Goal: Task Accomplishment & Management: Manage account settings

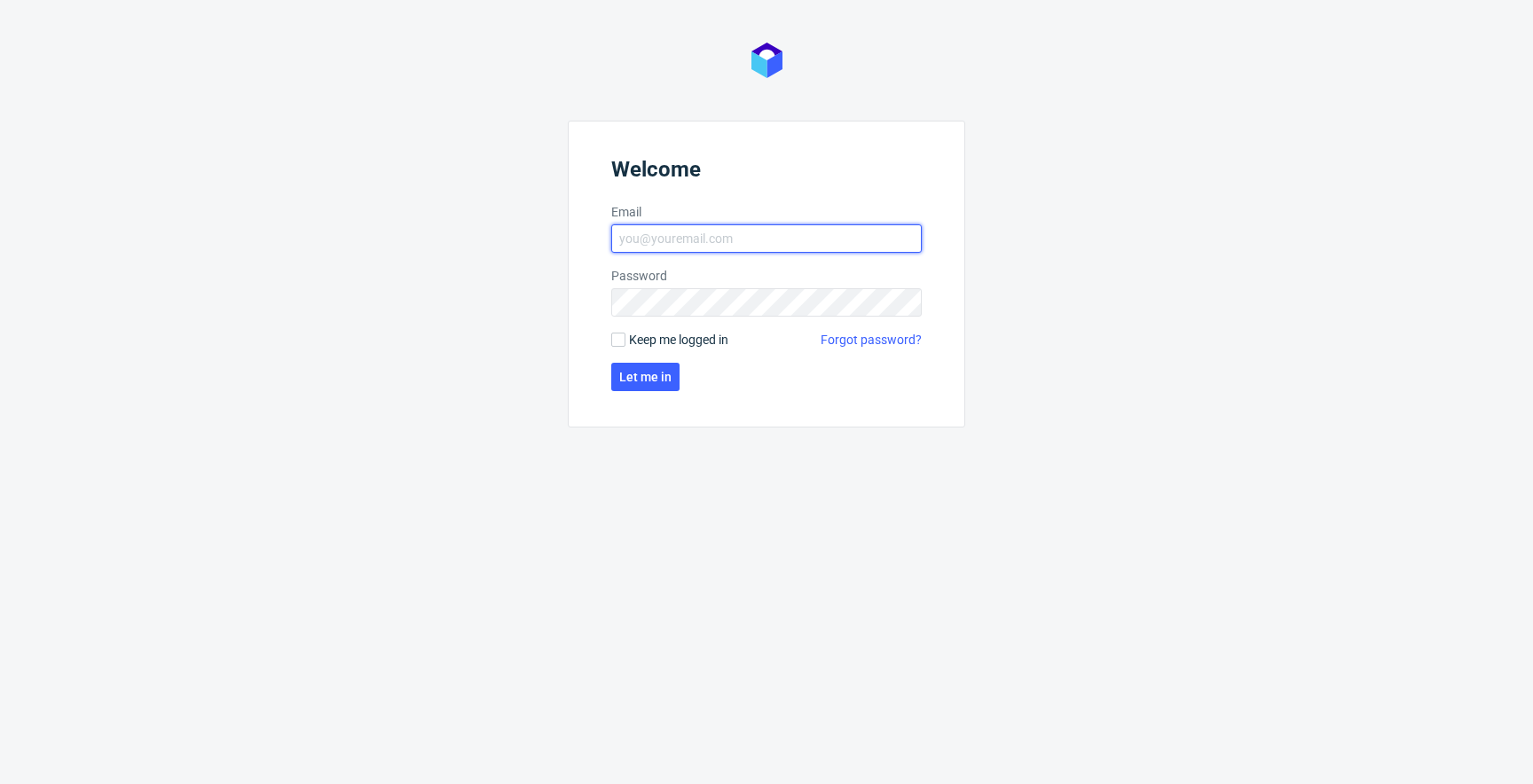
type input "jan.kocik@packhelp.com"
click at [676, 345] on span "Keep me logged in" at bounding box center [678, 340] width 99 height 17
click at [626, 345] on input "Keep me logged in" at bounding box center [618, 340] width 14 height 14
checkbox input "true"
click at [654, 367] on button "Let me in" at bounding box center [645, 377] width 68 height 29
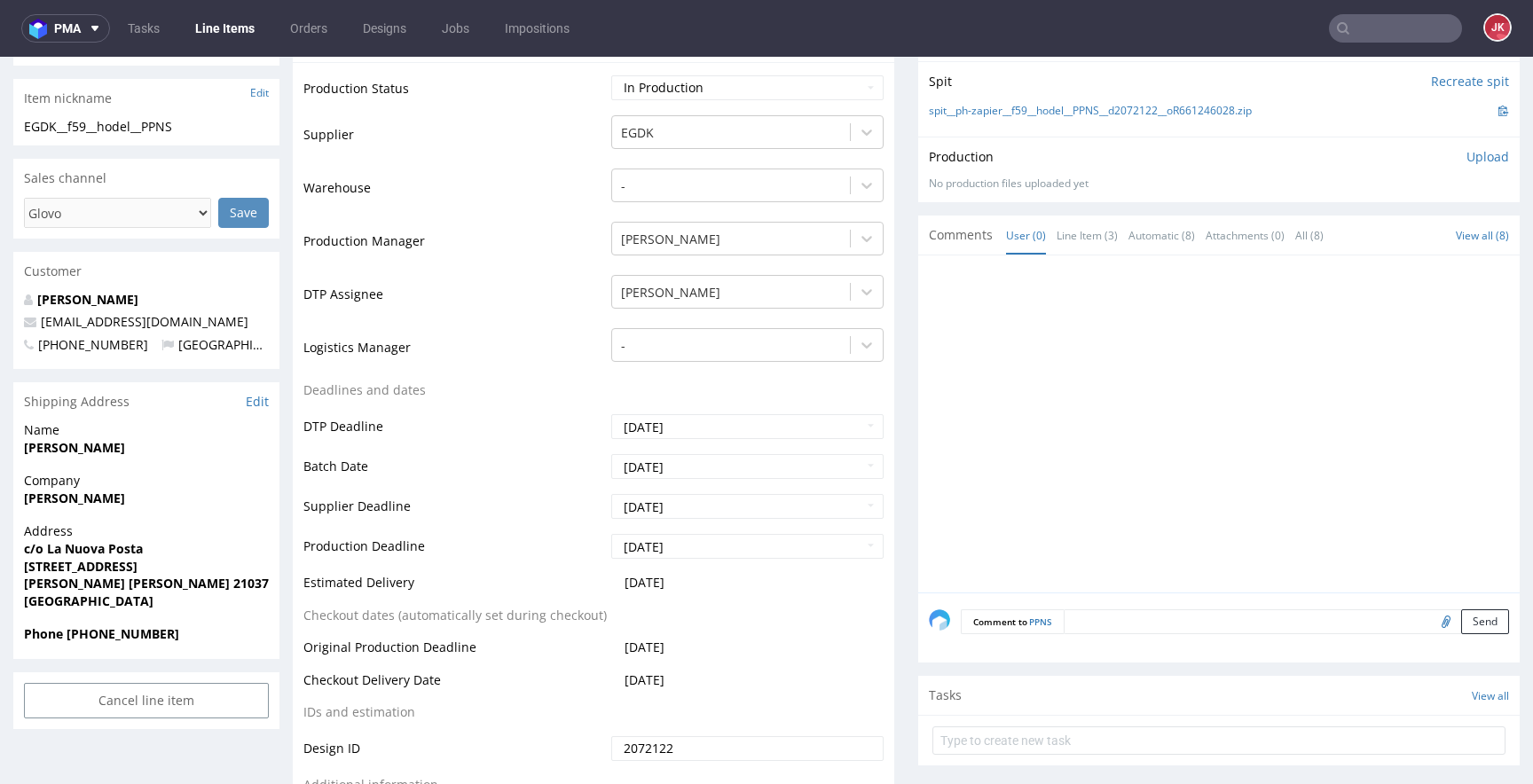
scroll to position [24, 0]
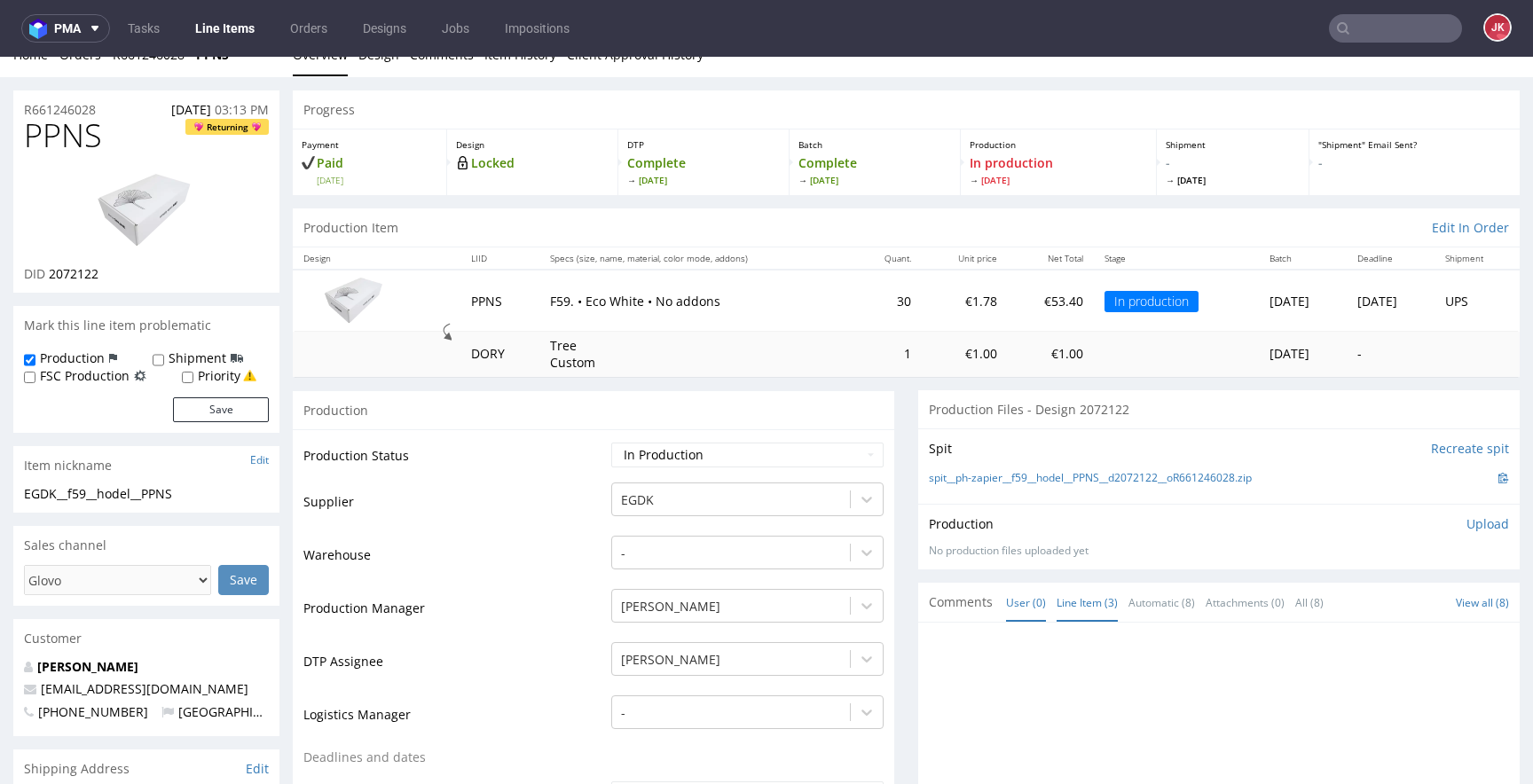
click at [1064, 608] on link "Line Item (3)" at bounding box center [1087, 603] width 62 height 38
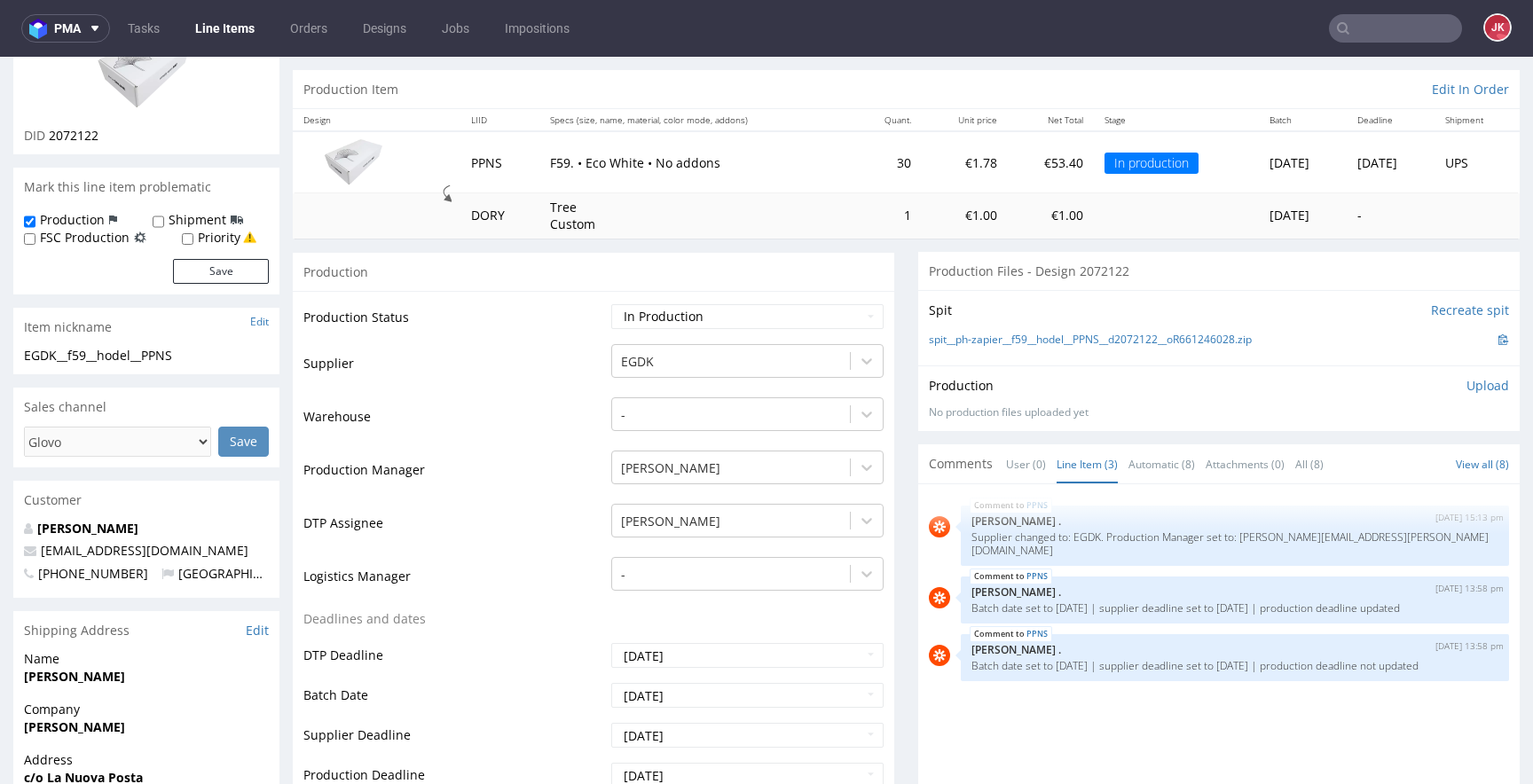
scroll to position [0, 0]
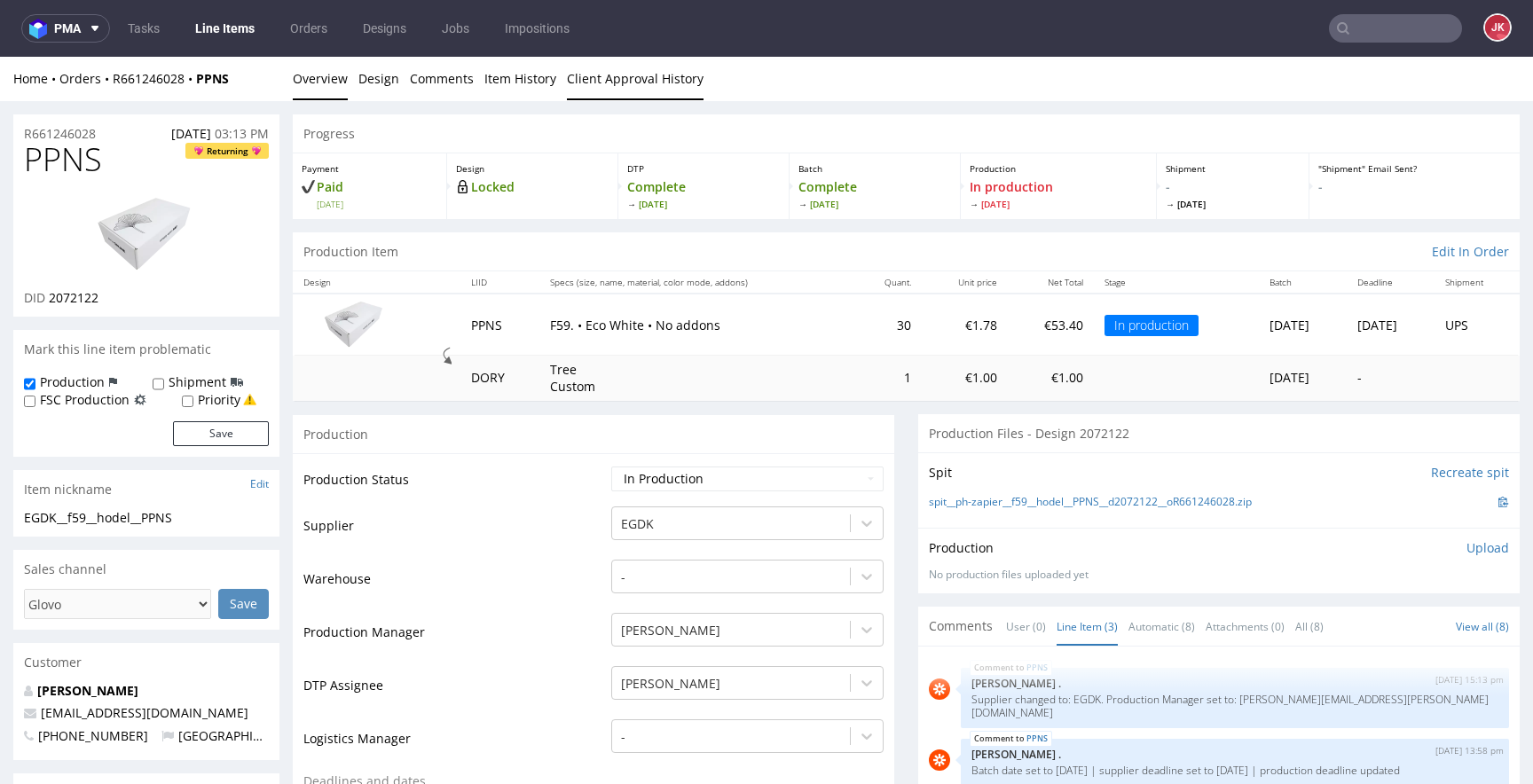
click at [593, 91] on link "Client Approval History" at bounding box center [635, 78] width 137 height 43
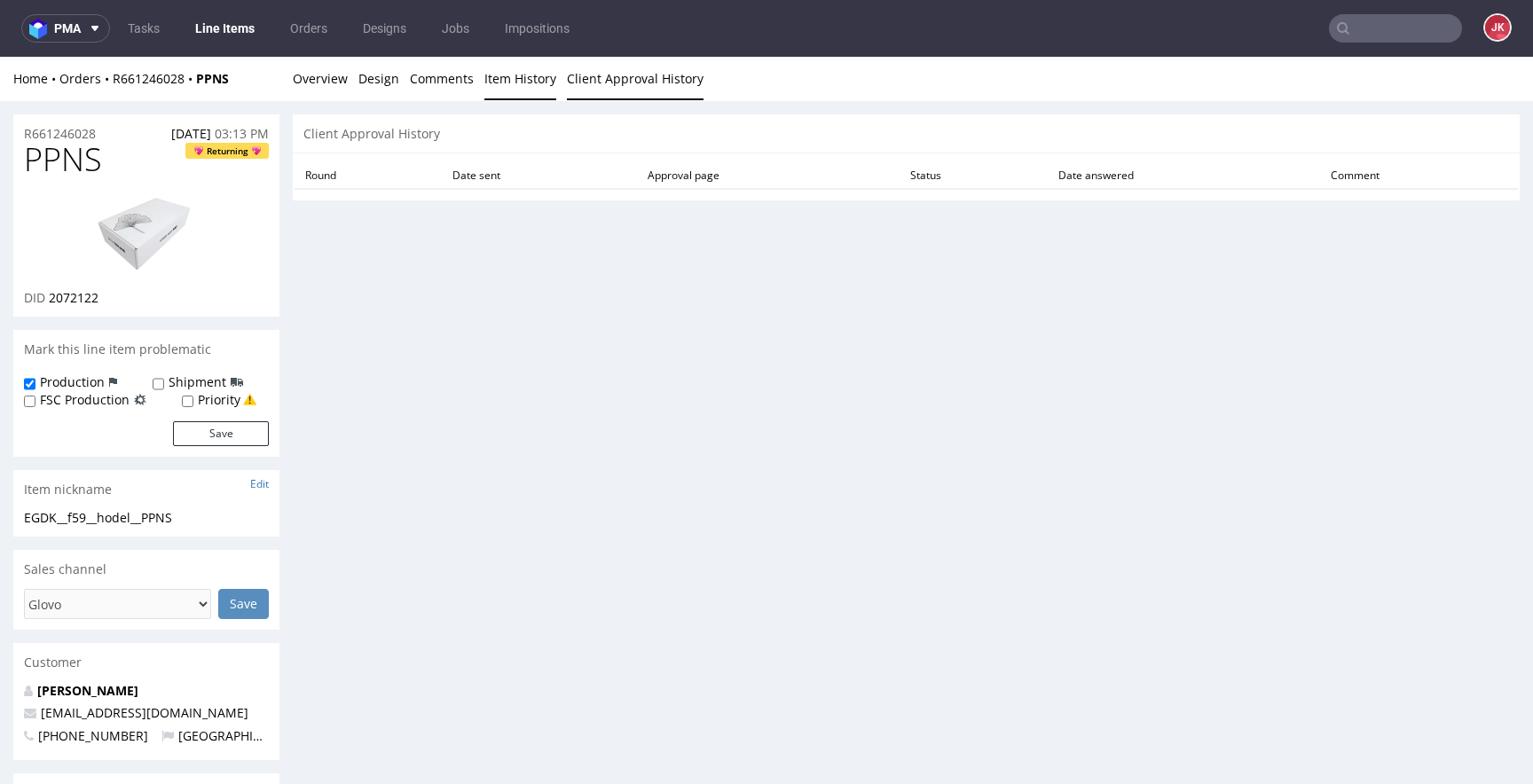
click at [512, 89] on link "Item History" at bounding box center [520, 78] width 72 height 43
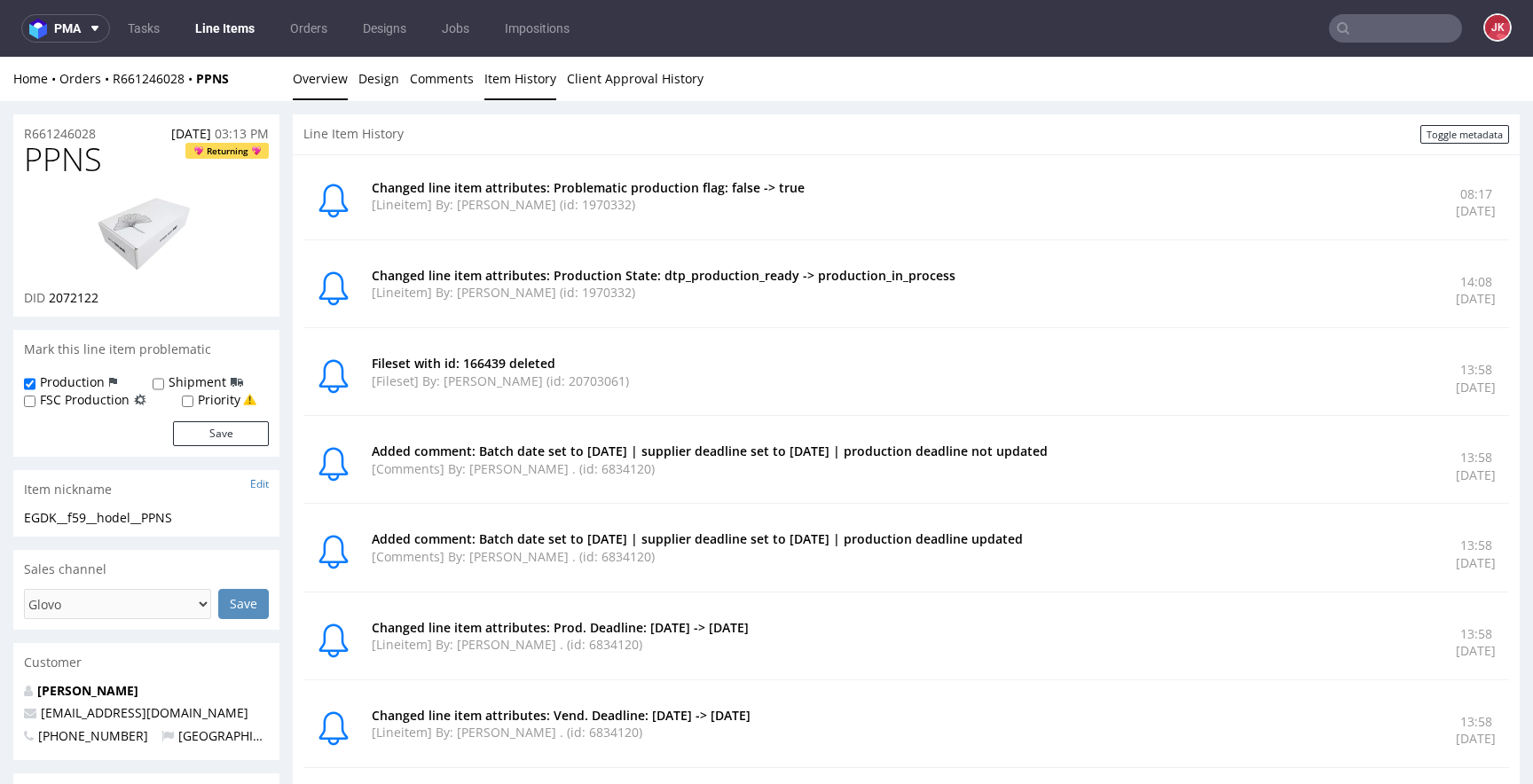
click at [314, 71] on link "Overview" at bounding box center [319, 78] width 55 height 43
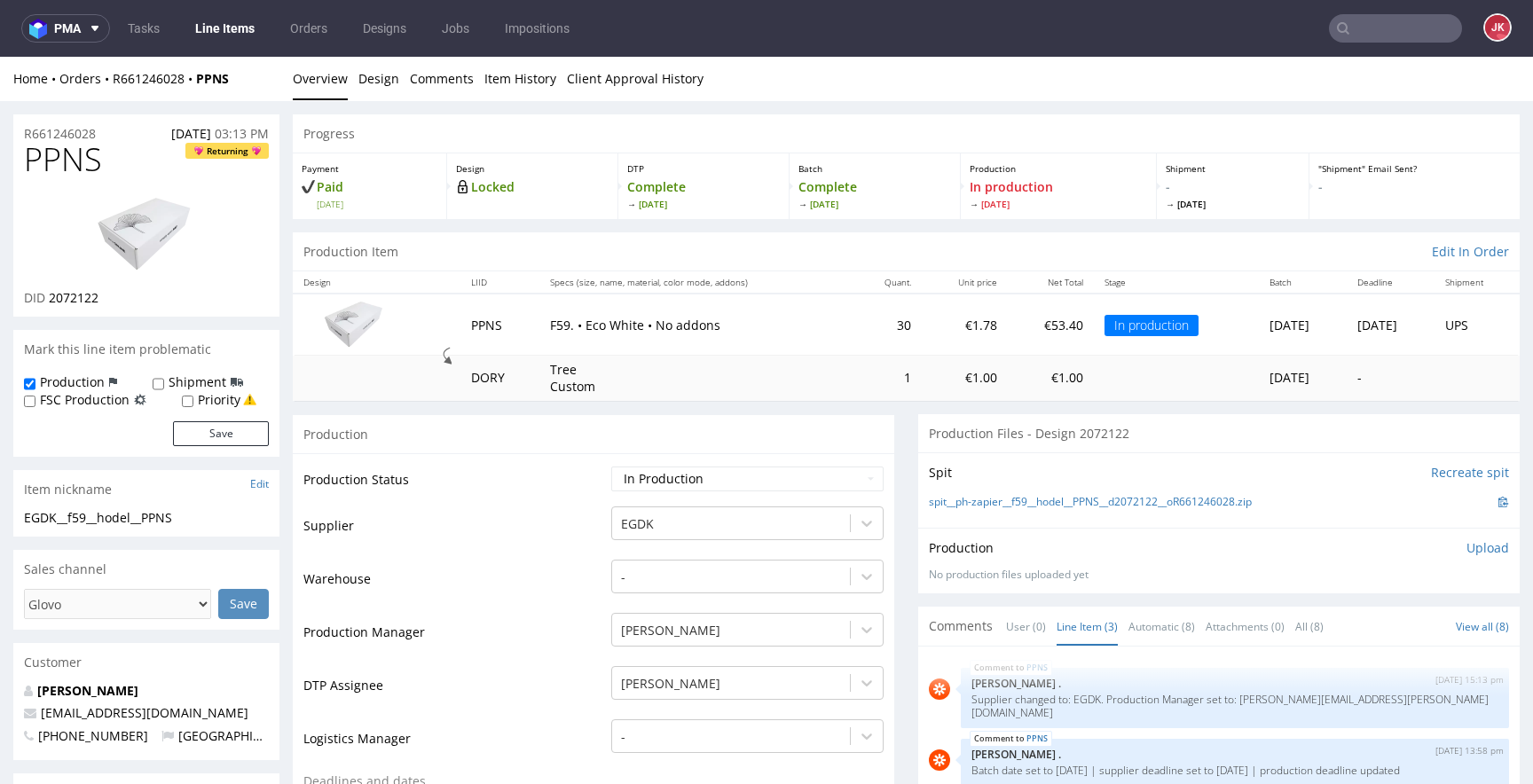
click at [582, 484] on td "Production Status" at bounding box center [454, 484] width 303 height 39
click at [599, 65] on link "Client Approval History" at bounding box center [635, 78] width 137 height 43
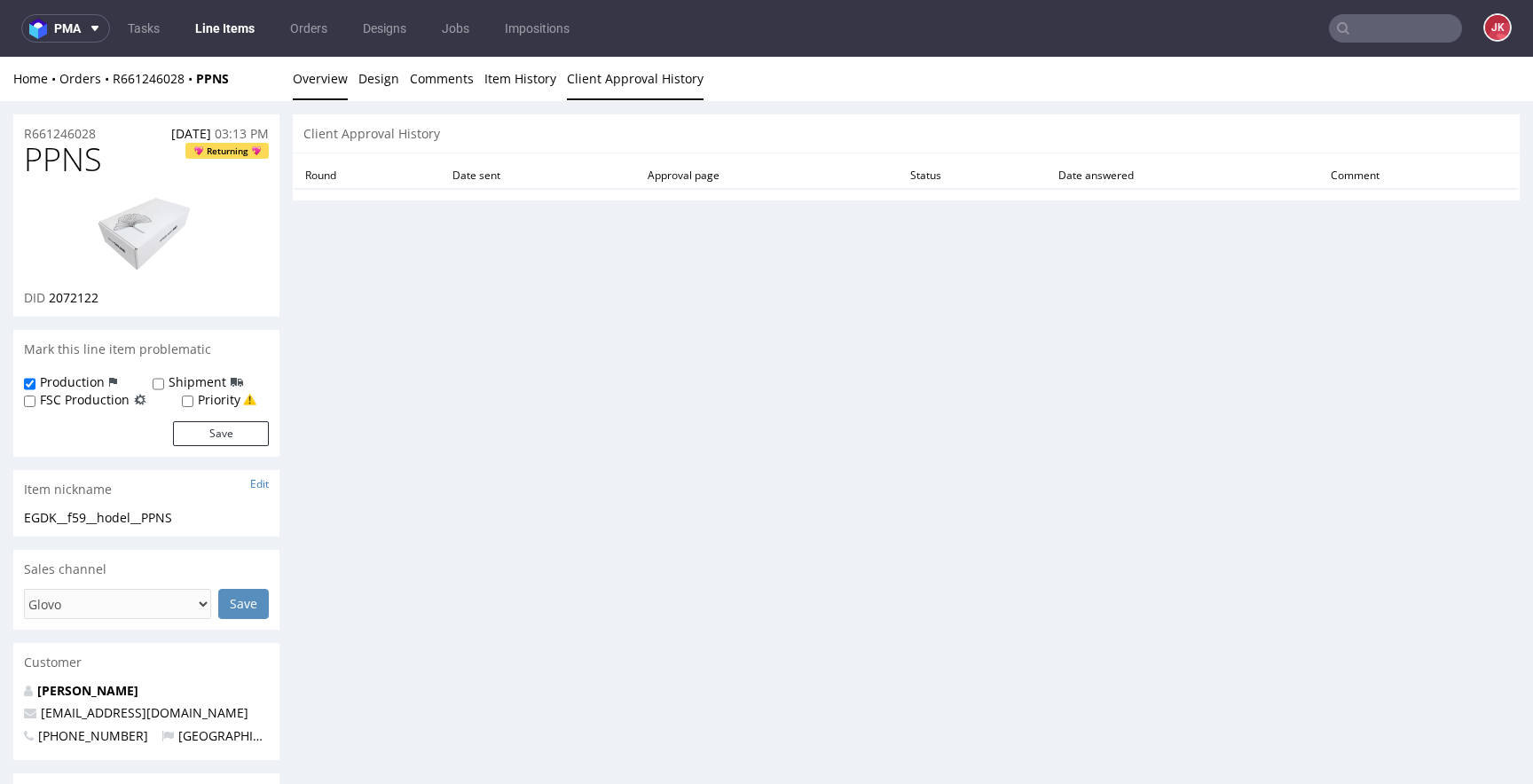
click at [326, 82] on link "Overview" at bounding box center [319, 78] width 55 height 43
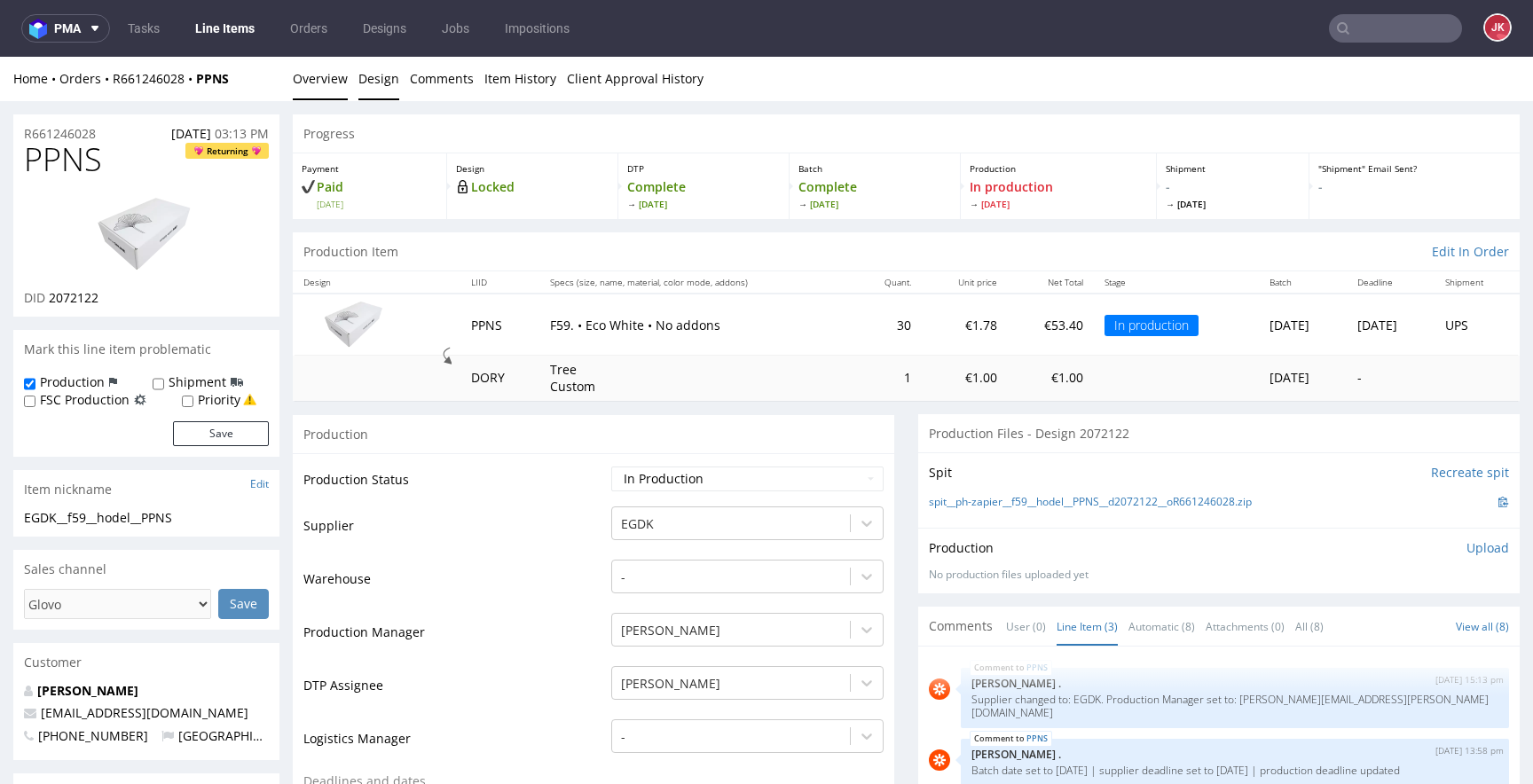
click at [390, 83] on link "Design" at bounding box center [379, 78] width 40 height 43
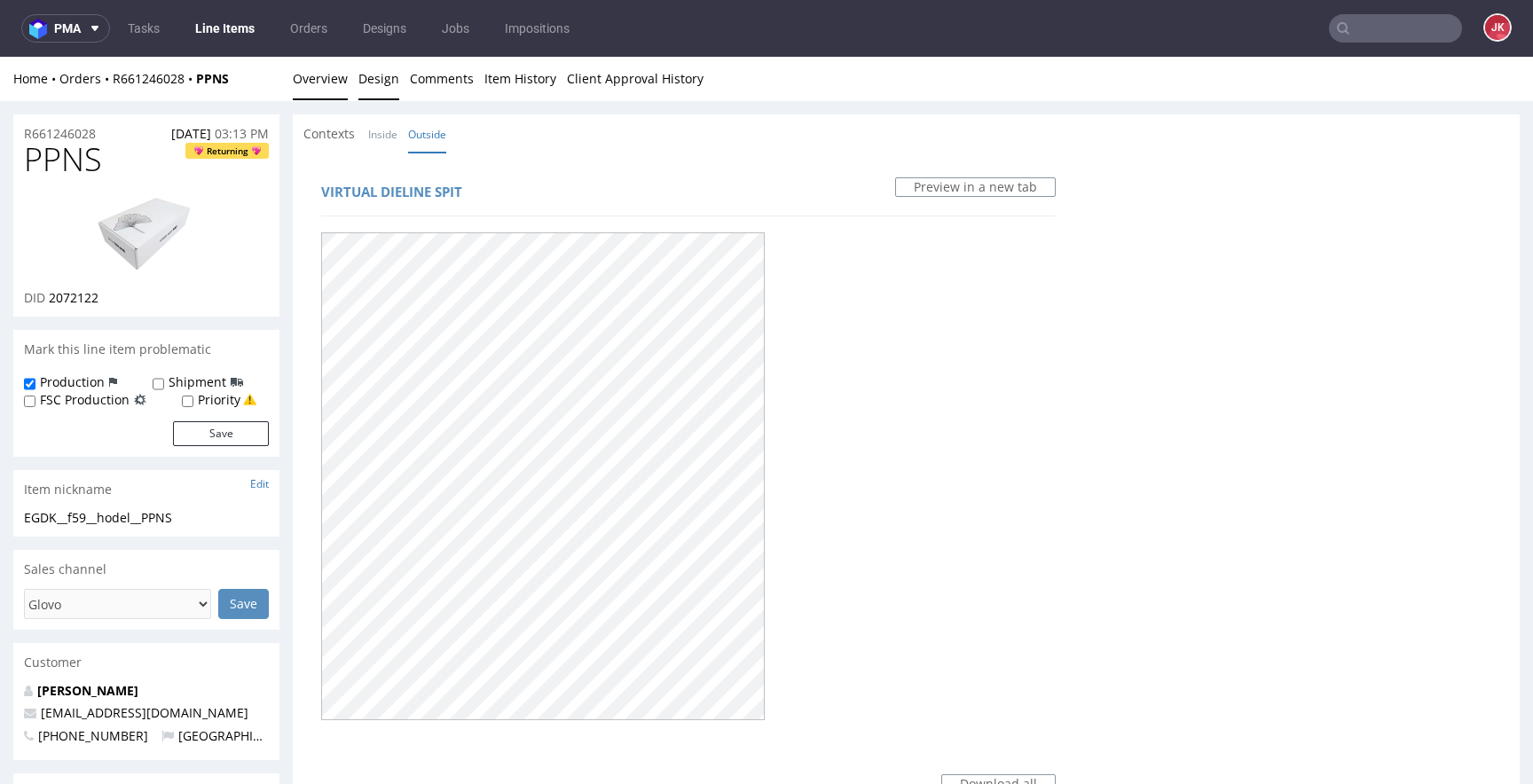
click at [306, 67] on link "Overview" at bounding box center [319, 78] width 55 height 43
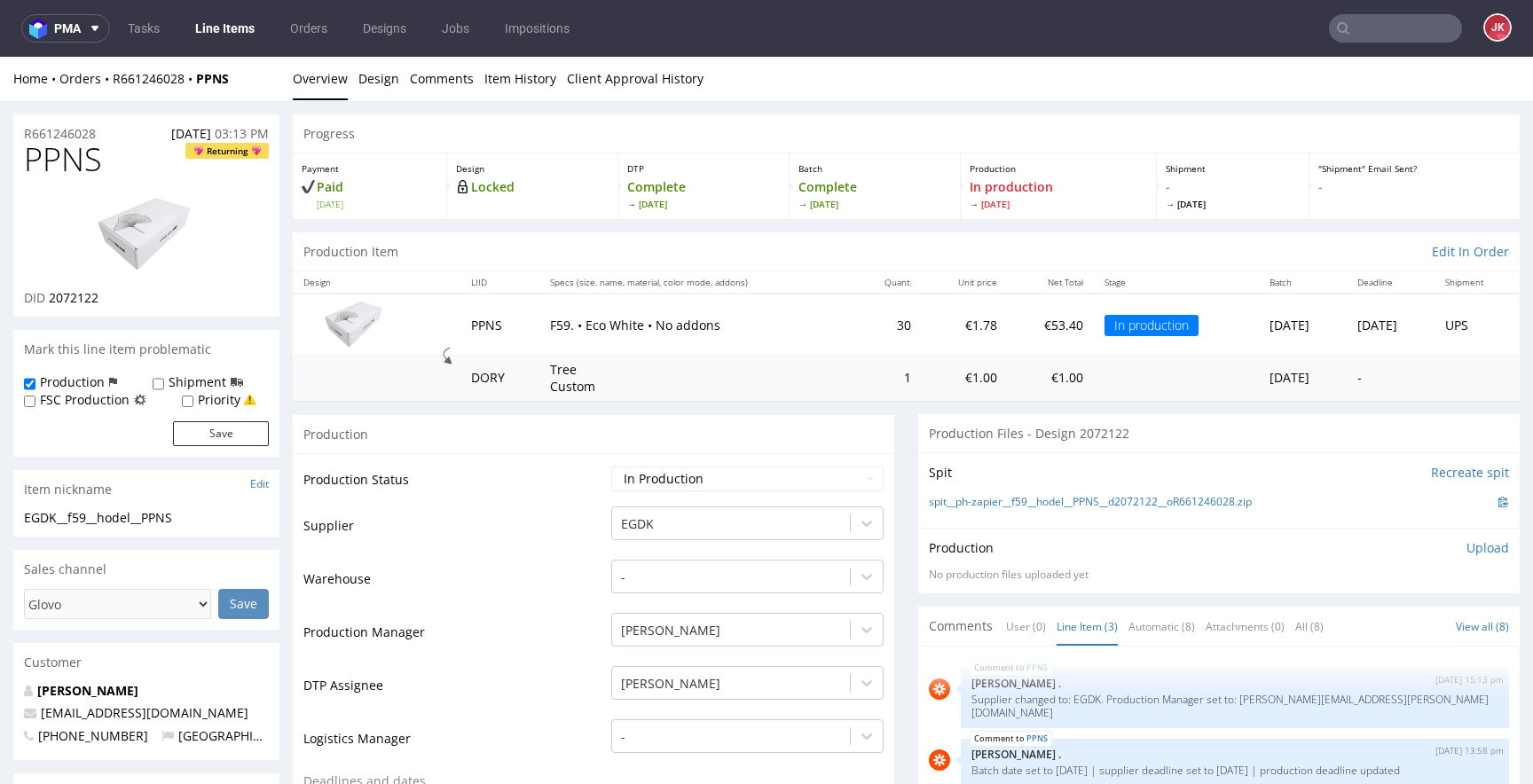
click at [226, 33] on link "Line Items" at bounding box center [225, 29] width 81 height 29
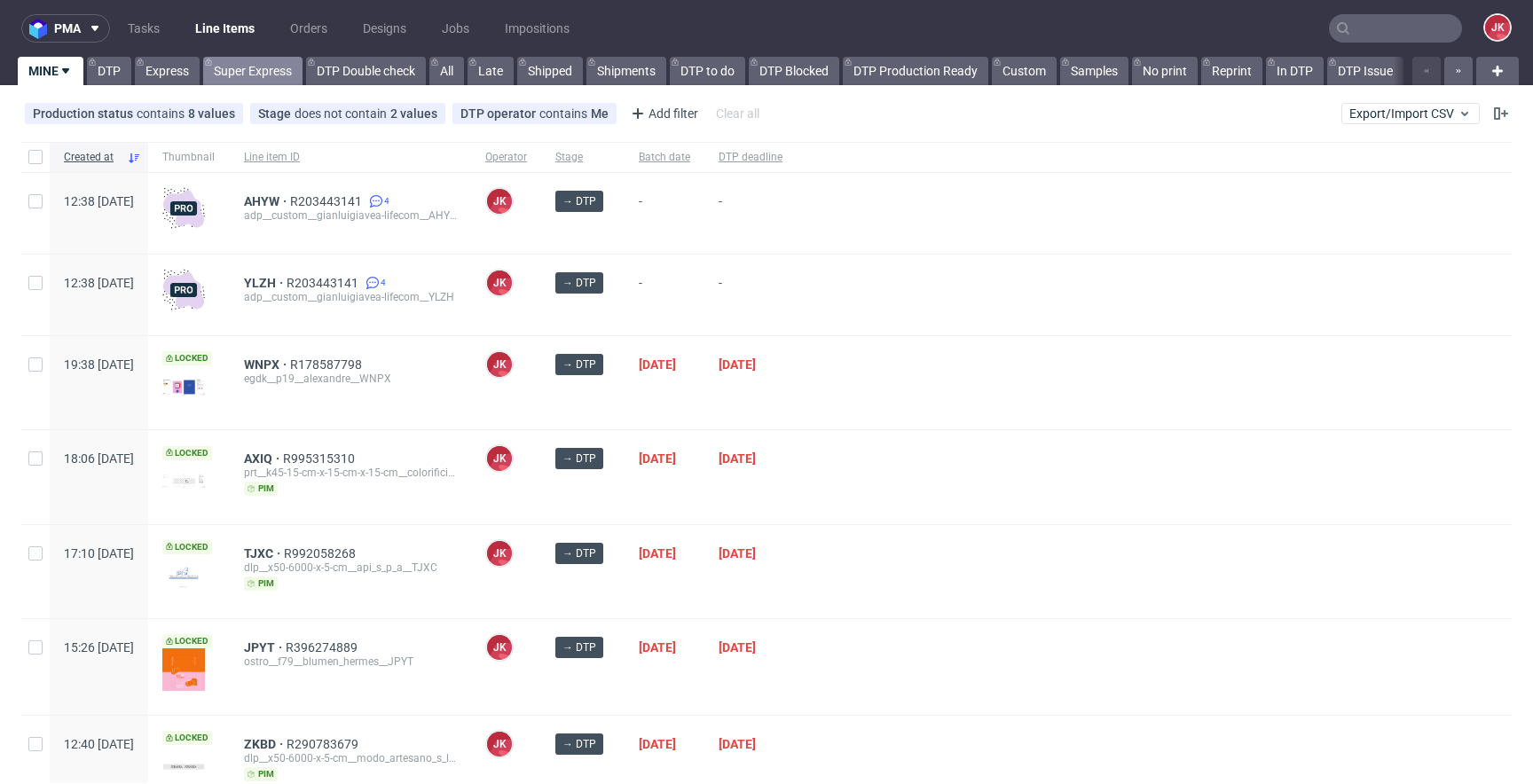
click at [235, 71] on link "Super Express" at bounding box center [252, 71] width 99 height 29
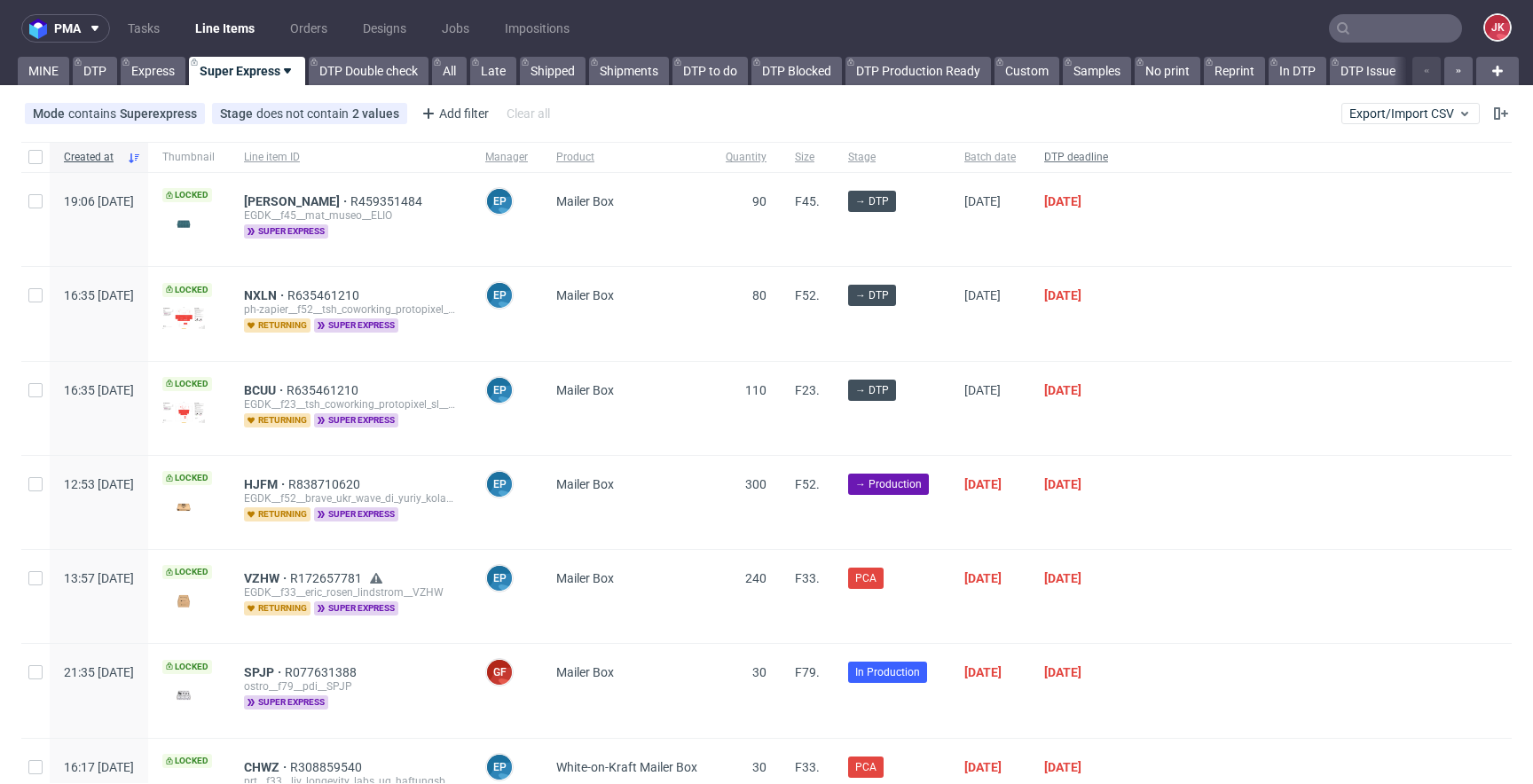
click at [1109, 152] on span "DTP deadline" at bounding box center [1076, 158] width 64 height 15
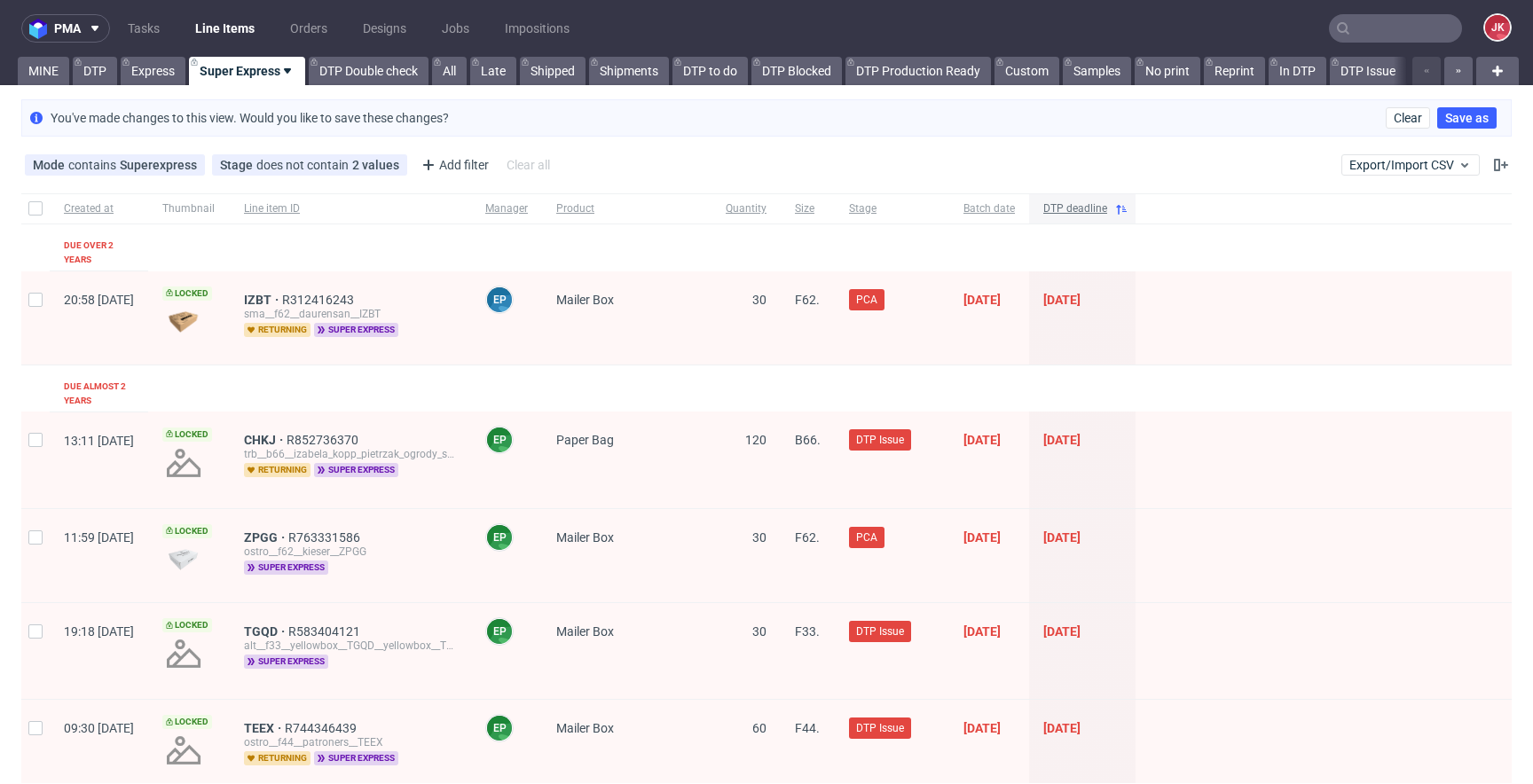
click at [1108, 213] on span "DTP deadline" at bounding box center [1075, 209] width 64 height 15
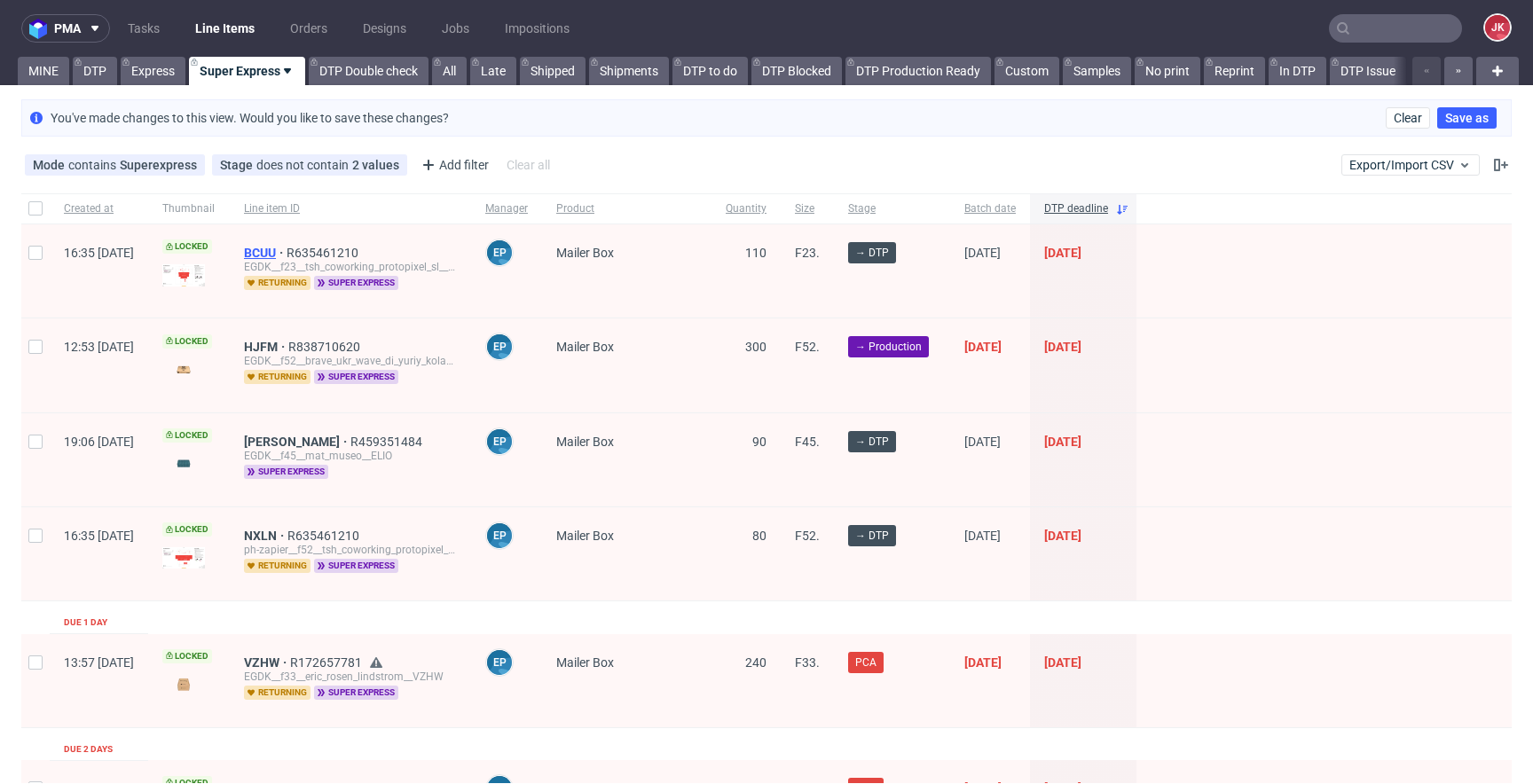
click at [287, 256] on span "BCUU" at bounding box center [266, 252] width 42 height 14
click at [316, 438] on span "ELIO" at bounding box center [297, 442] width 107 height 14
click at [288, 529] on span "NXLN" at bounding box center [266, 536] width 43 height 14
click at [142, 72] on link "Express" at bounding box center [152, 71] width 64 height 29
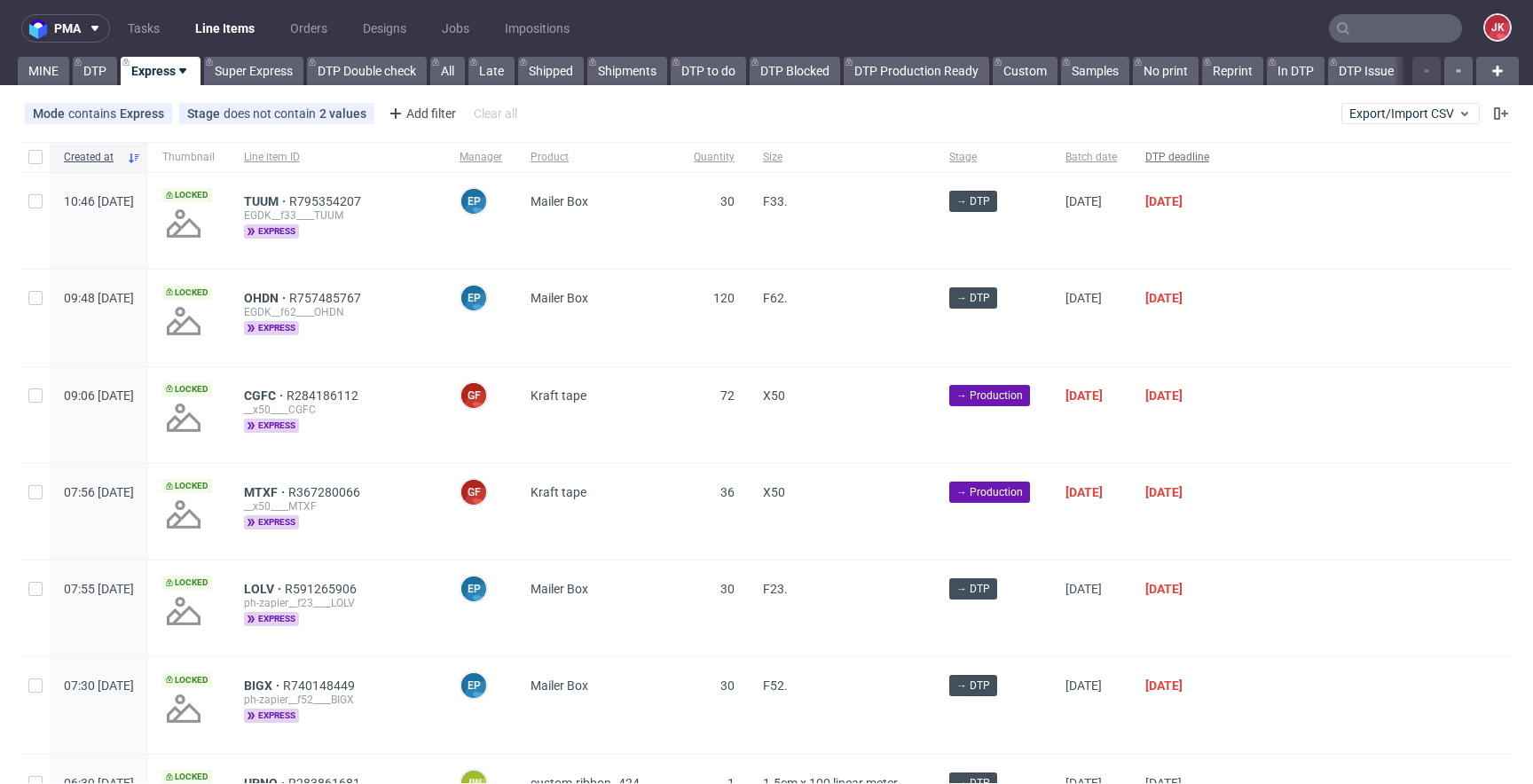
click at [1210, 155] on span "DTP deadline" at bounding box center [1177, 158] width 64 height 15
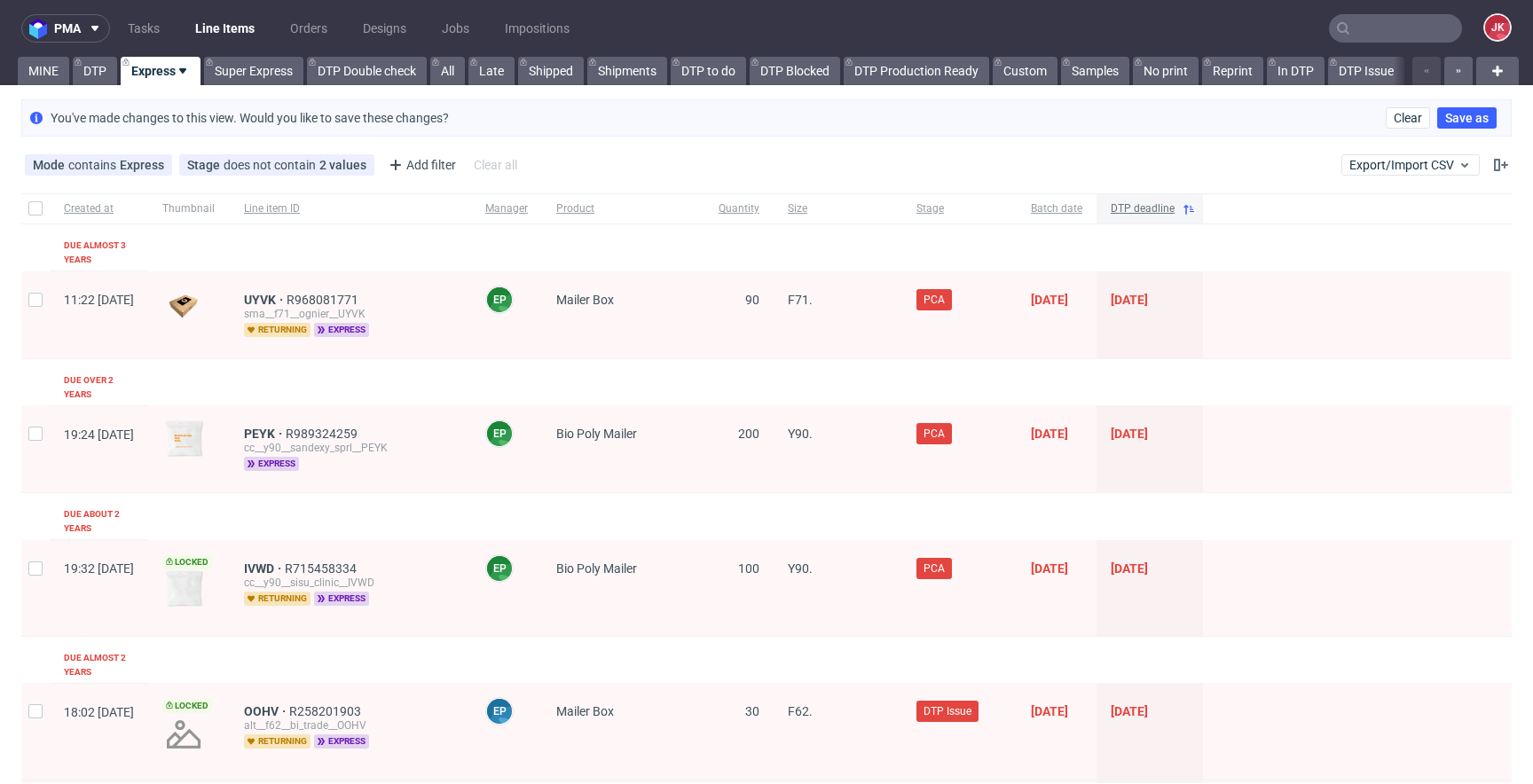
click at [1175, 215] on span "DTP deadline" at bounding box center [1142, 209] width 64 height 15
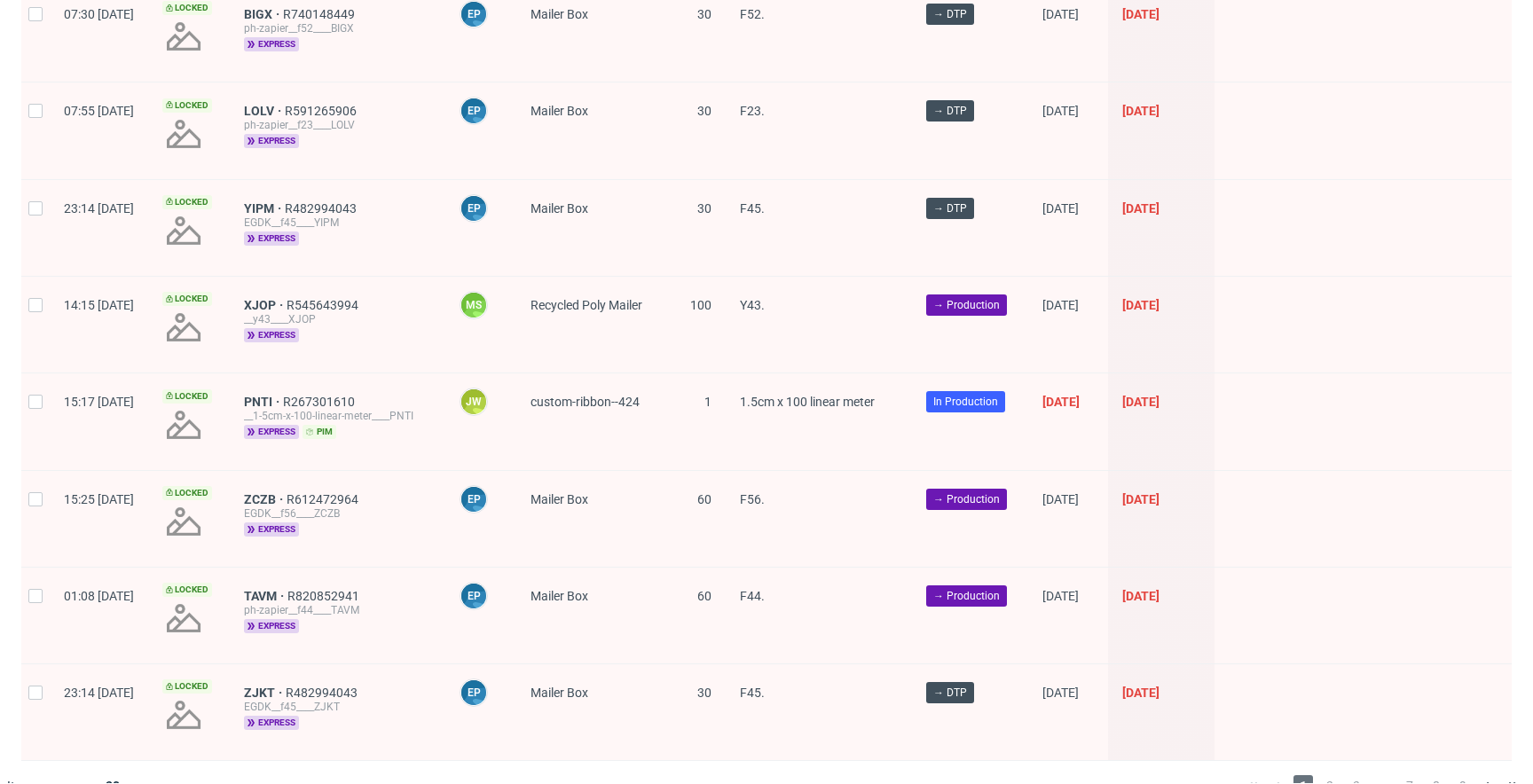
scroll to position [2503, 0]
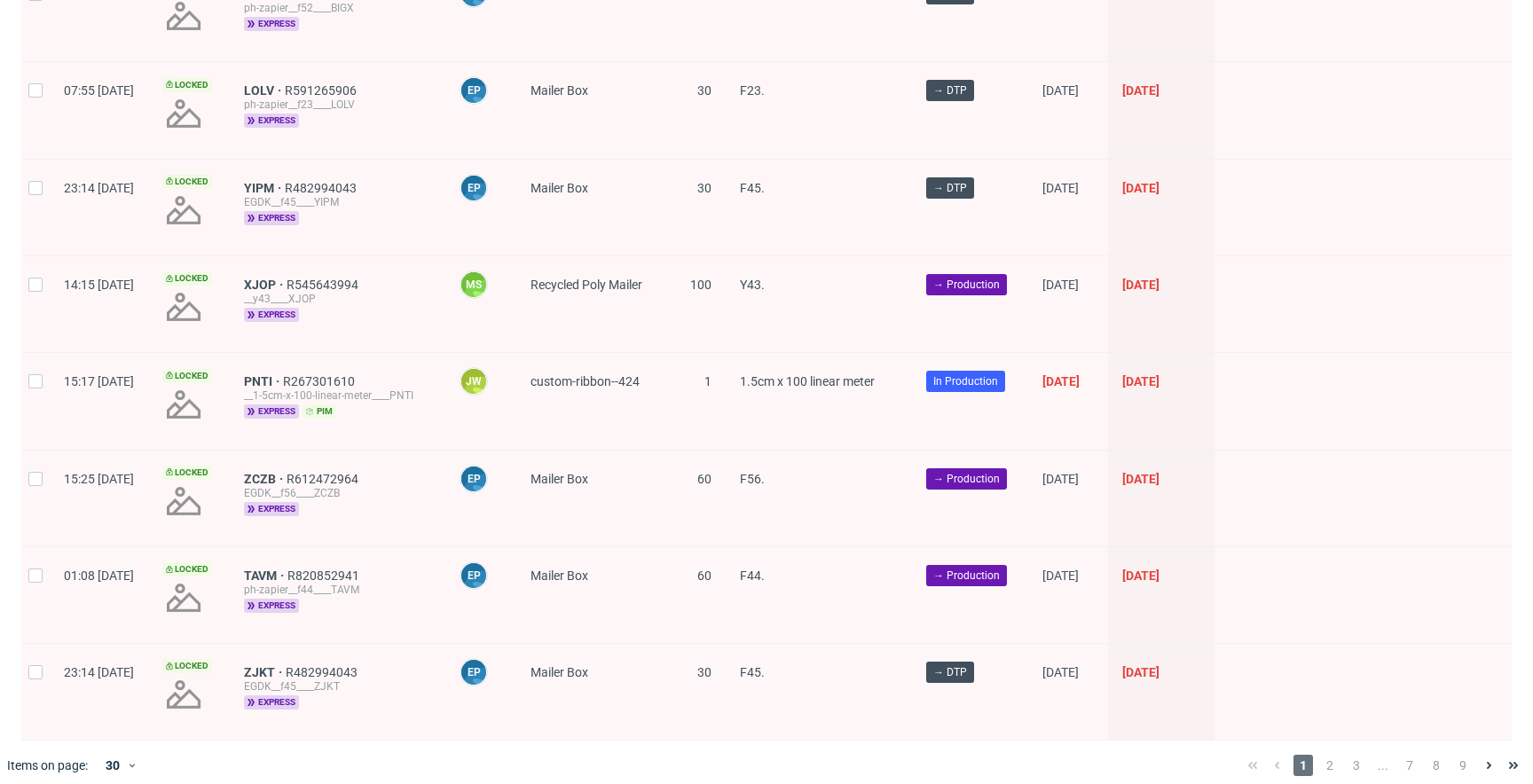
click at [1326, 755] on div "1 2 3 ... 7 8 9" at bounding box center [1383, 766] width 286 height 21
click at [1322, 755] on span "2" at bounding box center [1330, 766] width 19 height 21
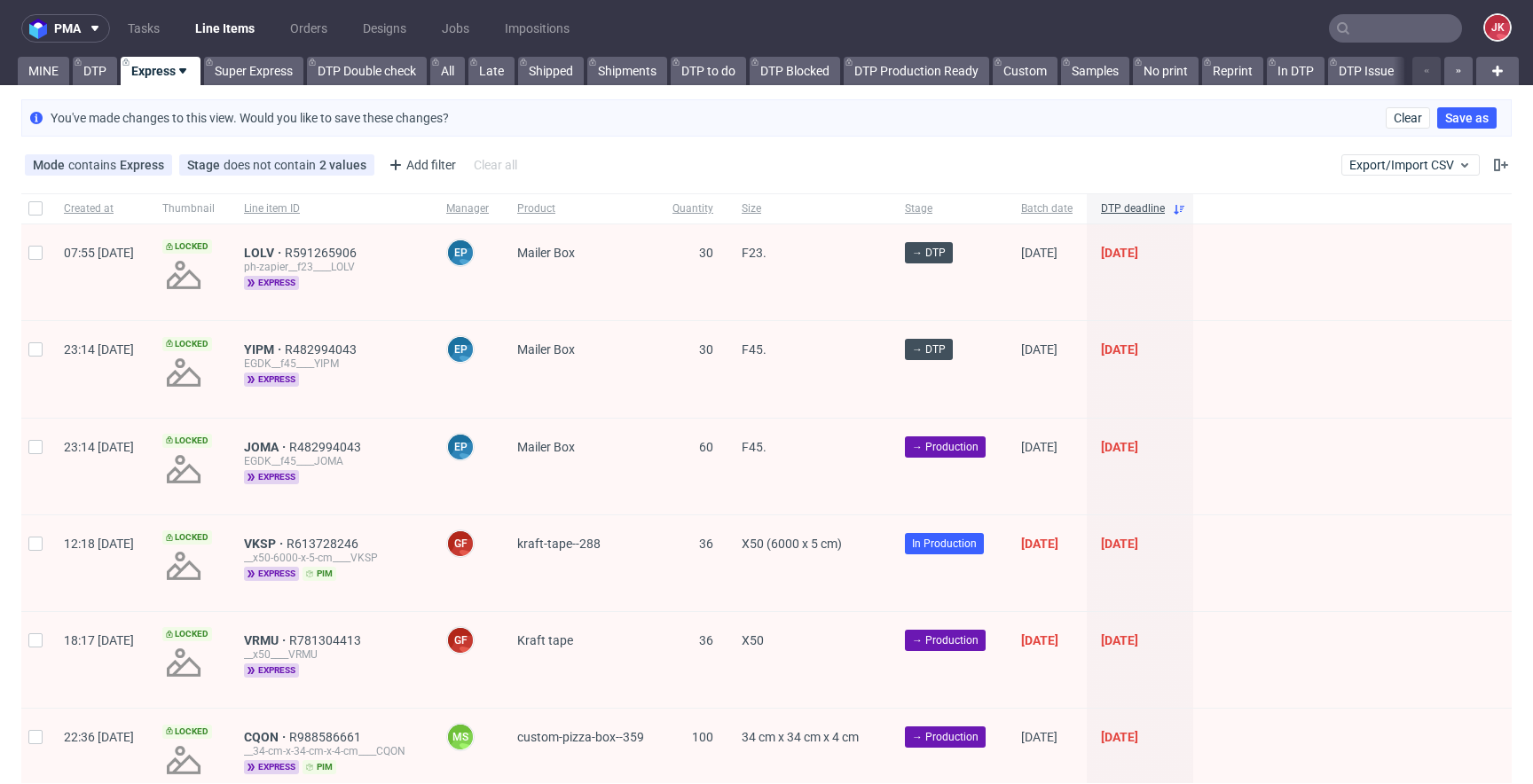
click at [222, 28] on link "Line Items" at bounding box center [225, 29] width 81 height 29
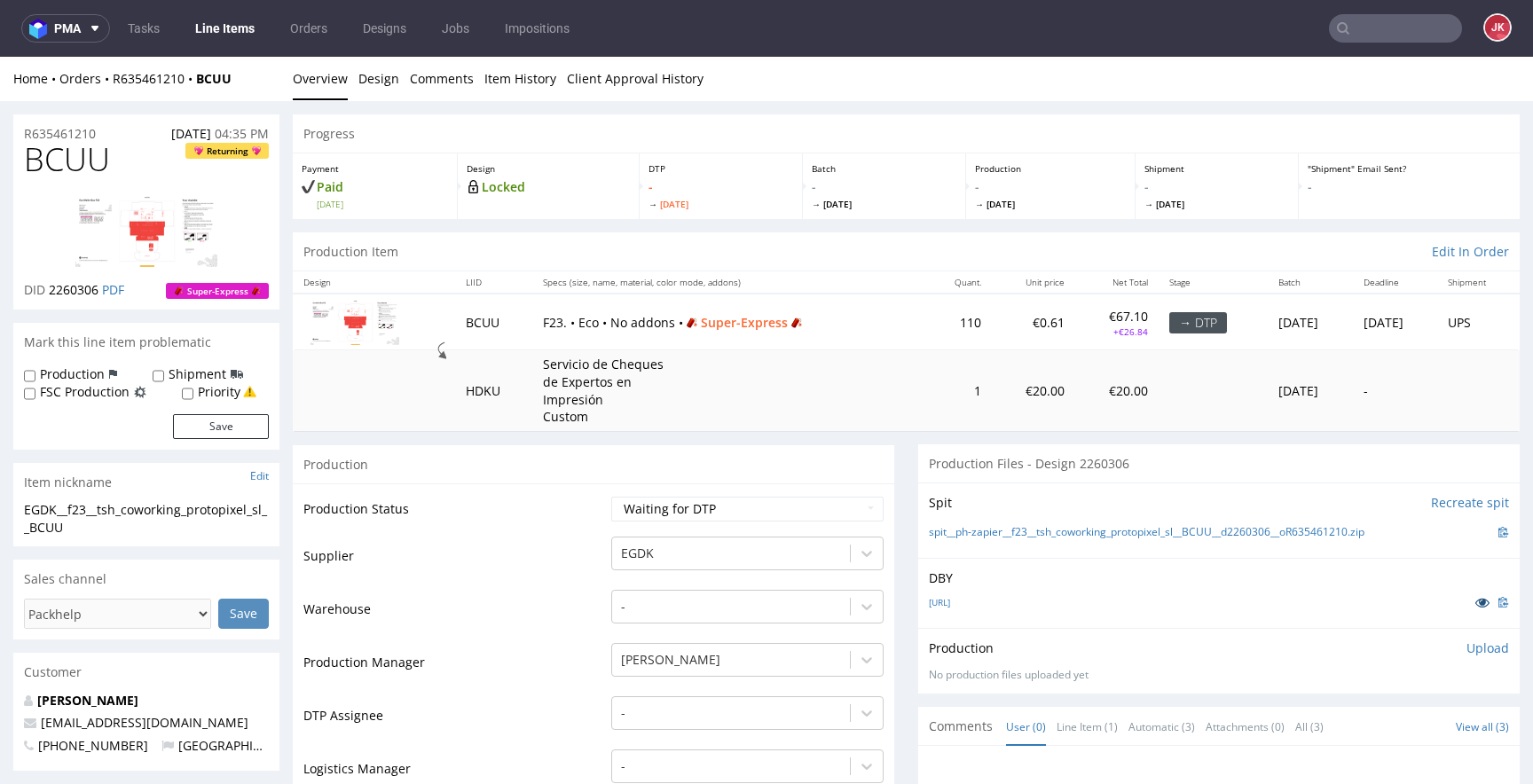
click at [1475, 600] on icon at bounding box center [1482, 602] width 14 height 13
click at [566, 629] on td "Warehouse" at bounding box center [454, 614] width 303 height 53
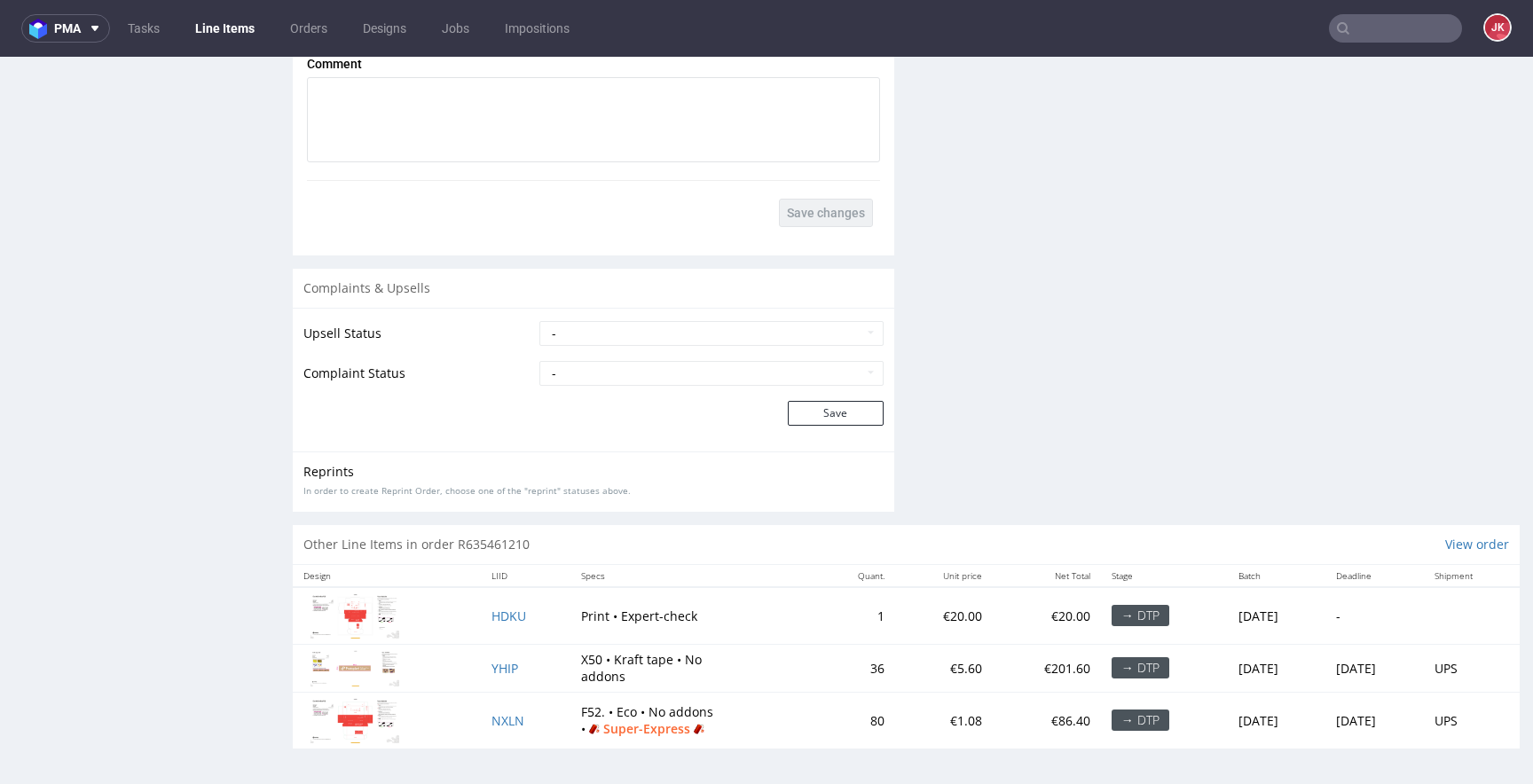
scroll to position [2569, 0]
click at [493, 663] on span "YHIP" at bounding box center [505, 669] width 27 height 17
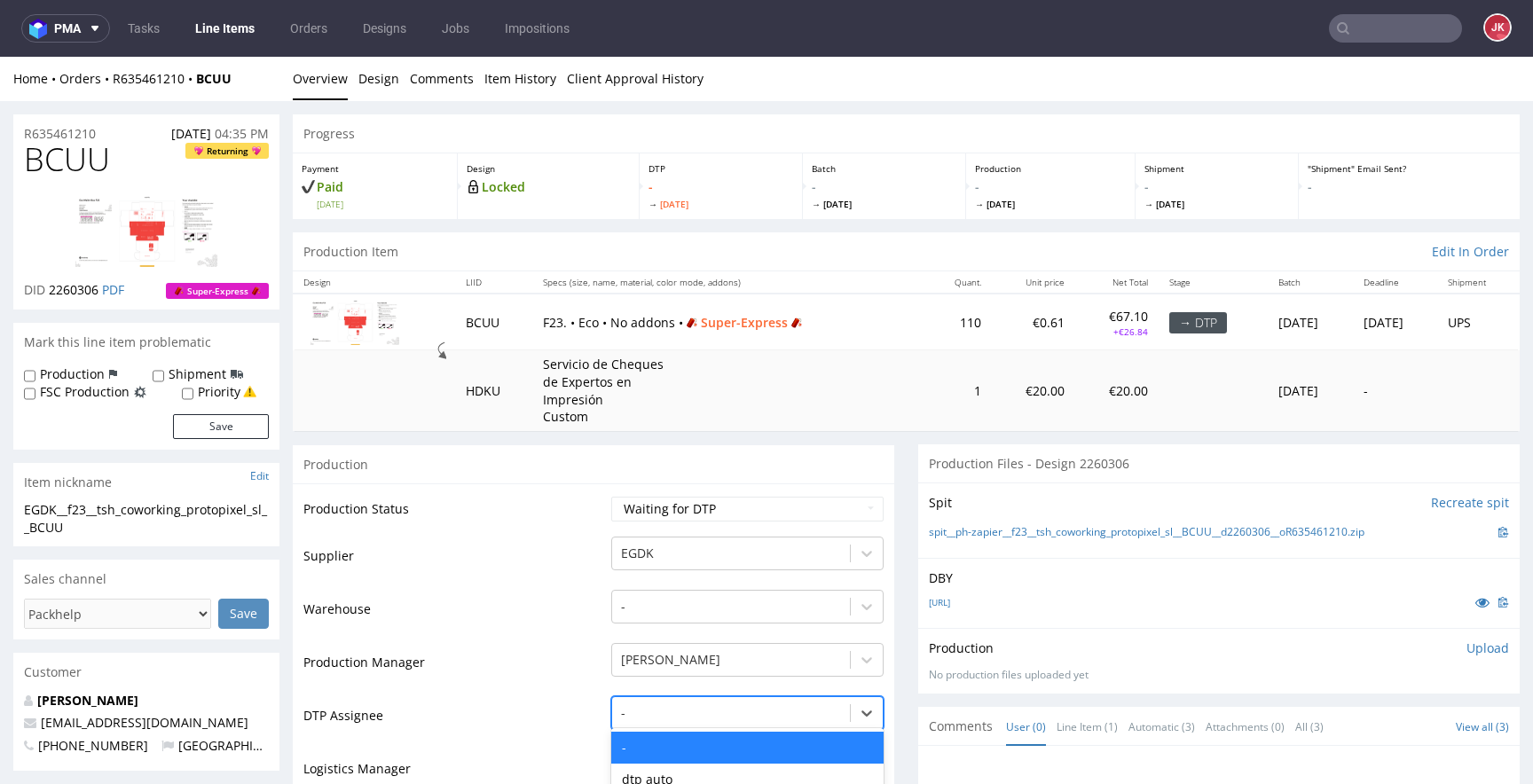
scroll to position [217, 0]
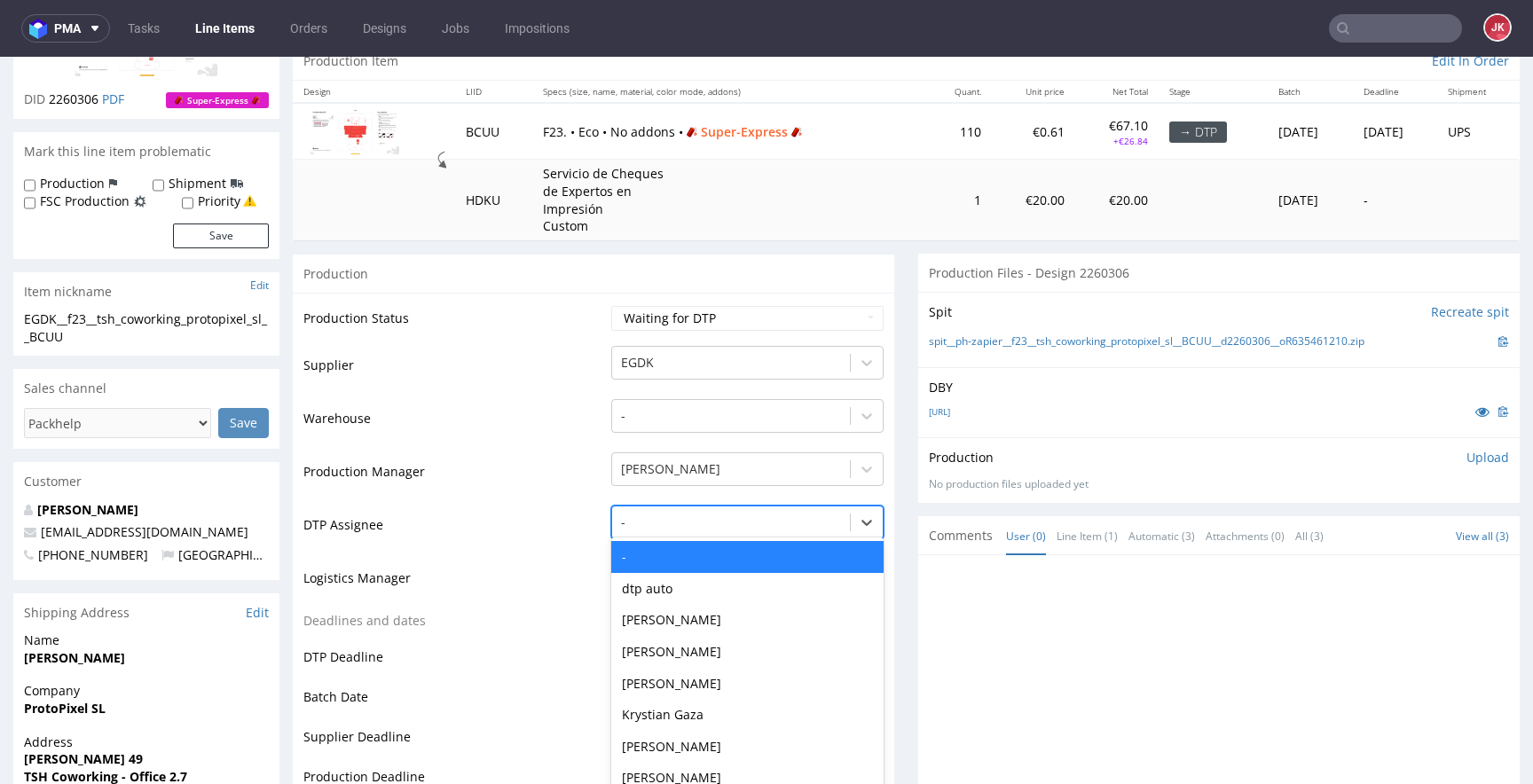
click at [707, 530] on div "- selected, 1 of 31. 31 results available. Use Up and Down to choose options, p…" at bounding box center [747, 518] width 272 height 25
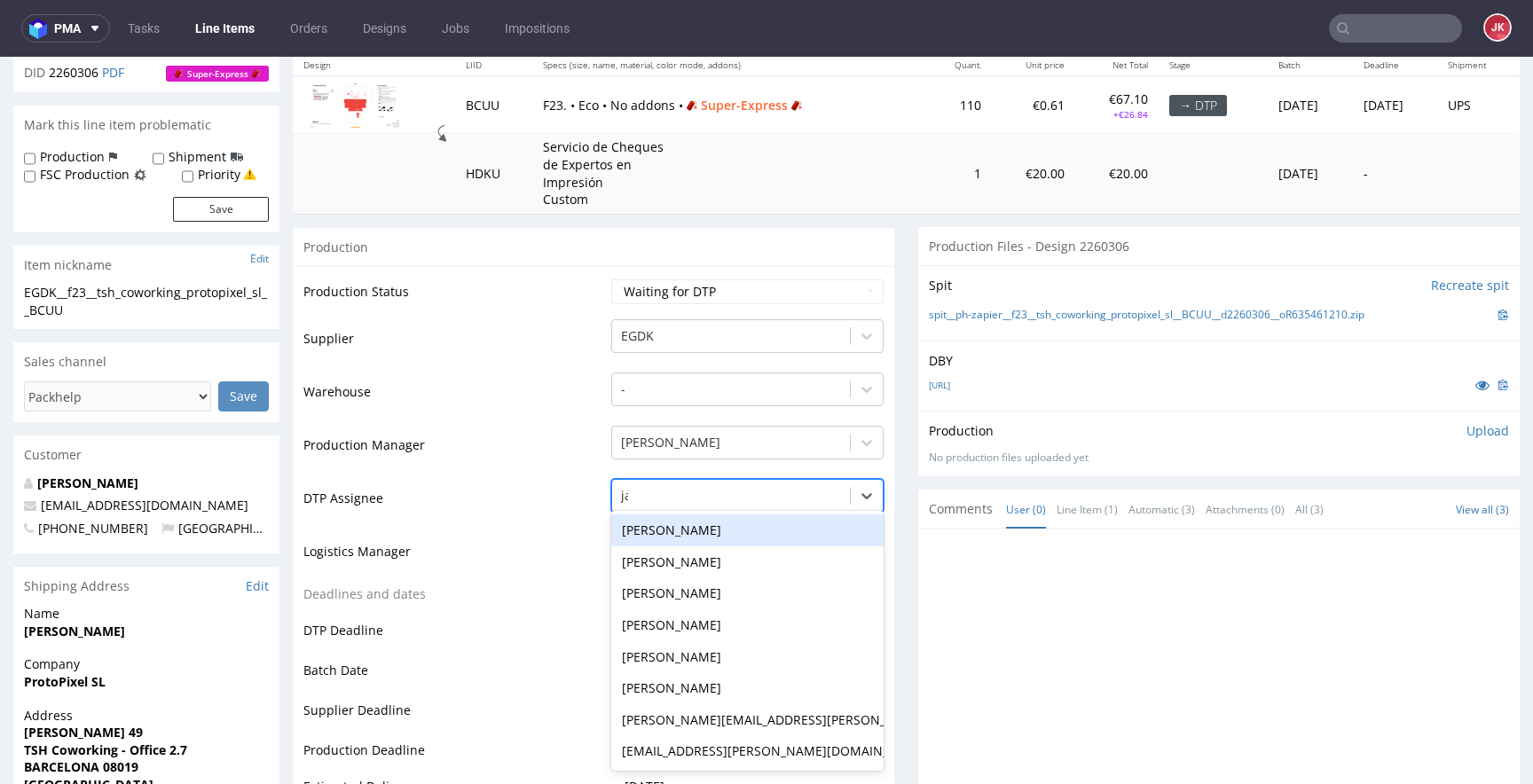
type input "jan"
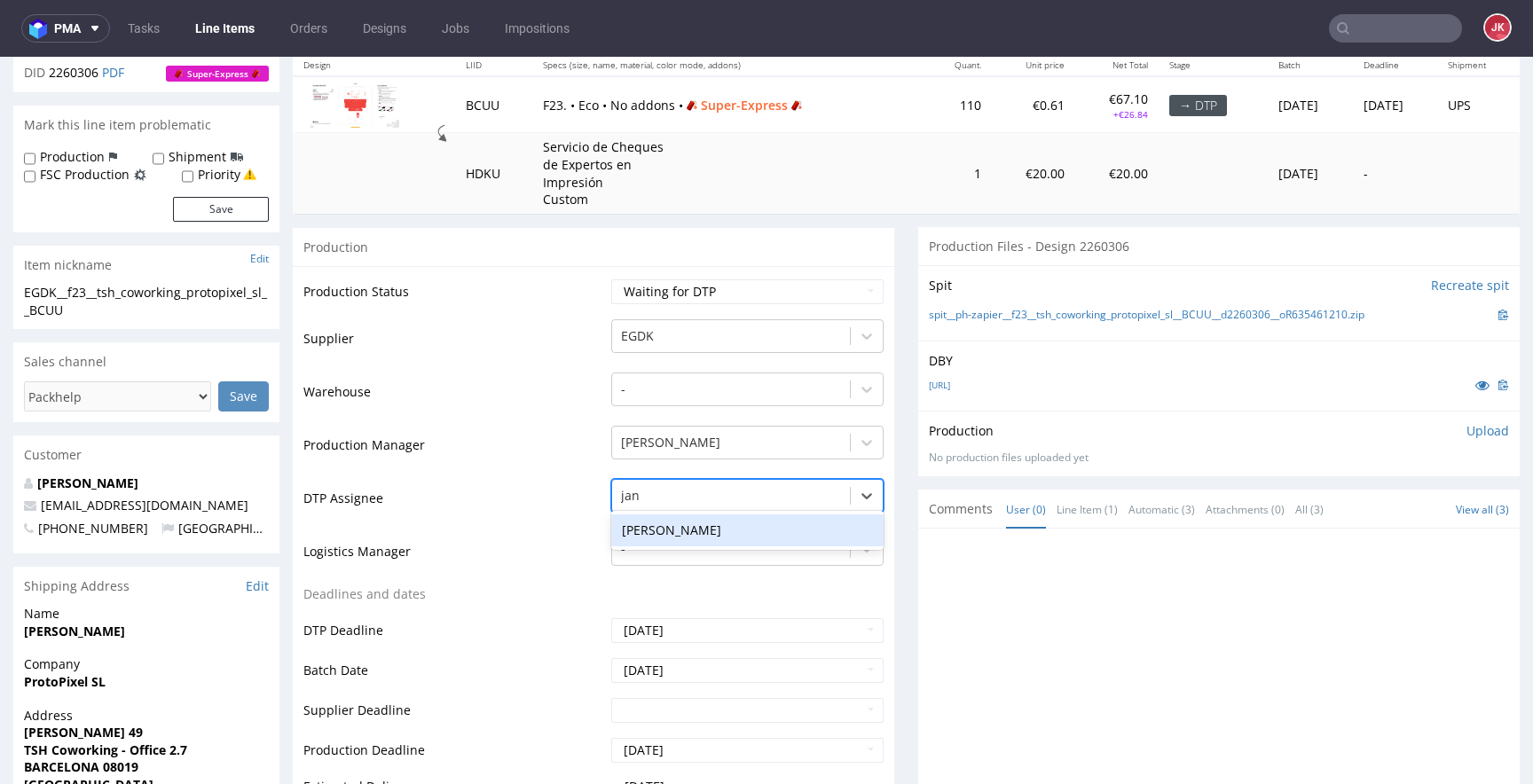
click at [696, 527] on div "[PERSON_NAME]" at bounding box center [747, 530] width 272 height 32
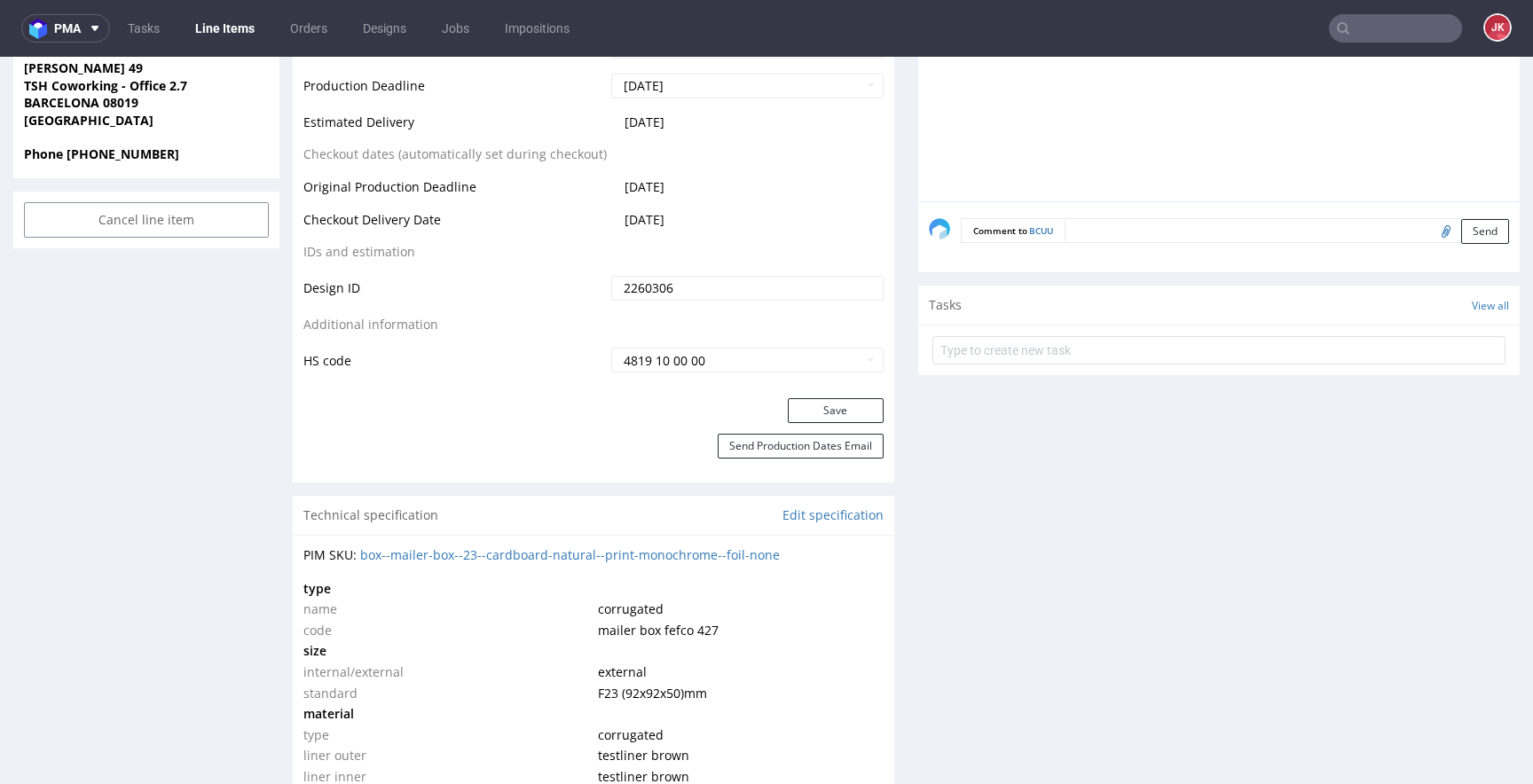
scroll to position [908, 0]
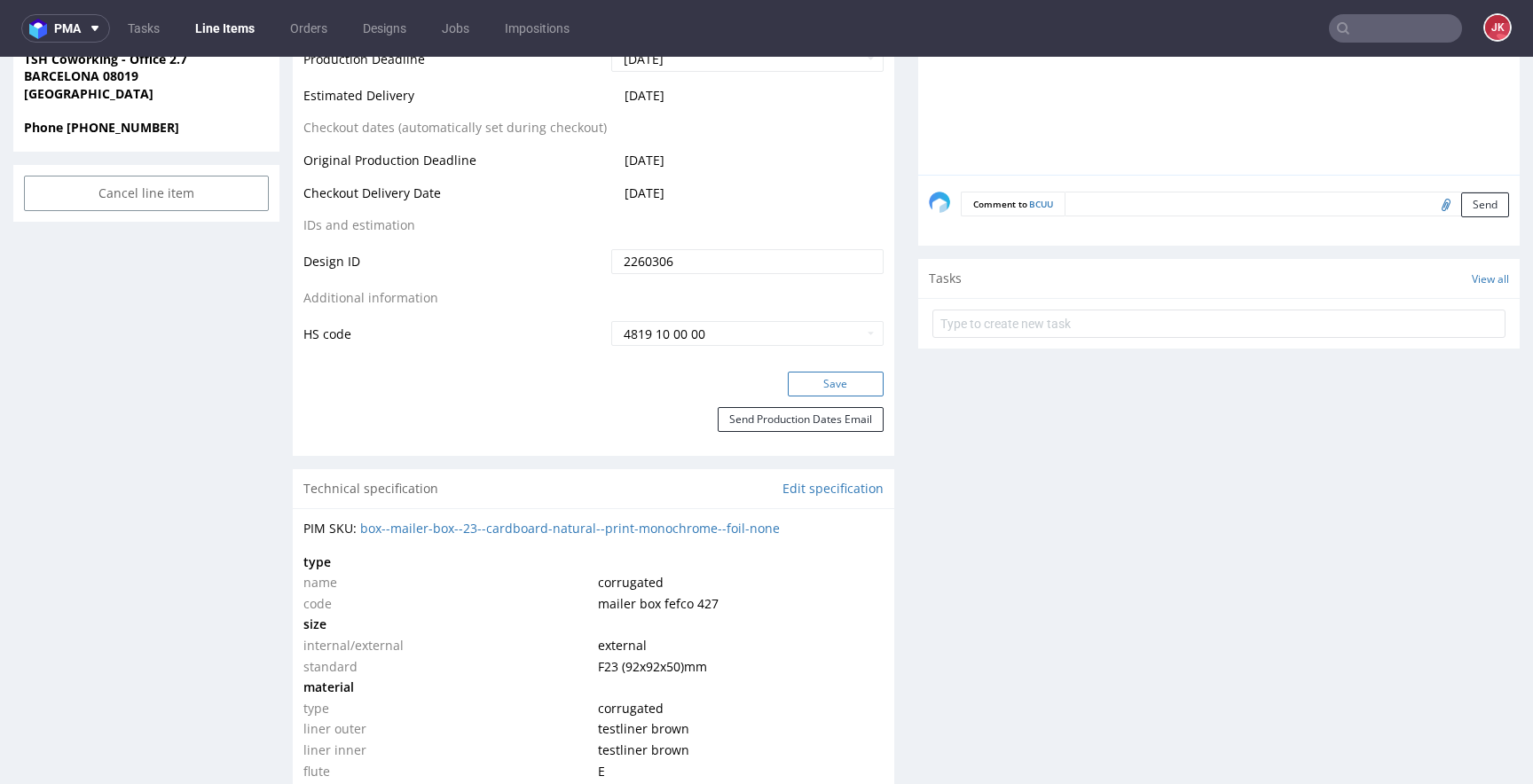
click at [812, 381] on button "Save" at bounding box center [836, 384] width 96 height 25
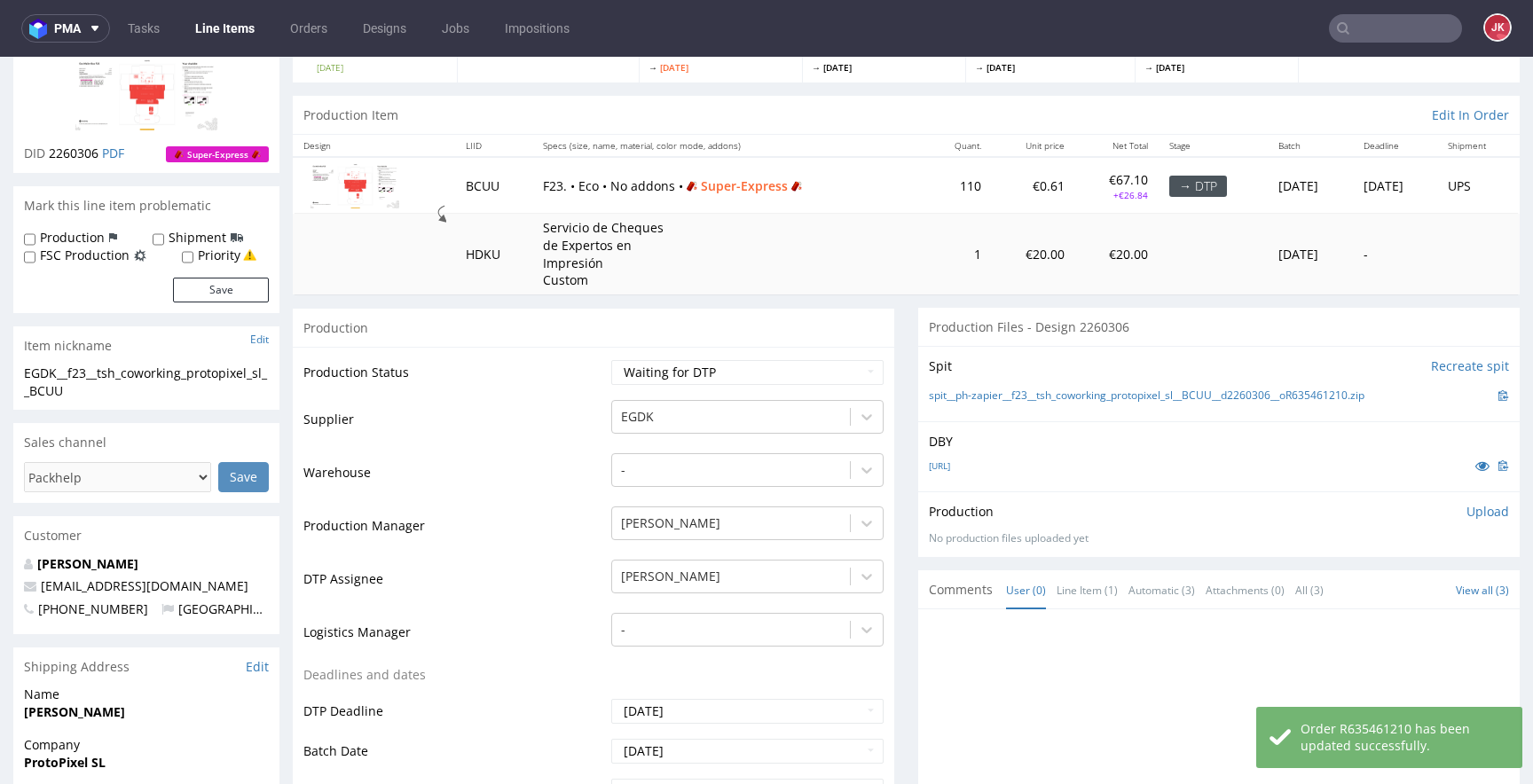
scroll to position [0, 0]
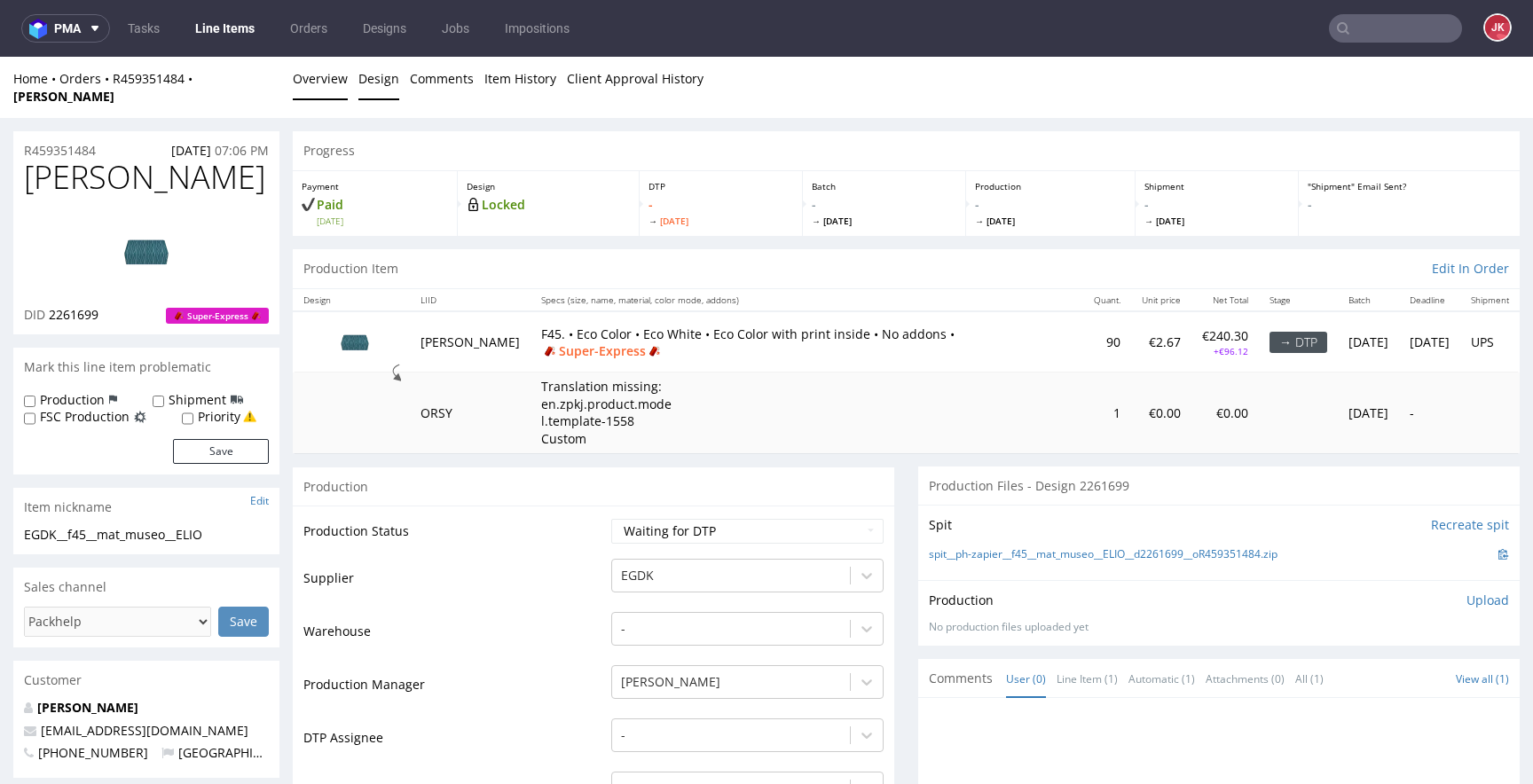
click at [370, 81] on link "Design" at bounding box center [379, 78] width 40 height 43
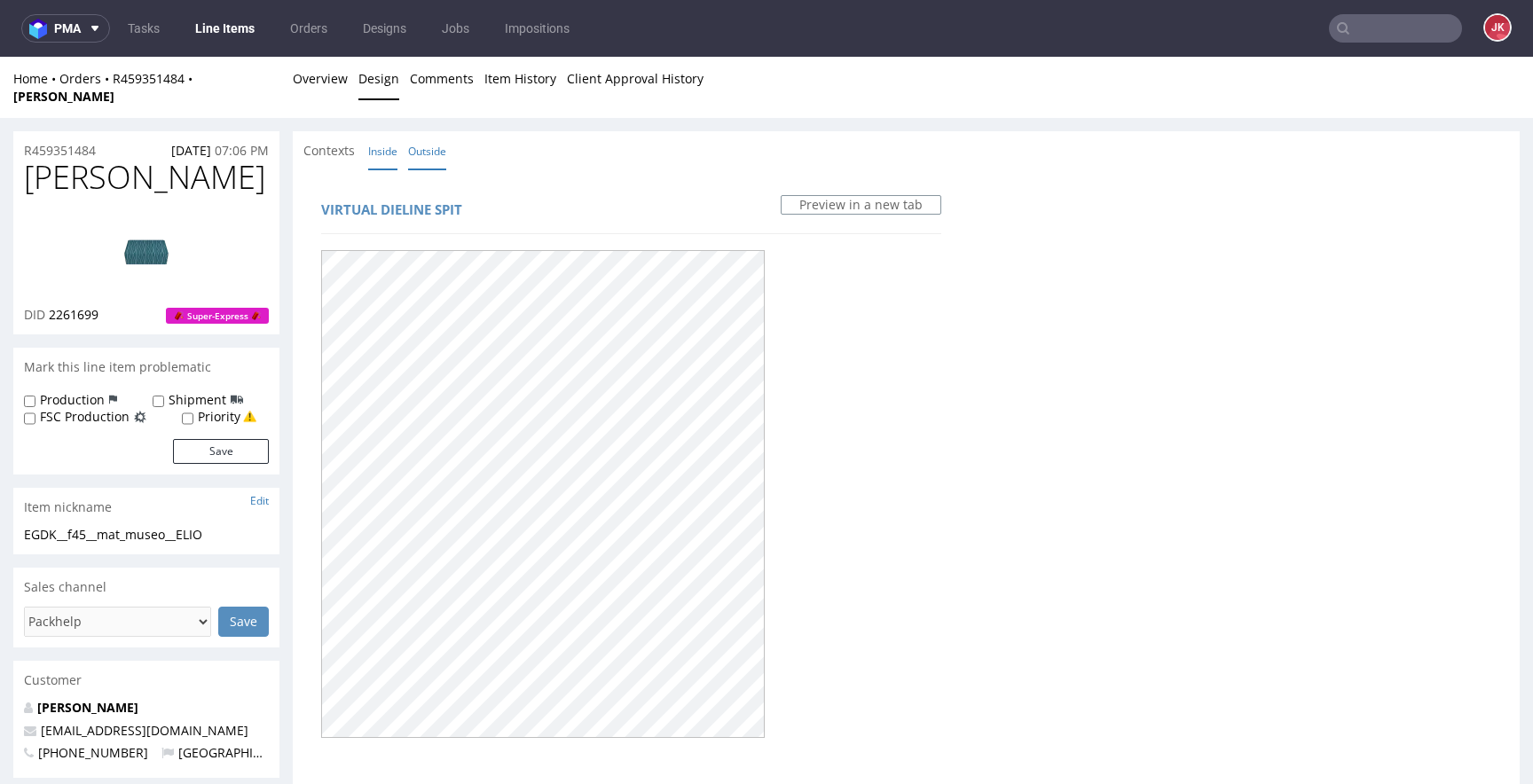
click at [383, 144] on link "Inside" at bounding box center [383, 151] width 29 height 38
click at [320, 73] on link "Overview" at bounding box center [319, 78] width 55 height 43
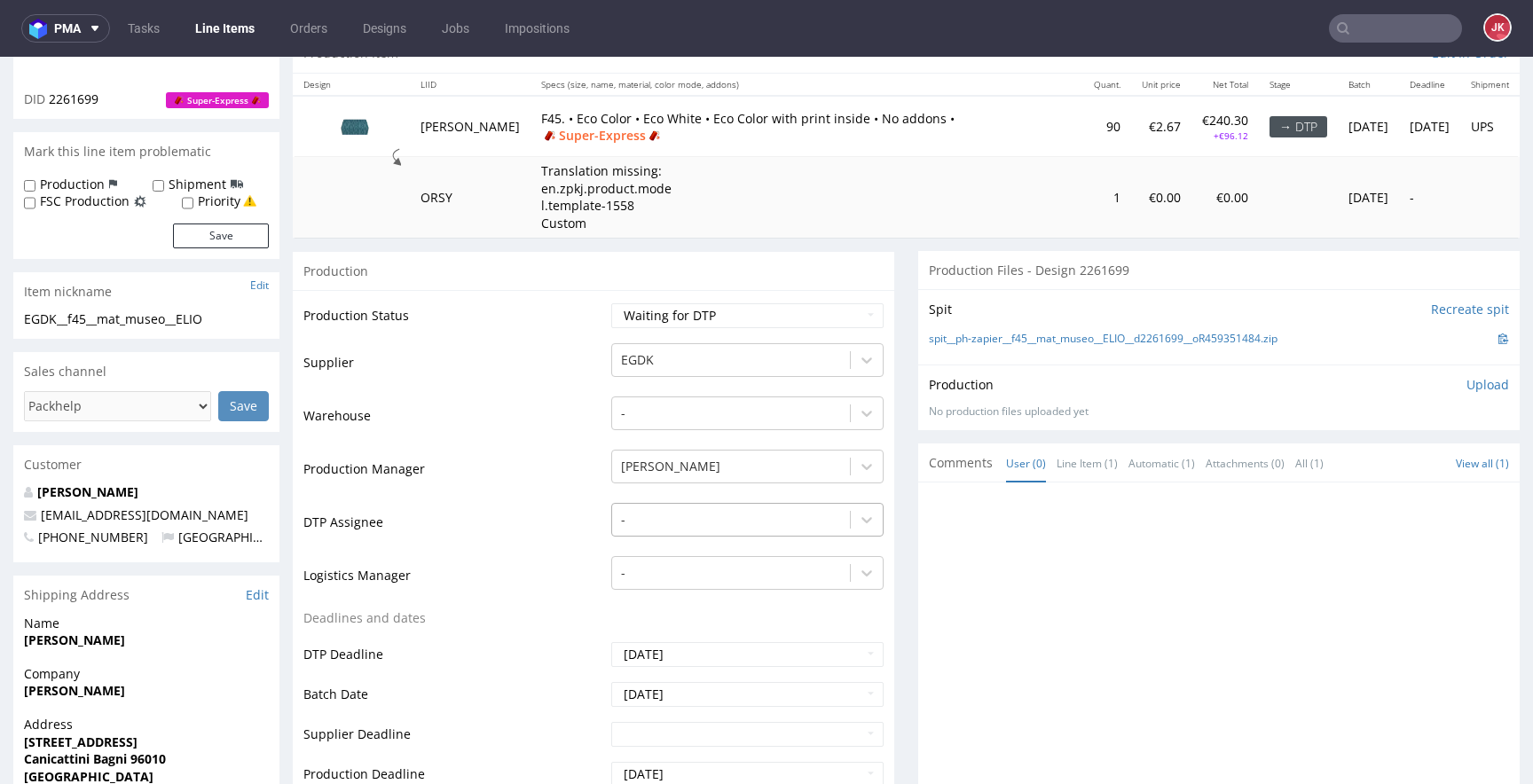
click at [684, 528] on div "-" at bounding box center [747, 516] width 272 height 25
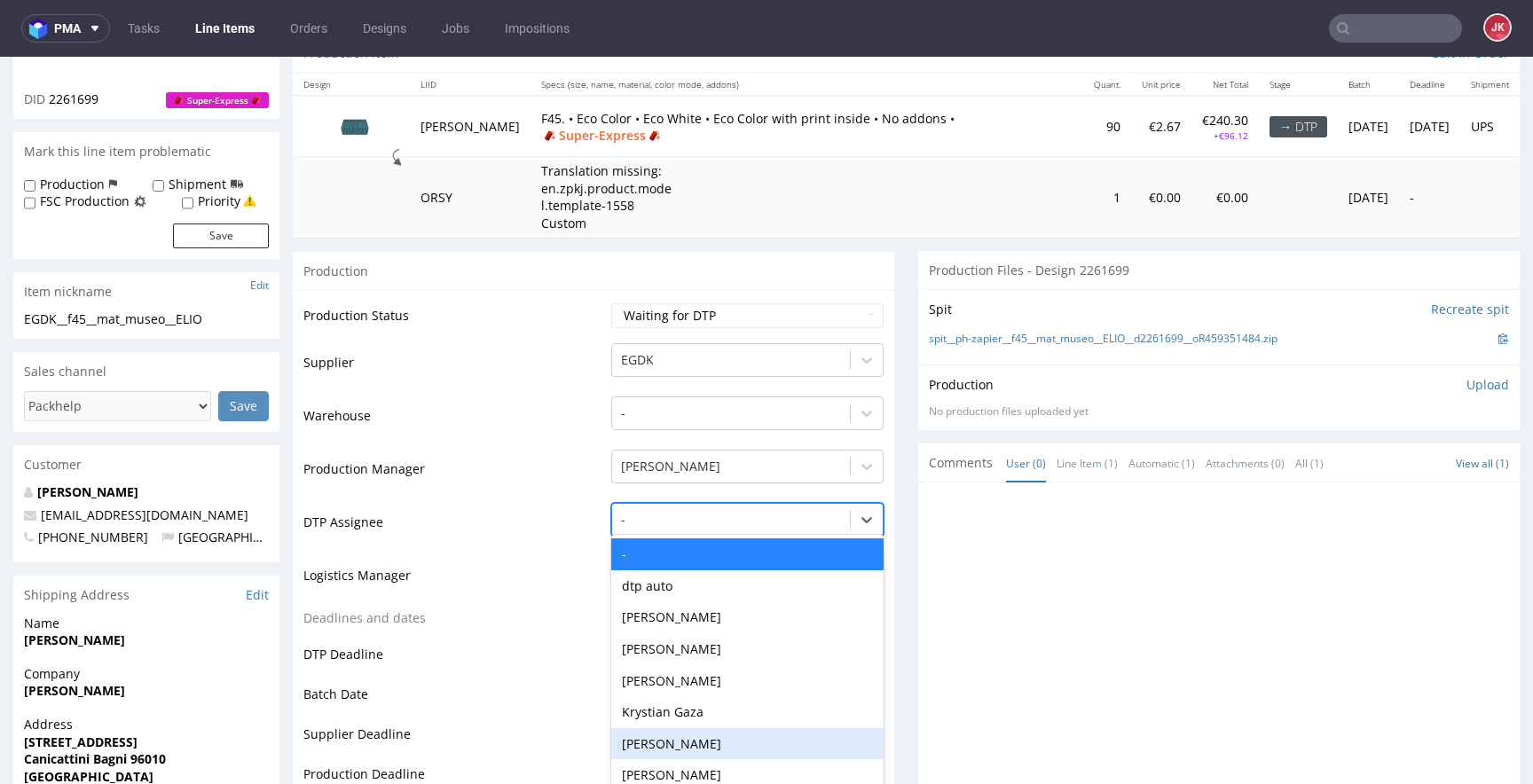
scroll to position [222, 0]
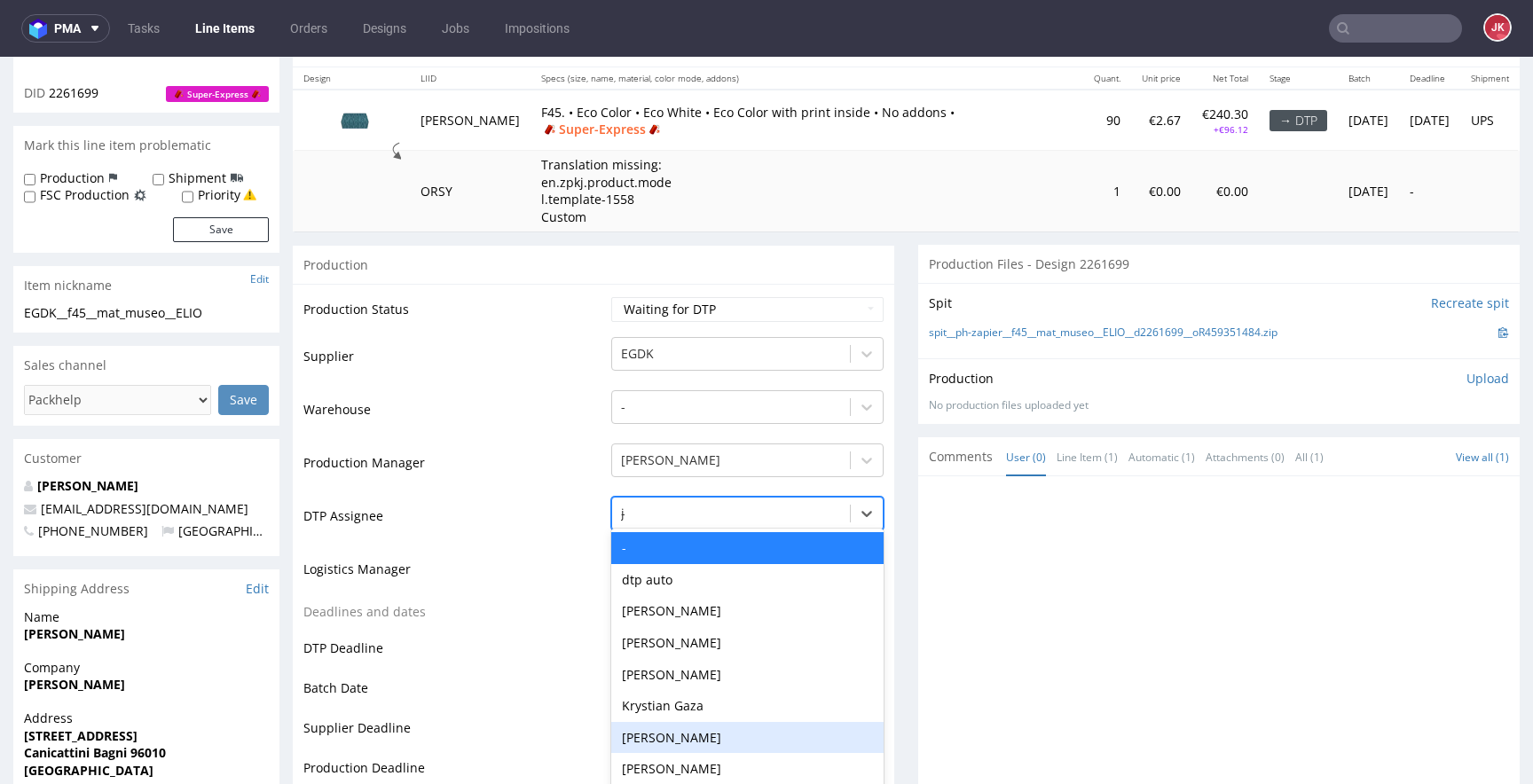
type input "jan"
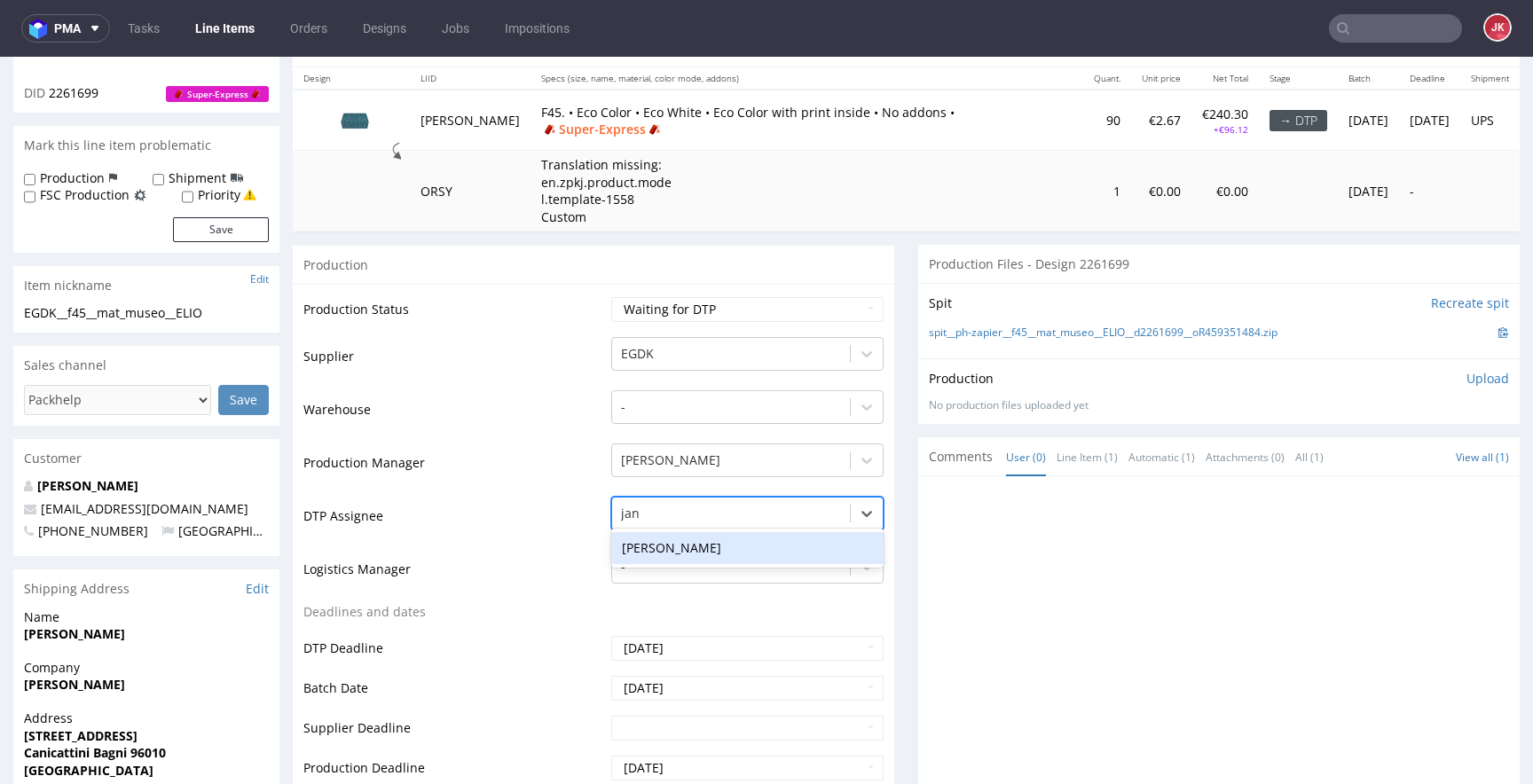
click at [745, 532] on div "[PERSON_NAME]" at bounding box center [747, 547] width 272 height 32
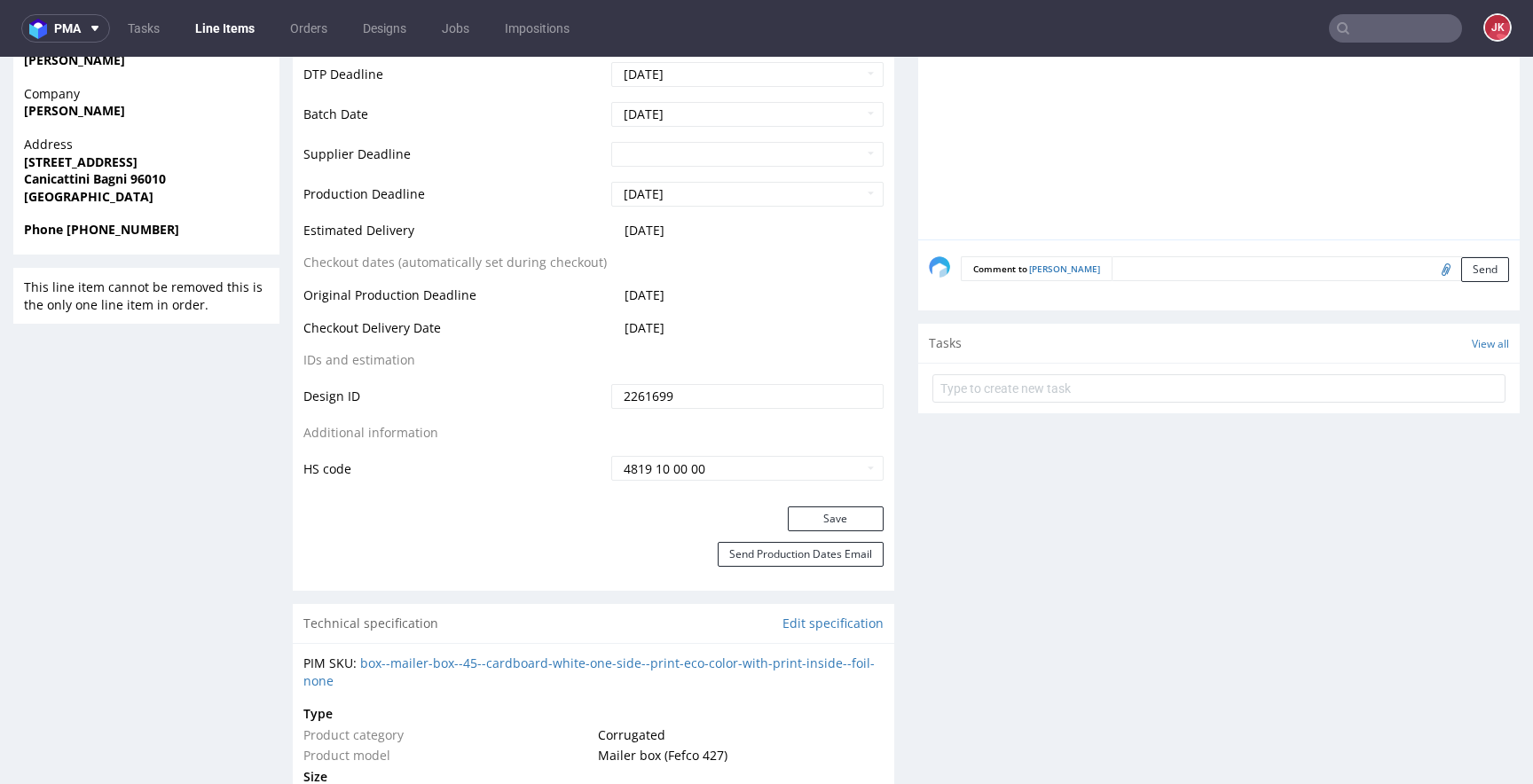
scroll to position [844, 0]
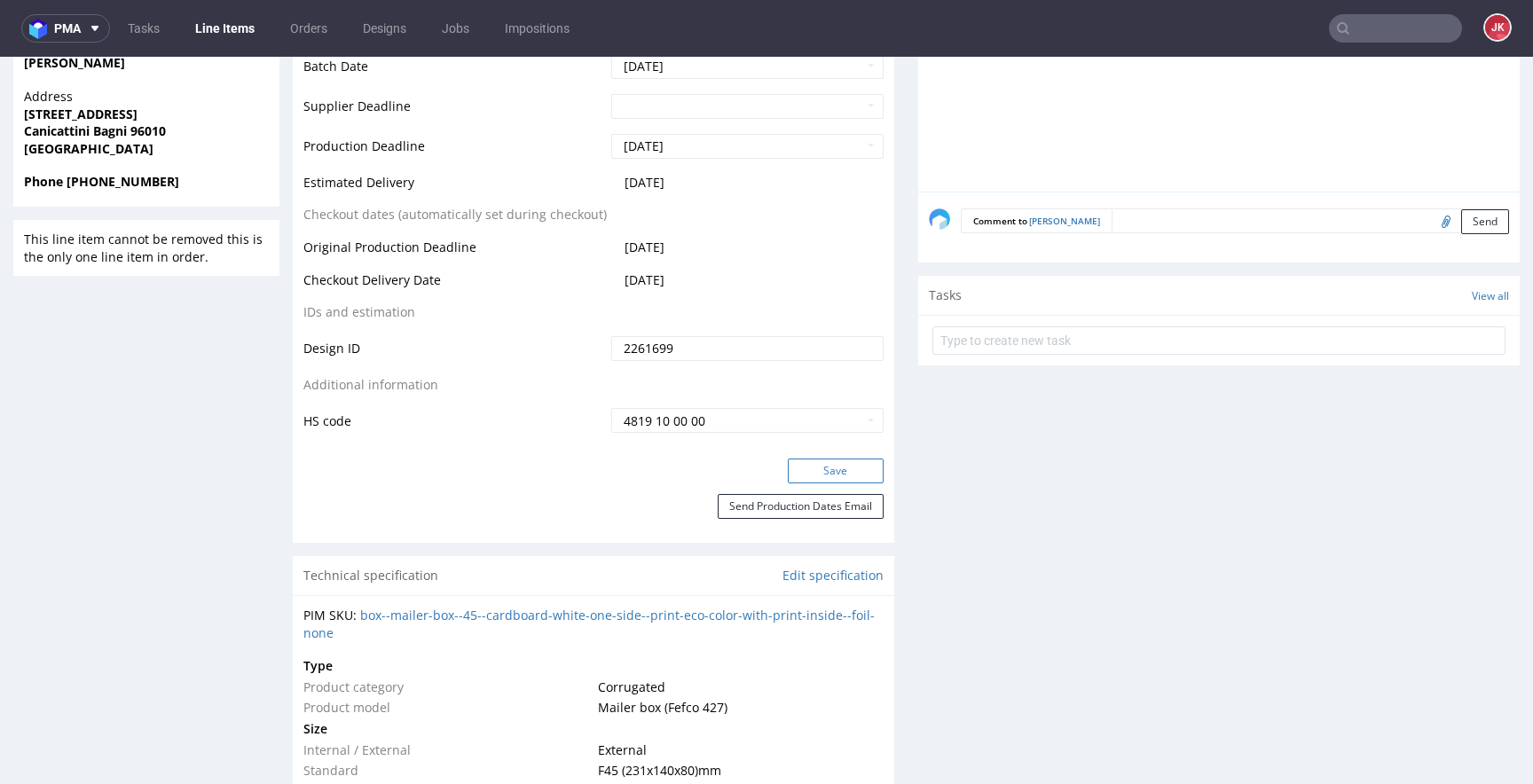
click at [835, 459] on button "Save" at bounding box center [836, 471] width 96 height 25
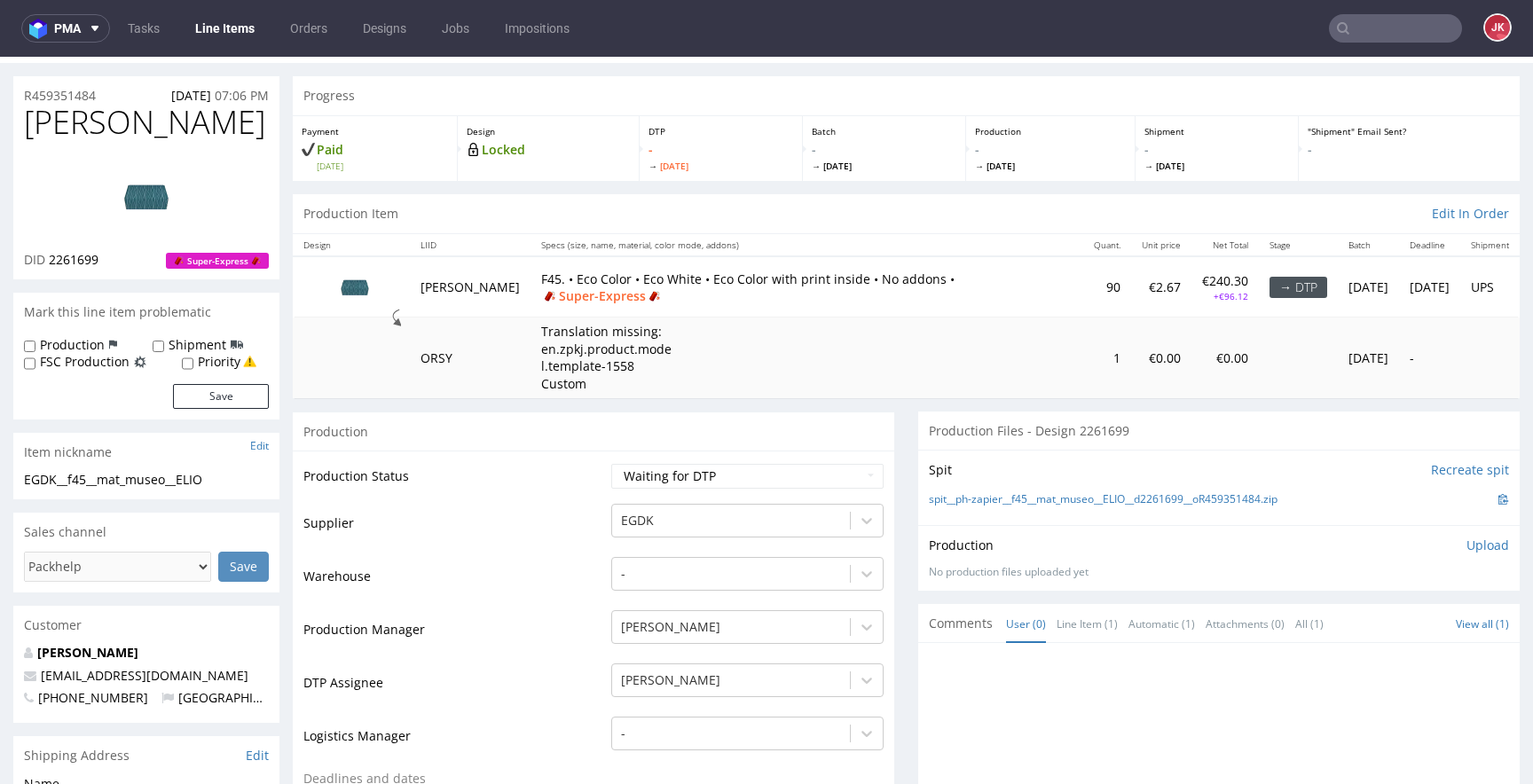
scroll to position [0, 0]
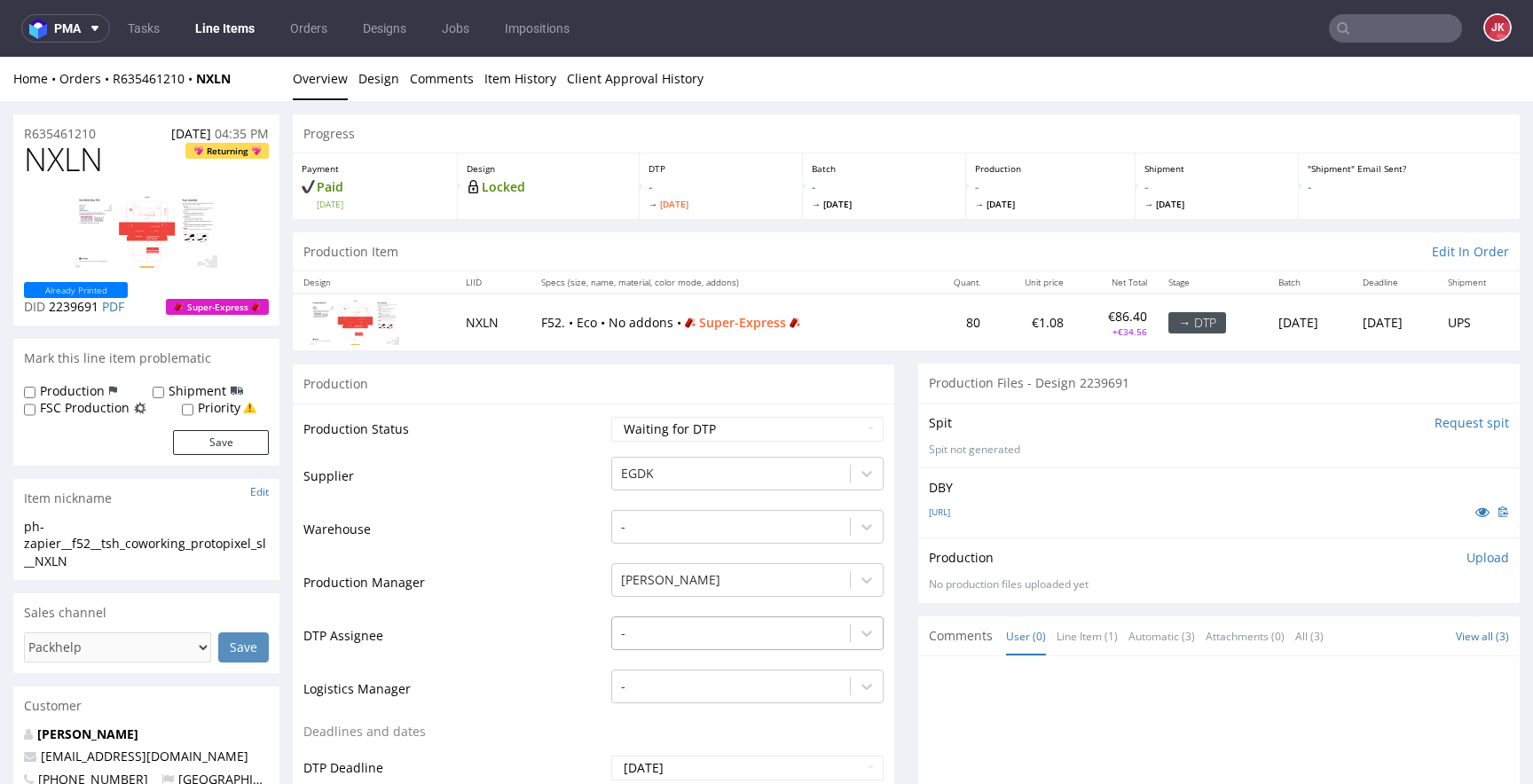
click at [693, 632] on div "-" at bounding box center [747, 629] width 272 height 25
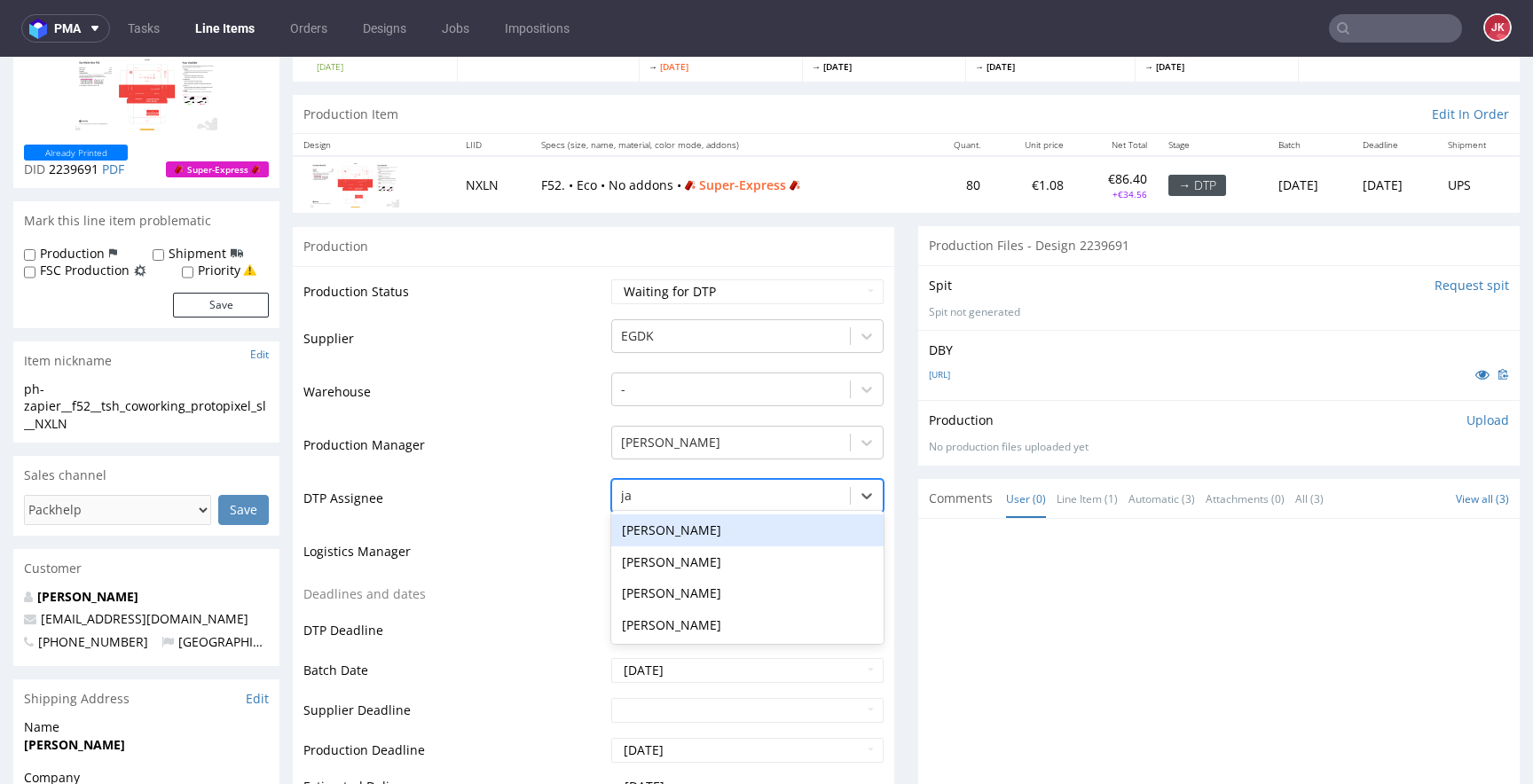
type input "jan"
click at [698, 531] on div "[PERSON_NAME]" at bounding box center [747, 530] width 272 height 32
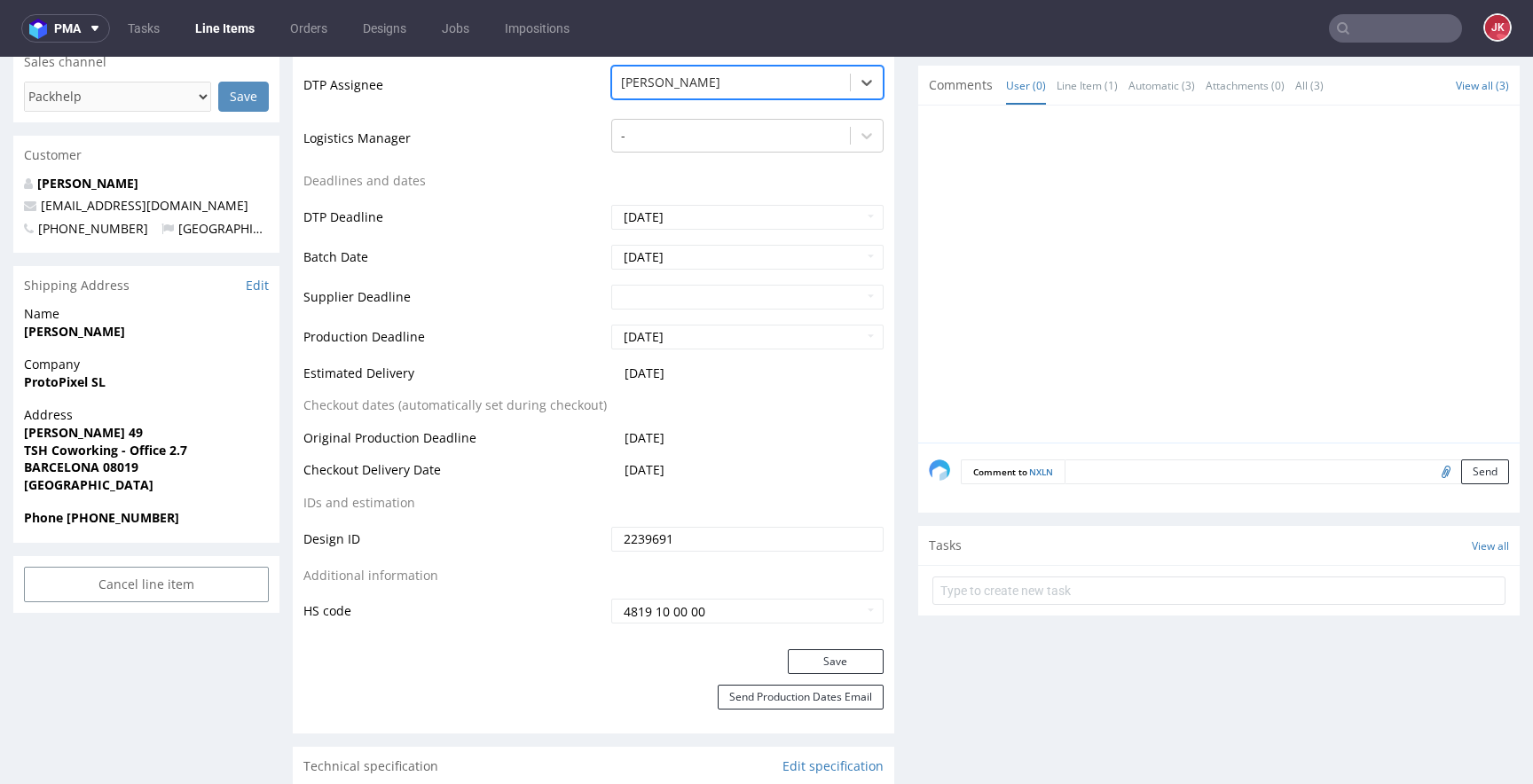
scroll to position [582, 0]
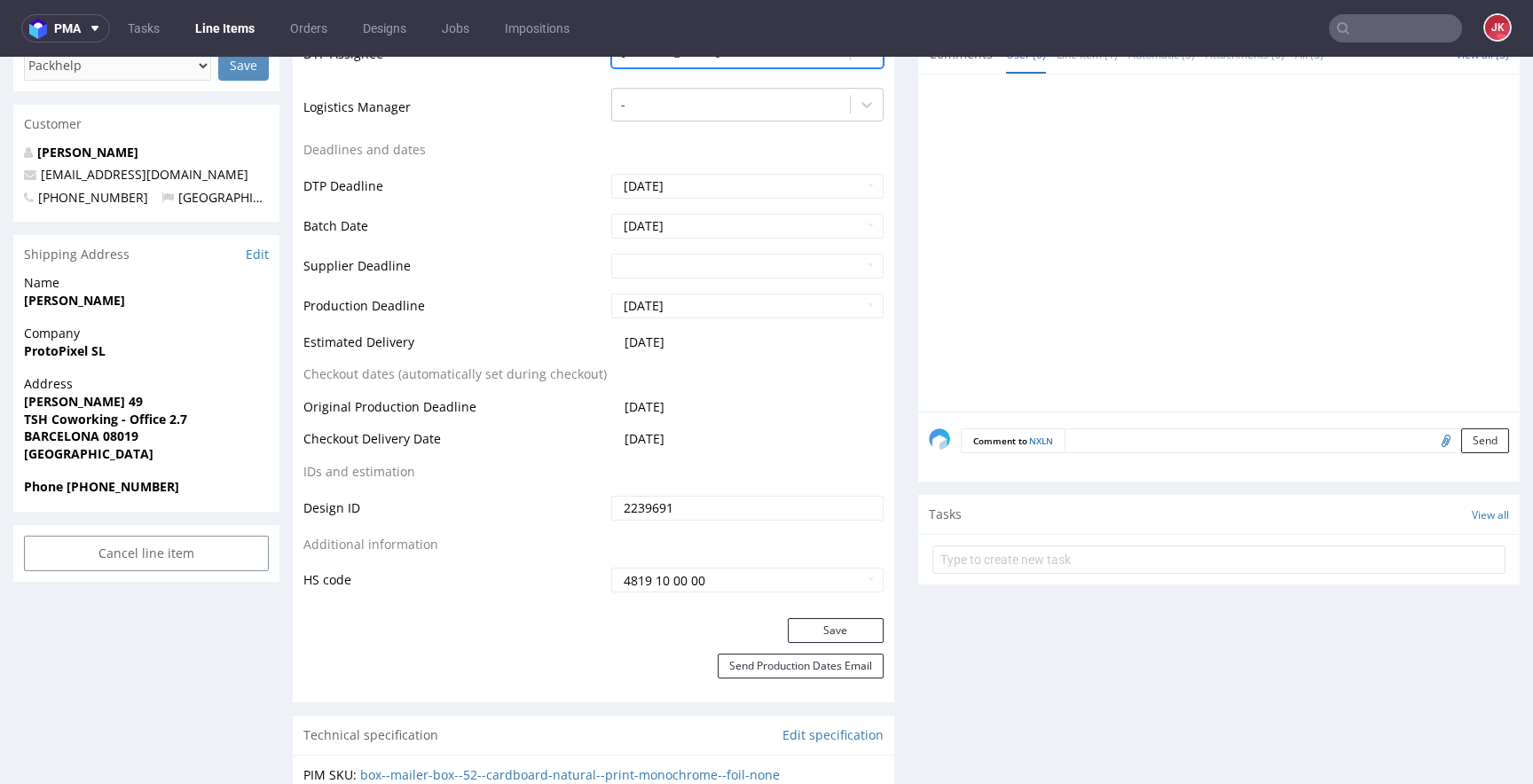
click at [811, 614] on div "Production Status Waiting for Artwork Waiting for Diecut Waiting for Mockup Wai…" at bounding box center [593, 220] width 601 height 797
click at [814, 637] on button "Save" at bounding box center [836, 631] width 96 height 25
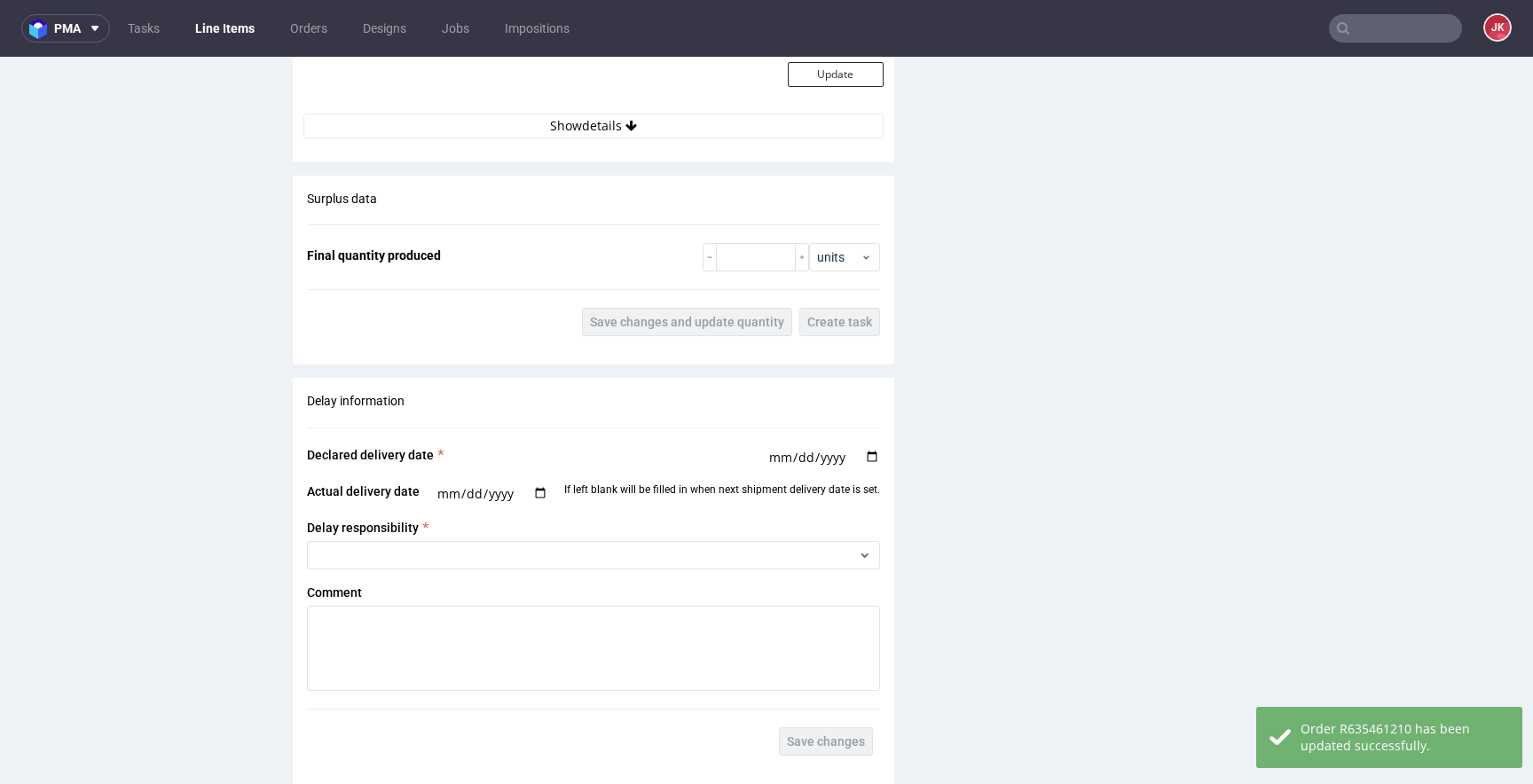
scroll to position [2508, 0]
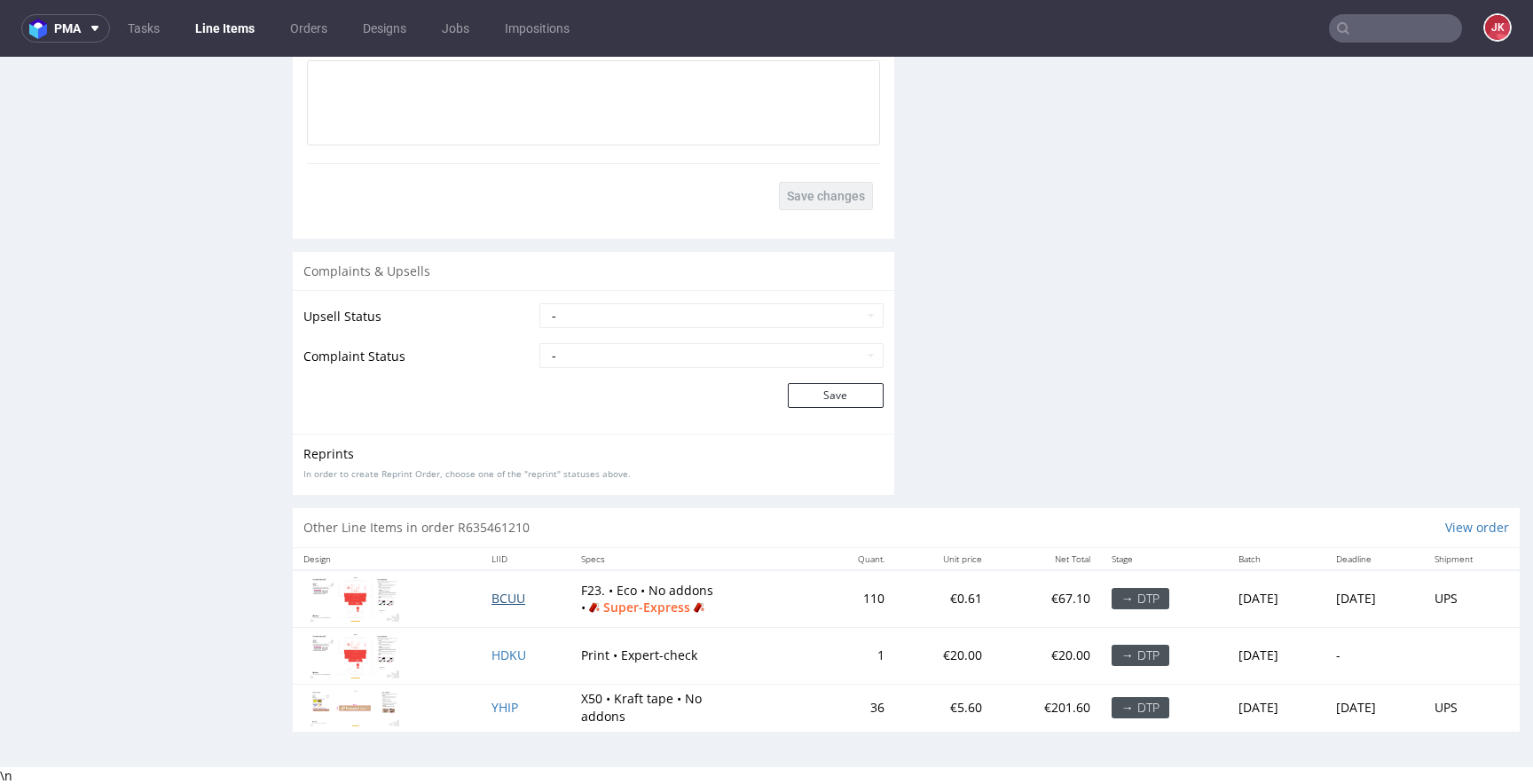
click at [499, 590] on span "BCUU" at bounding box center [508, 598] width 34 height 17
click at [492, 706] on span "YHIP" at bounding box center [505, 708] width 27 height 17
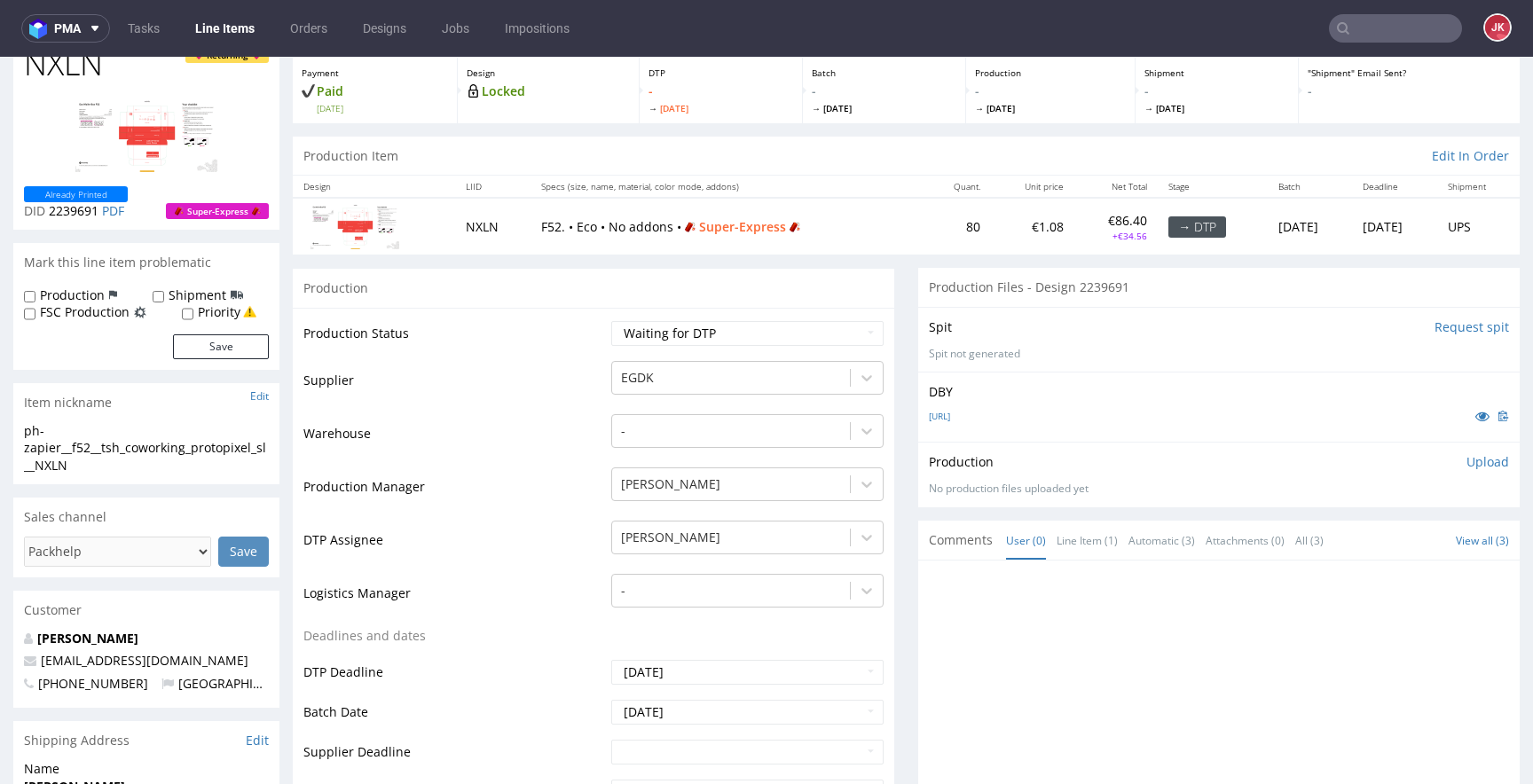
scroll to position [0, 0]
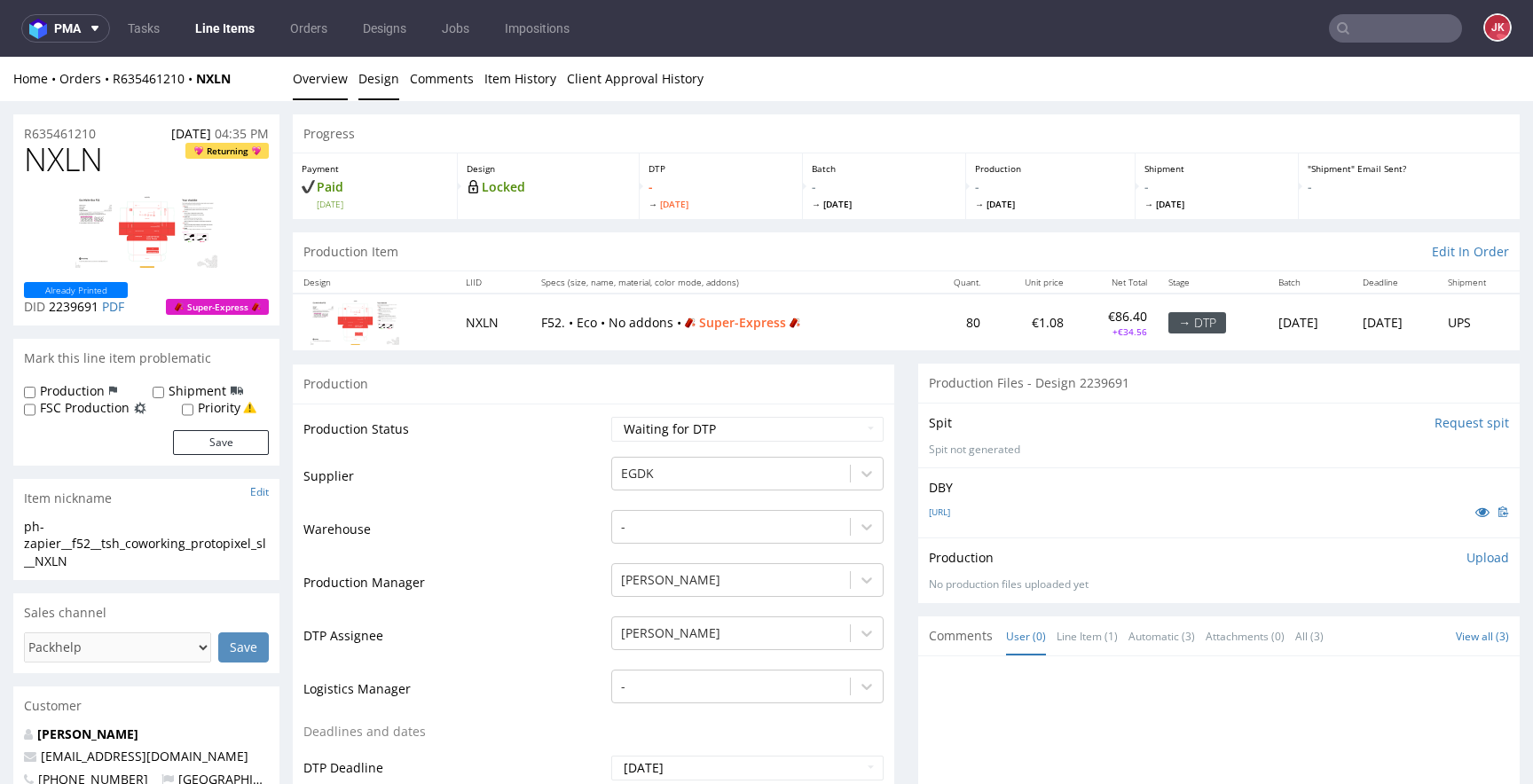
click at [382, 90] on link "Design" at bounding box center [379, 78] width 40 height 43
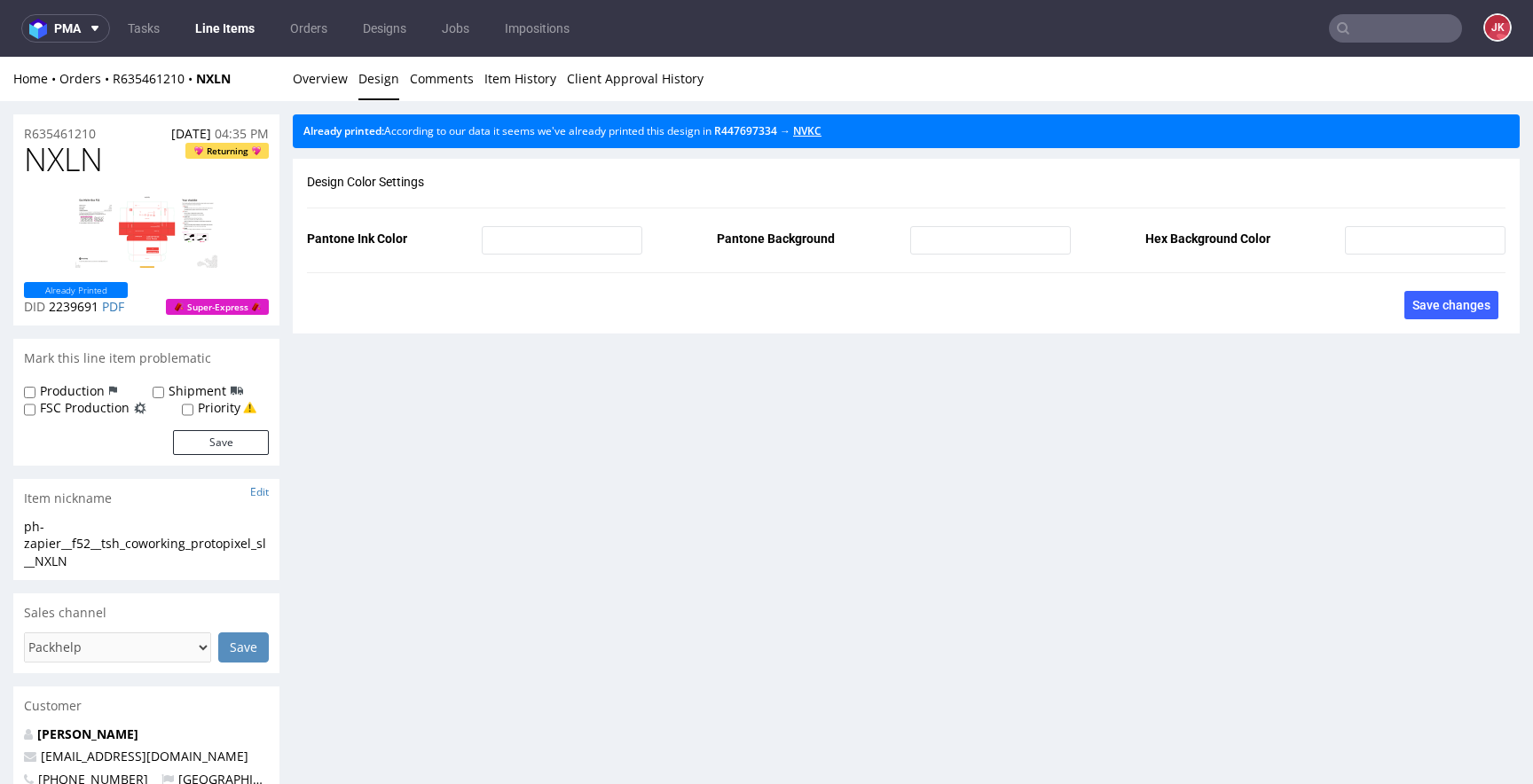
click at [822, 133] on link "NVKC" at bounding box center [807, 131] width 29 height 15
click at [312, 75] on link "Overview" at bounding box center [319, 78] width 55 height 43
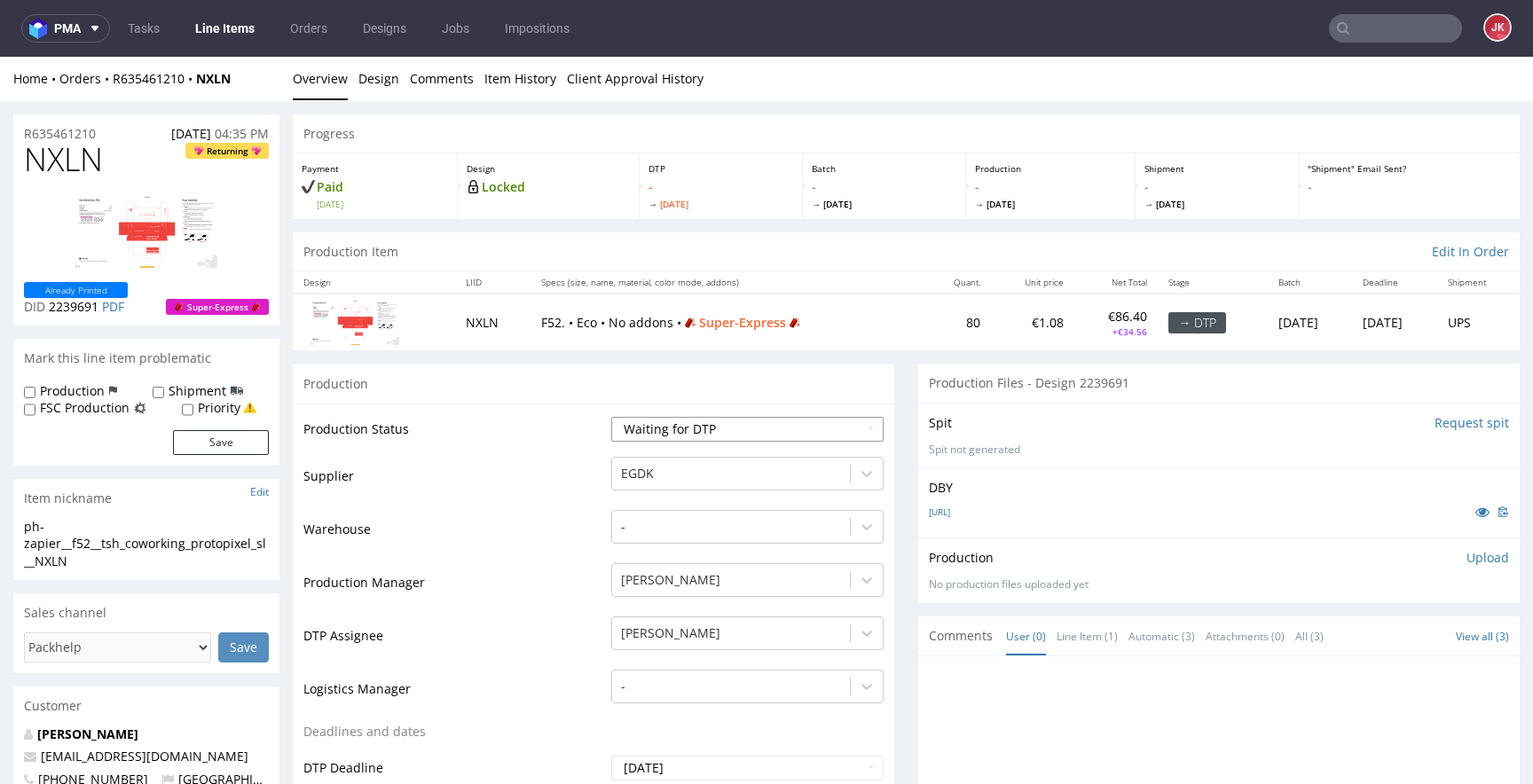
click at [677, 430] on select "Waiting for Artwork Waiting for Diecut Waiting for Mockup Waiting for DTP Waiti…" at bounding box center [747, 429] width 272 height 25
select select "dtp_in_process"
click at [611, 417] on select "Waiting for Artwork Waiting for Diecut Waiting for Mockup Waiting for DTP Waiti…" at bounding box center [747, 429] width 272 height 25
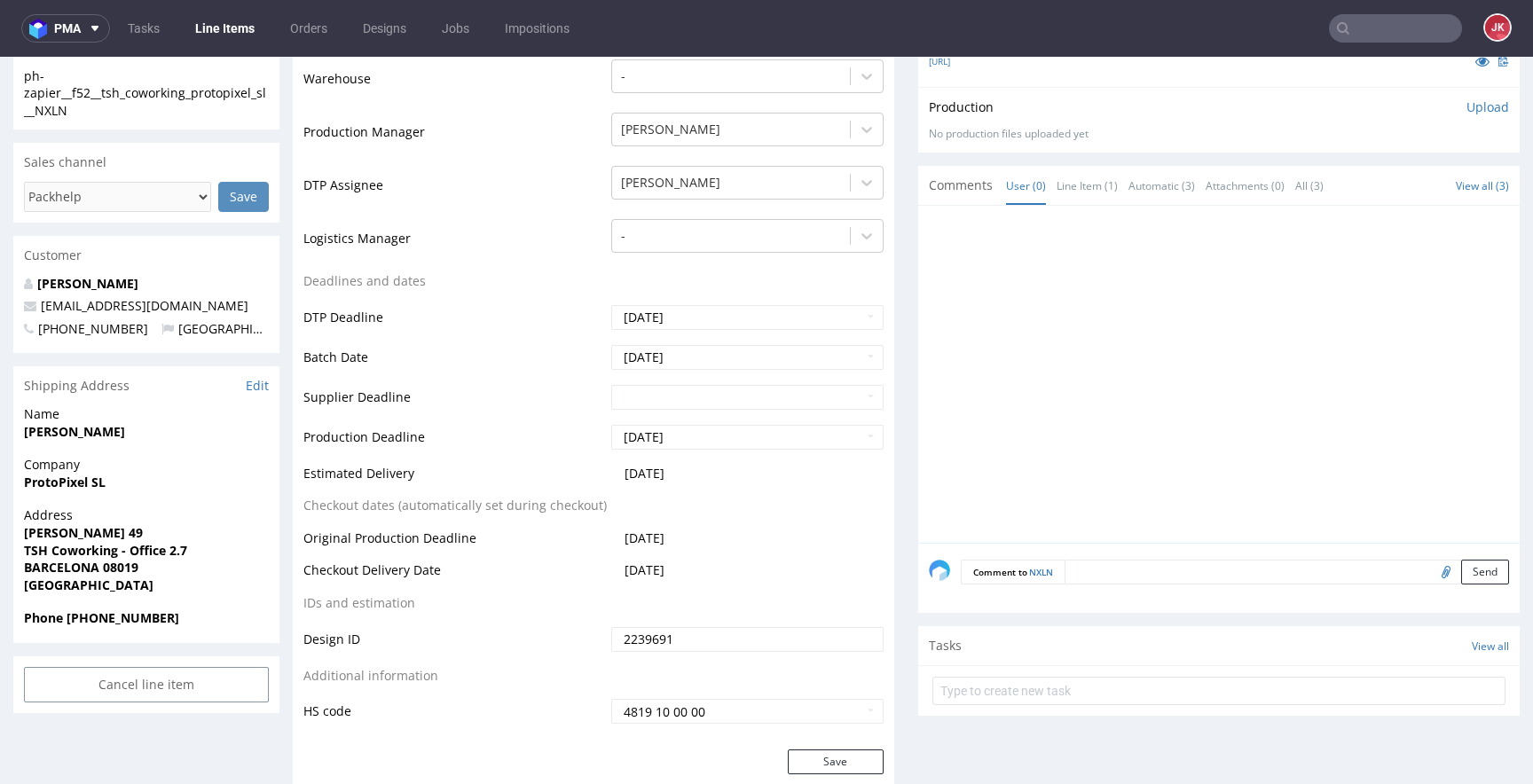
scroll to position [524, 0]
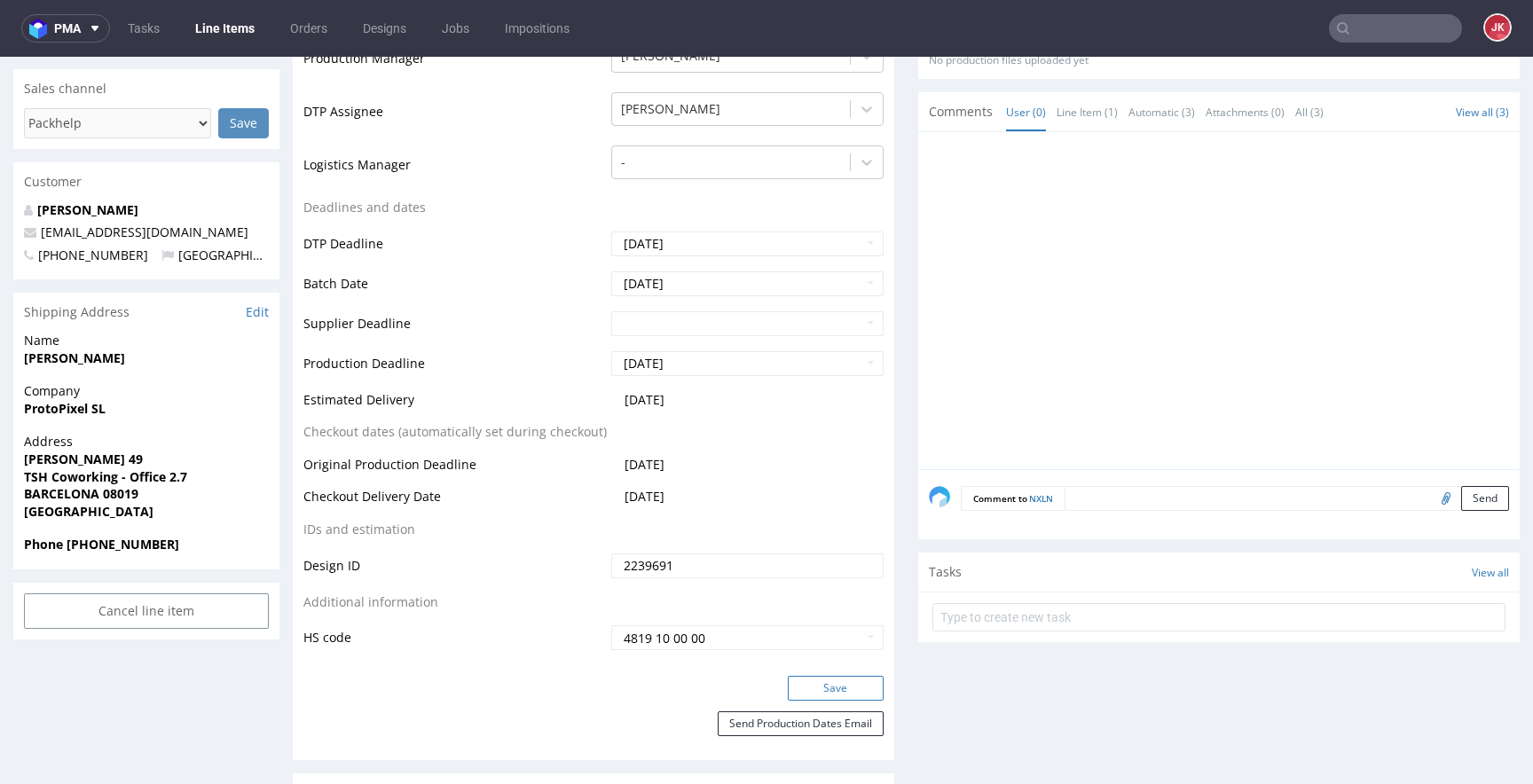
click at [789, 693] on button "Save" at bounding box center [836, 689] width 96 height 25
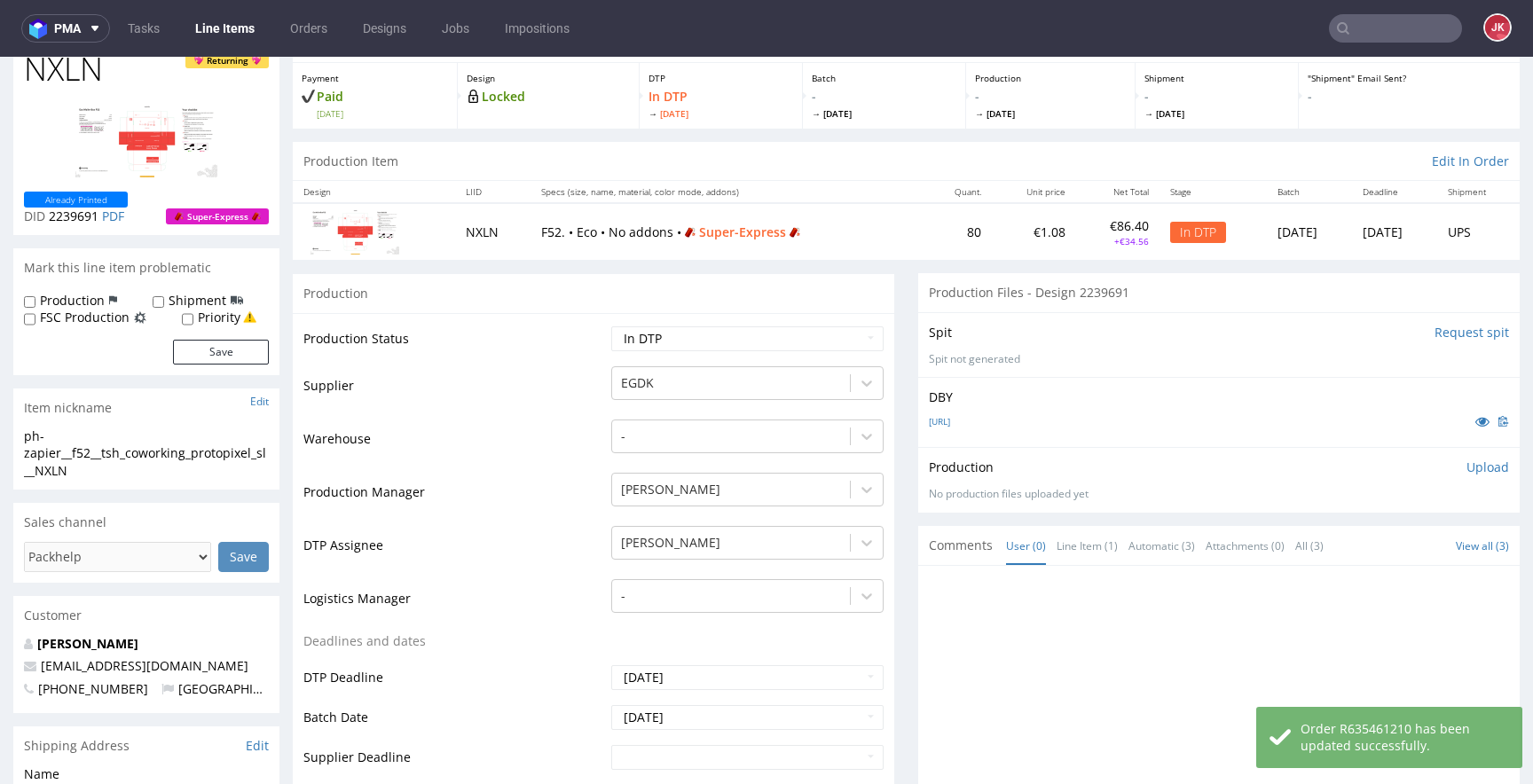
scroll to position [0, 0]
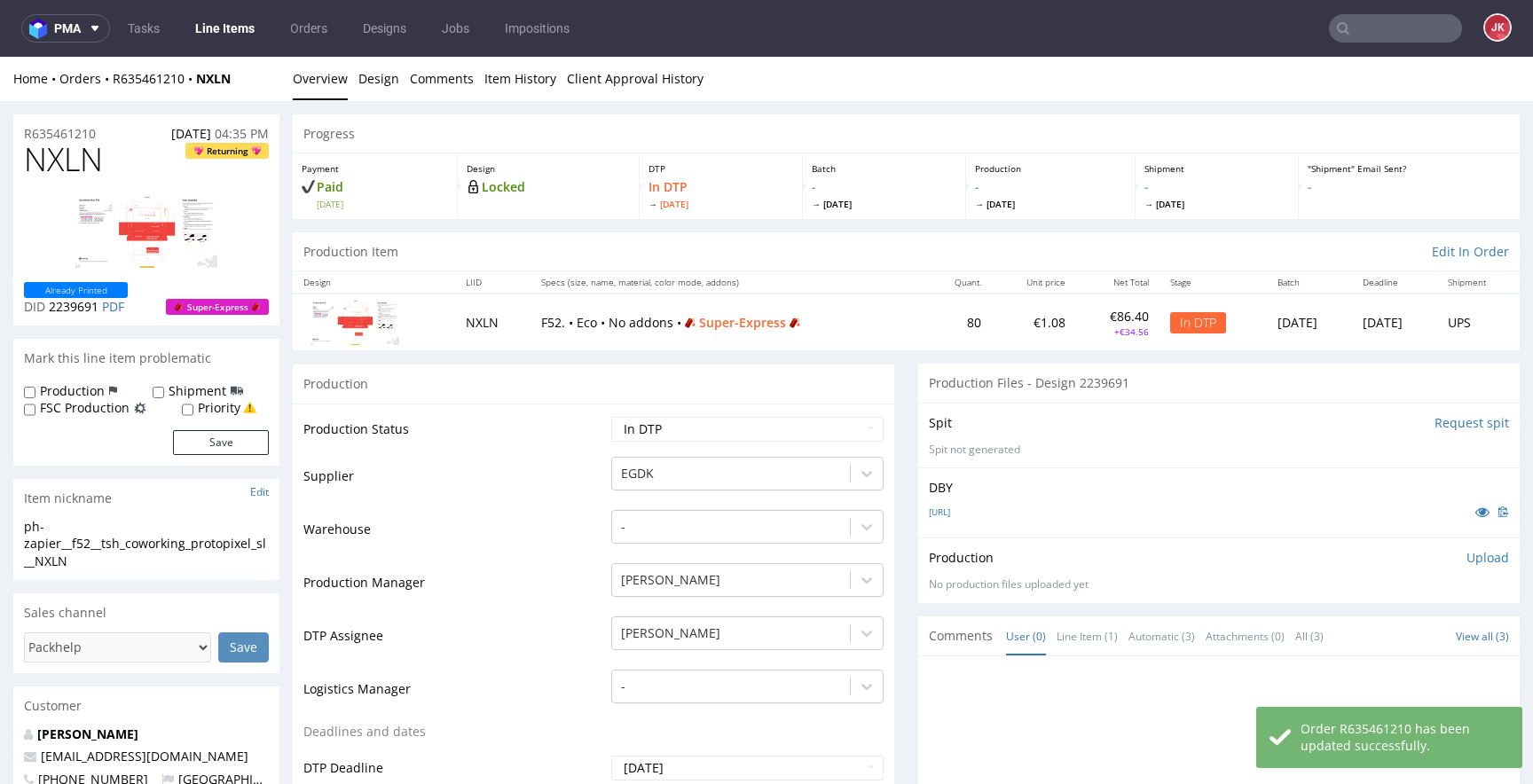
click at [216, 411] on label "Priority" at bounding box center [219, 408] width 42 height 17
click at [193, 411] on input "Priority" at bounding box center [188, 410] width 12 height 14
checkbox input "true"
click at [216, 443] on button "Save" at bounding box center [221, 443] width 96 height 25
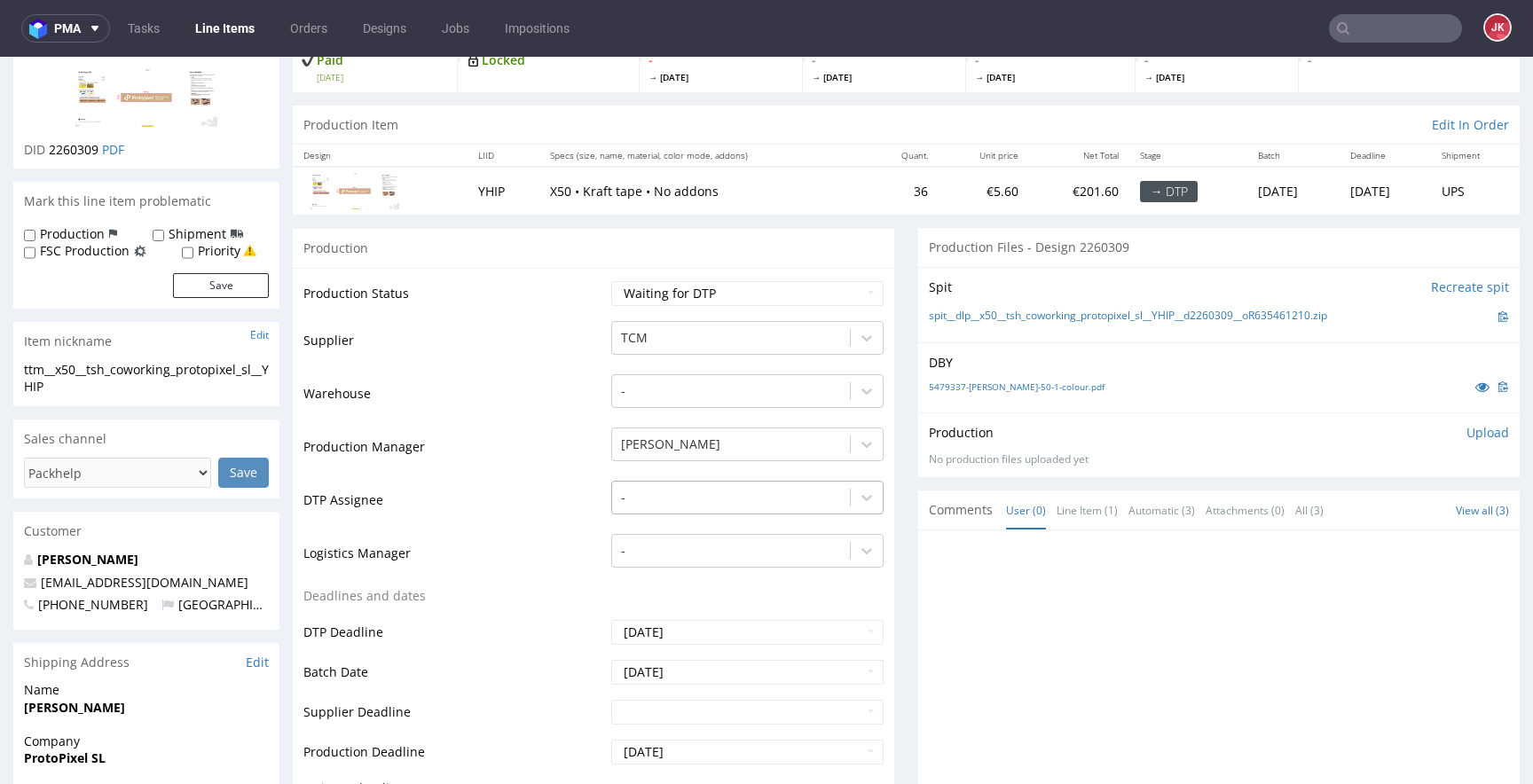
click at [635, 506] on div "-" at bounding box center [747, 493] width 272 height 25
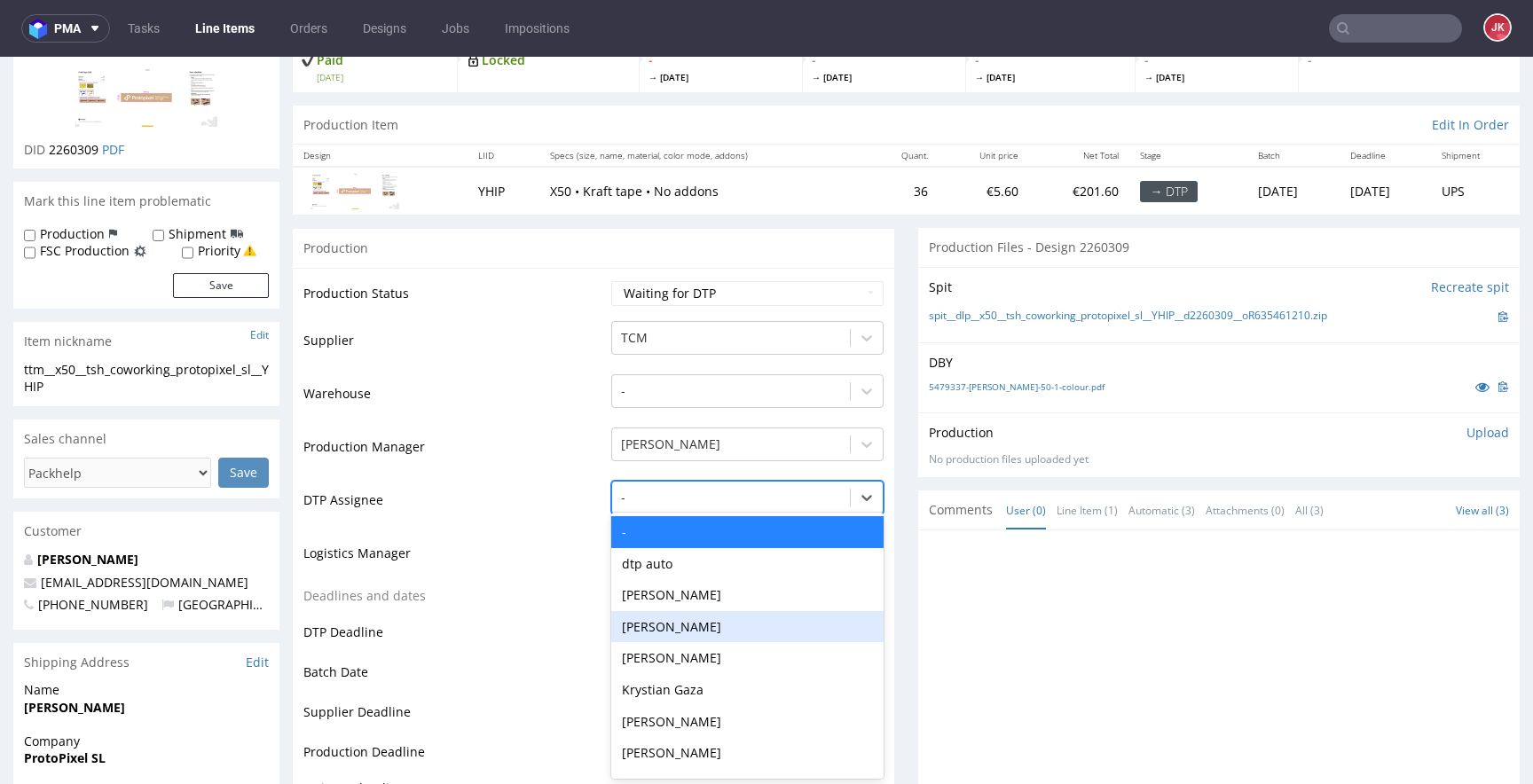
scroll to position [129, 0]
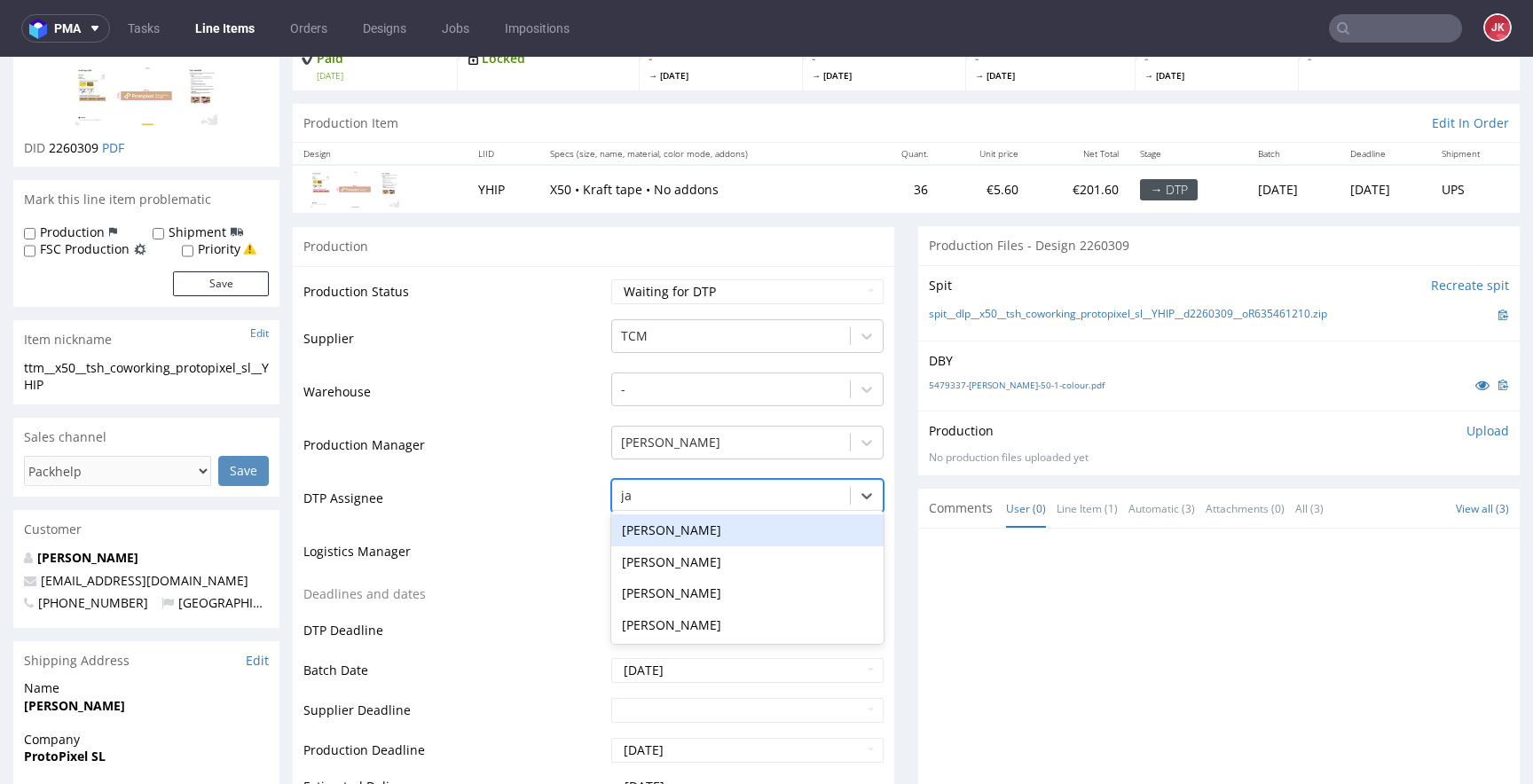
type input "jan"
click at [672, 527] on div "[PERSON_NAME]" at bounding box center [747, 530] width 272 height 32
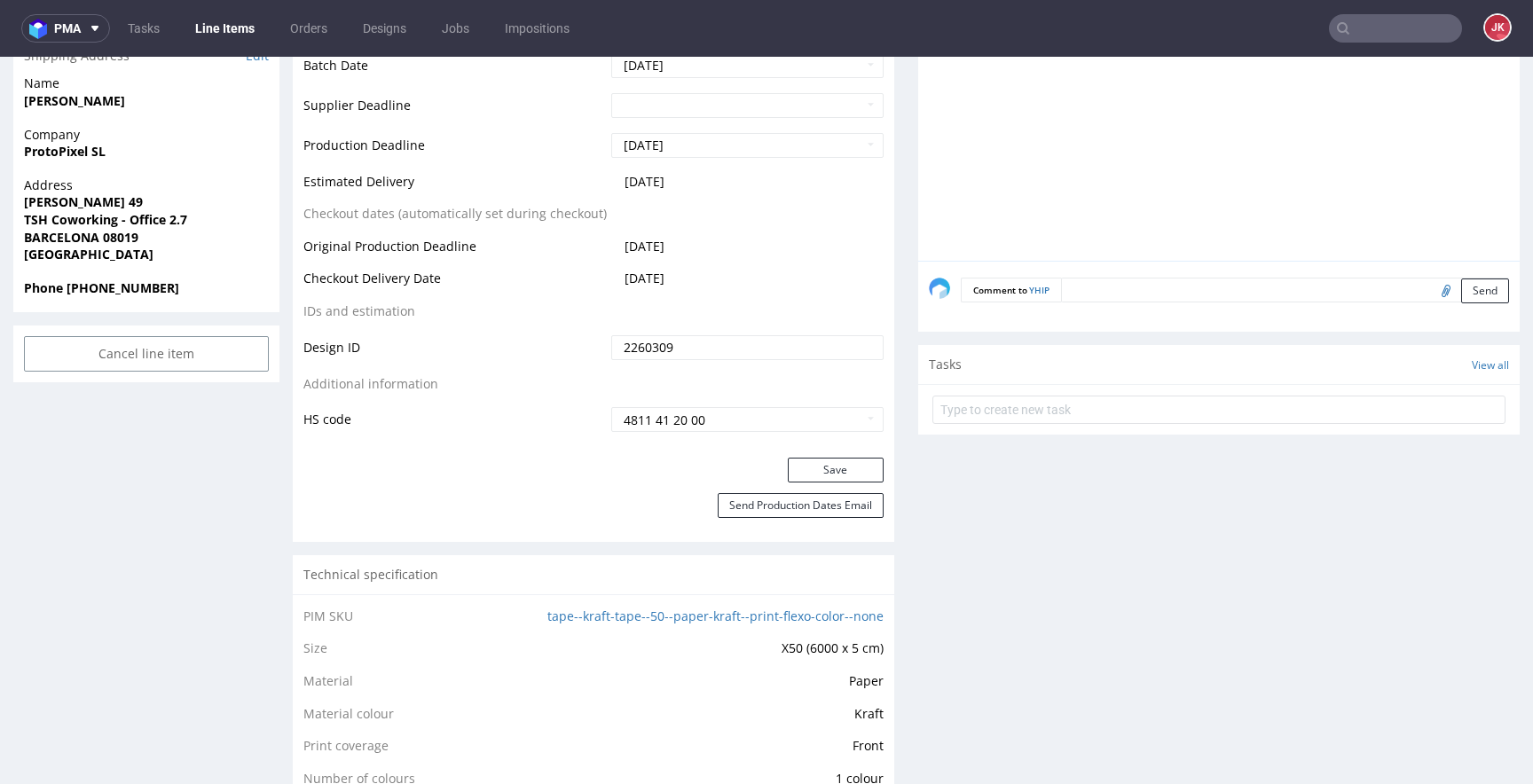
scroll to position [757, 0]
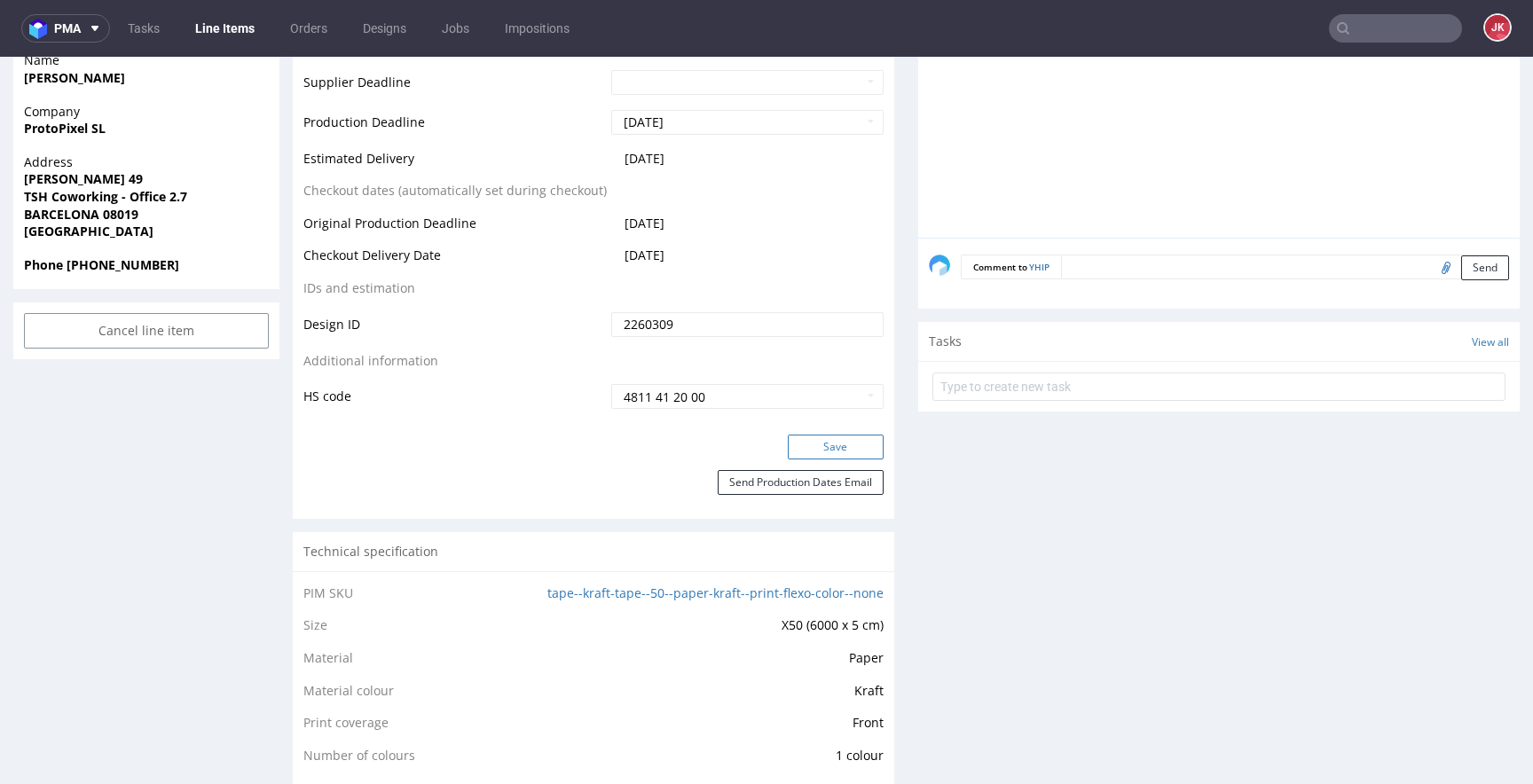
click at [798, 451] on button "Save" at bounding box center [836, 447] width 96 height 25
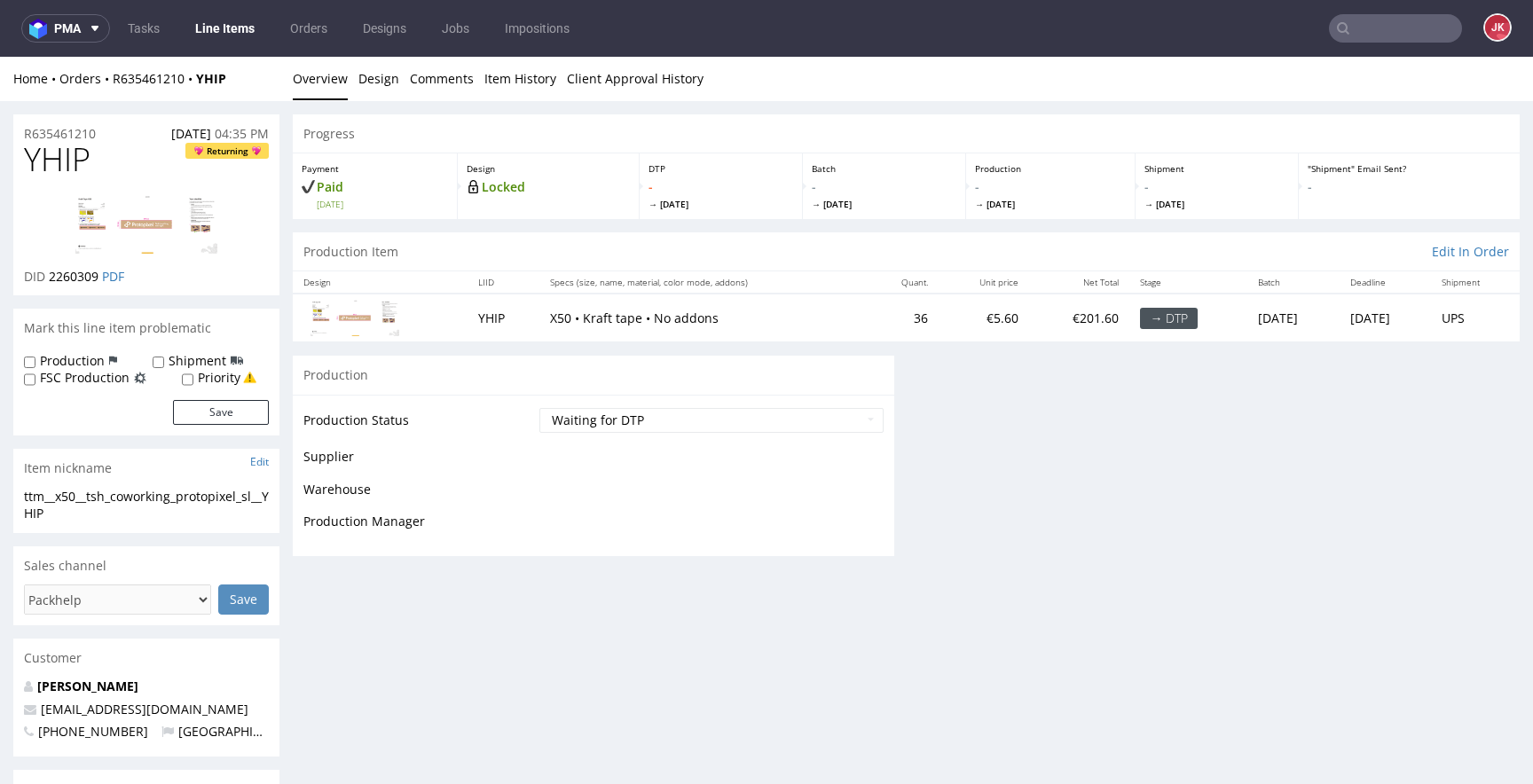
scroll to position [755, 0]
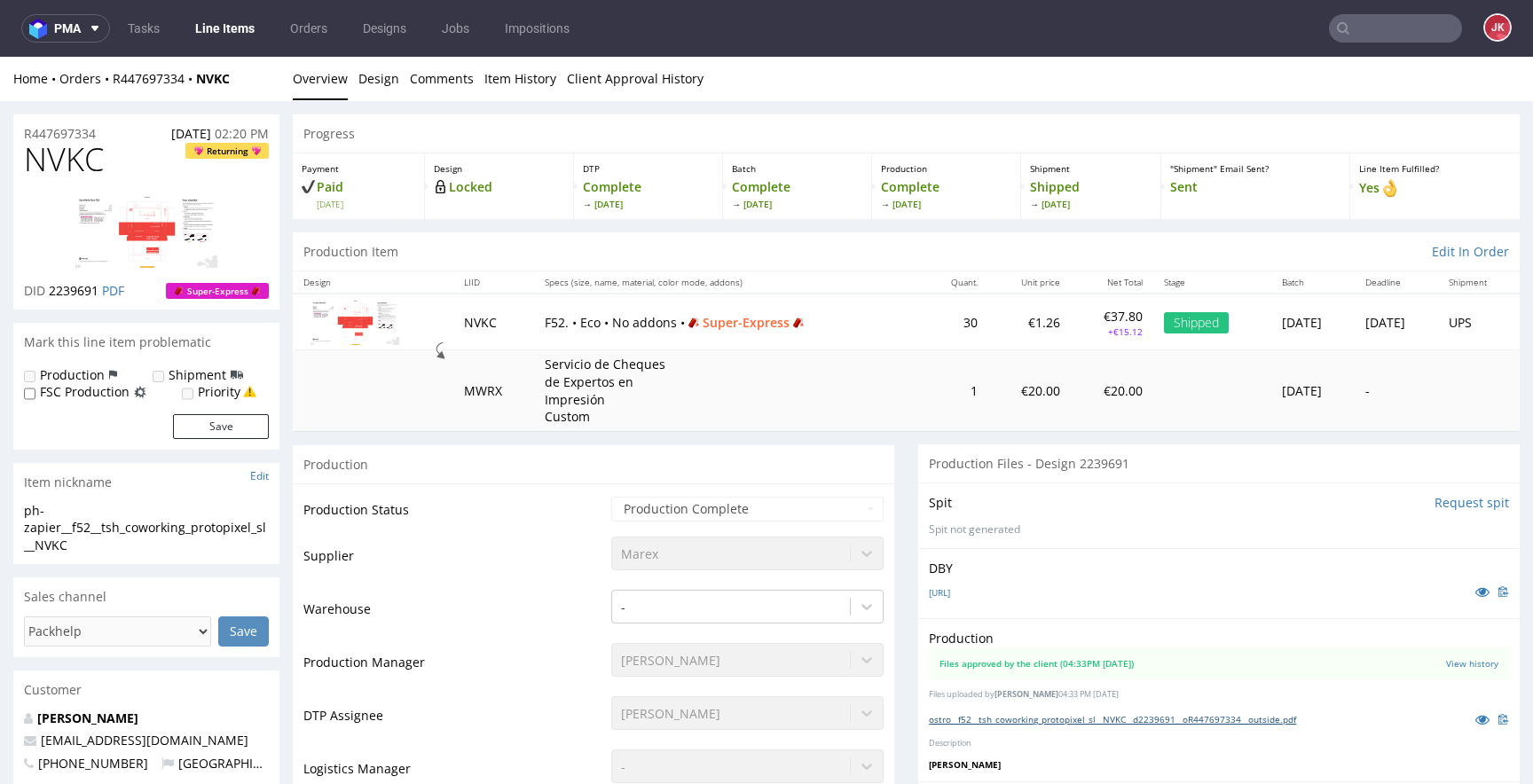
click at [1082, 722] on link "ostro__f52__tsh_coworking_protopixel_sl__NVKC__d2239691__oR447697334__outside.p…" at bounding box center [1112, 719] width 368 height 13
